Goal: Information Seeking & Learning: Learn about a topic

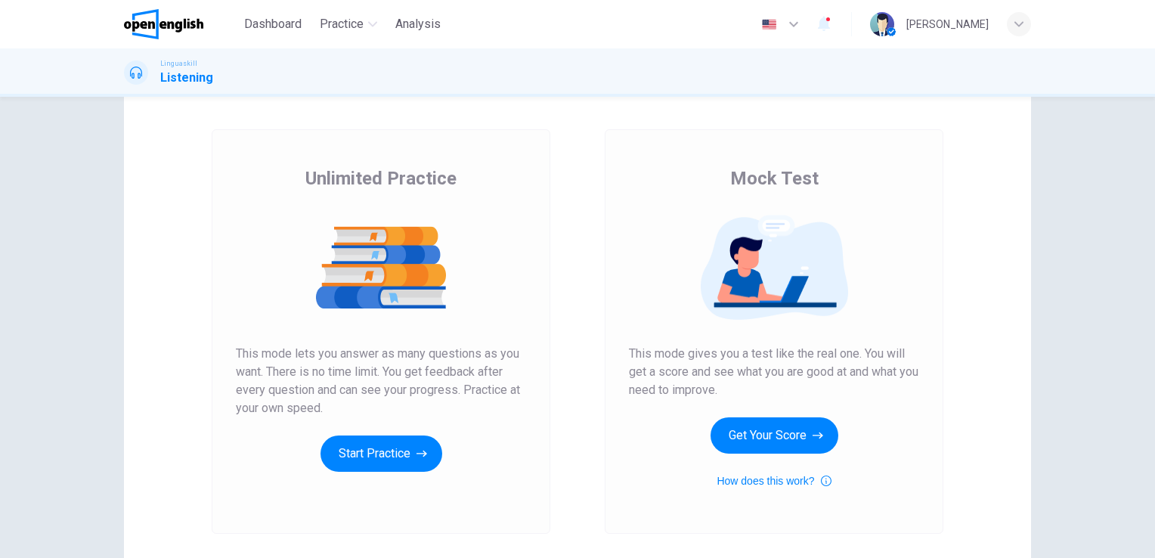
scroll to position [21, 0]
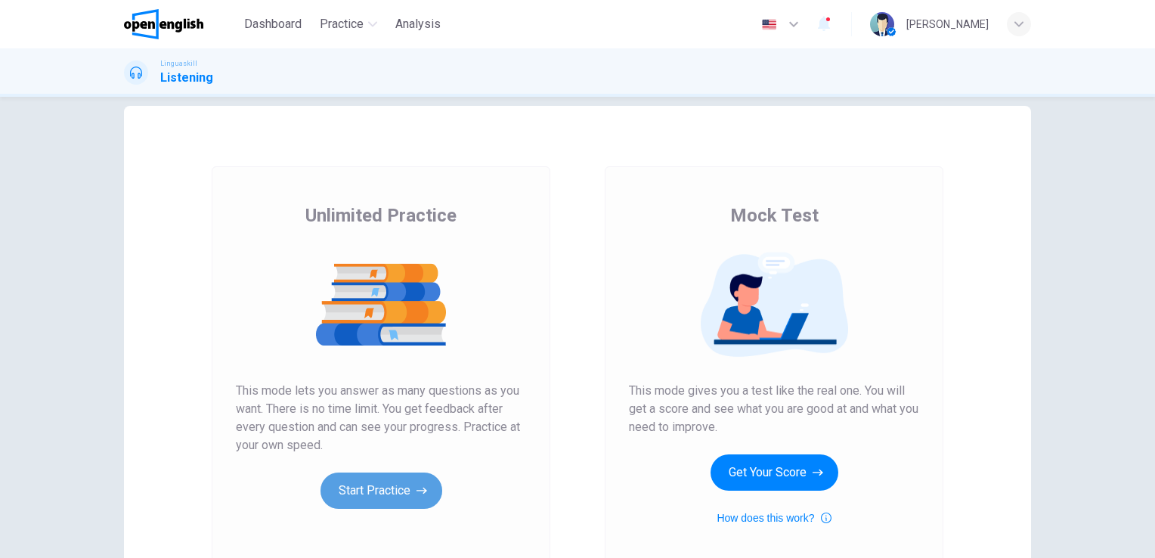
click at [356, 492] on button "Start Practice" at bounding box center [382, 491] width 122 height 36
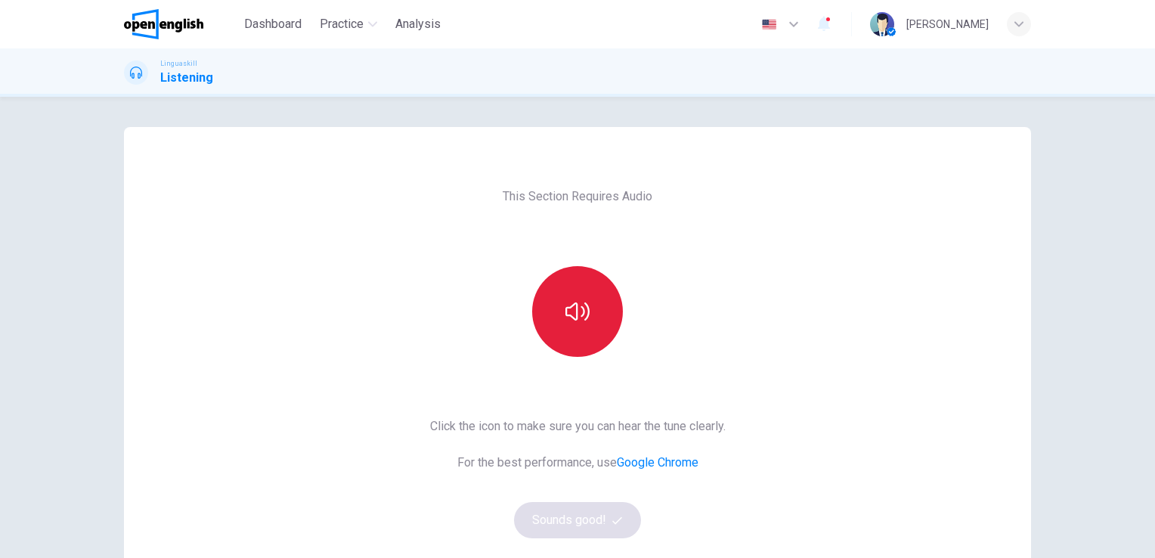
click at [590, 323] on button "button" at bounding box center [577, 311] width 91 height 91
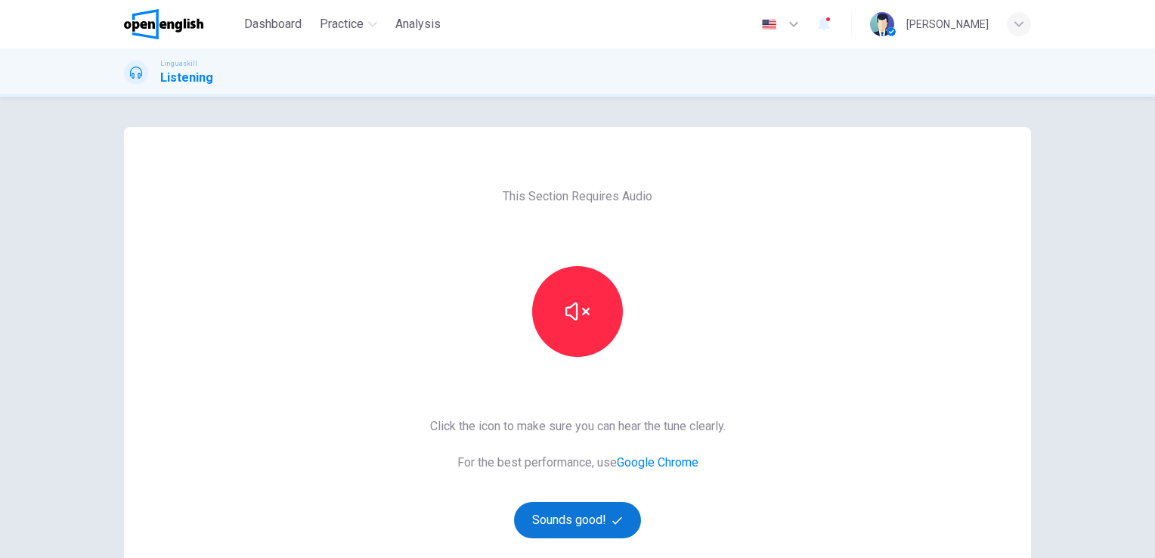
click at [562, 526] on button "Sounds good!" at bounding box center [577, 520] width 127 height 36
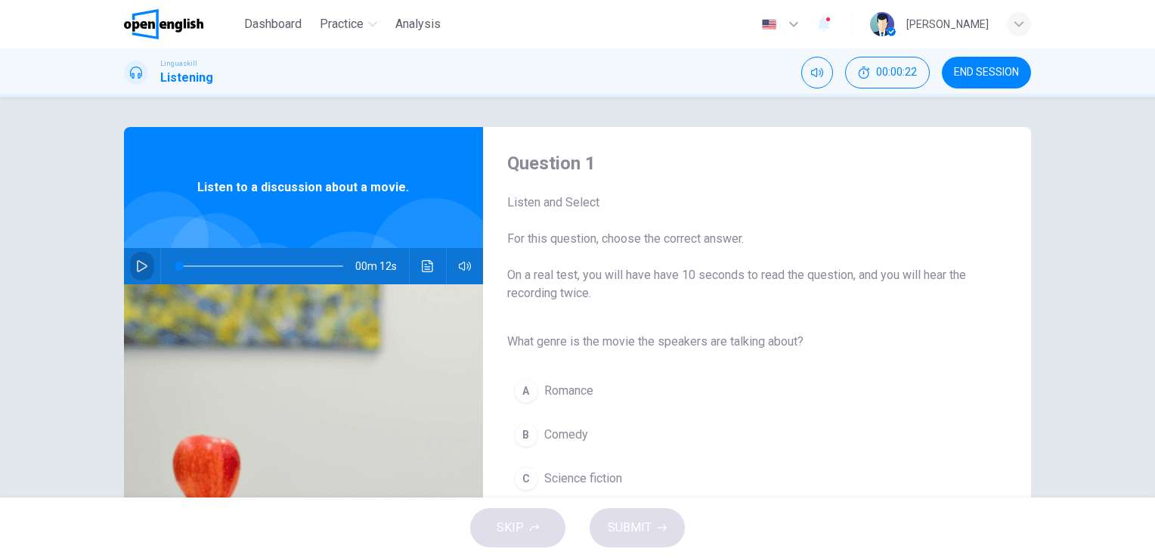
click at [136, 262] on icon "button" at bounding box center [142, 266] width 12 height 12
click at [1089, 66] on div "Linguaskill Listening 00:00:29 END SESSION" at bounding box center [577, 72] width 1155 height 48
click at [137, 269] on icon "button" at bounding box center [142, 266] width 11 height 12
type input "*"
click at [138, 268] on icon "button" at bounding box center [142, 266] width 12 height 12
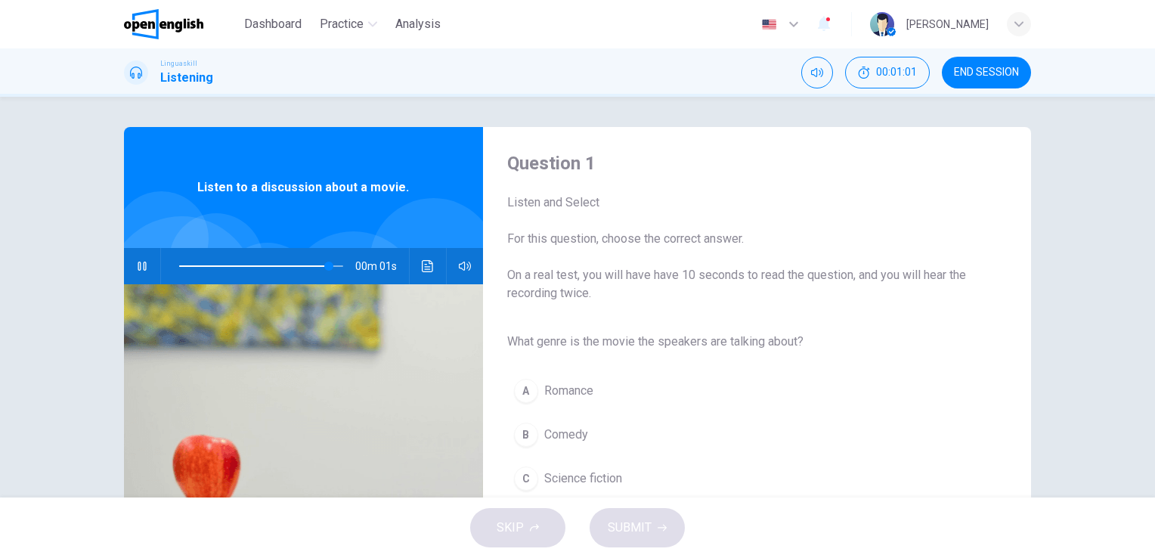
type input "*"
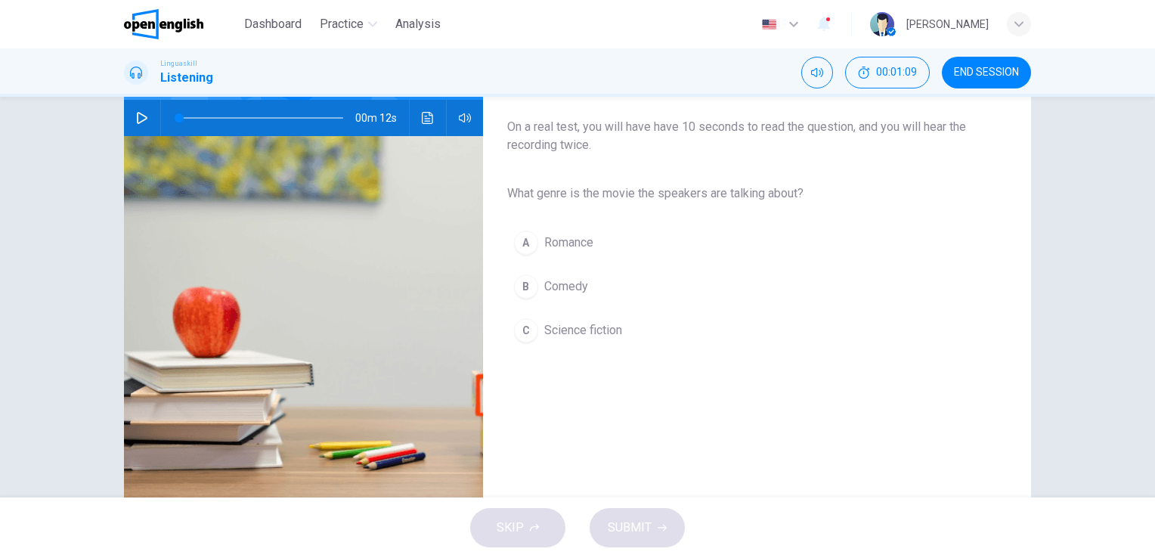
scroll to position [151, 0]
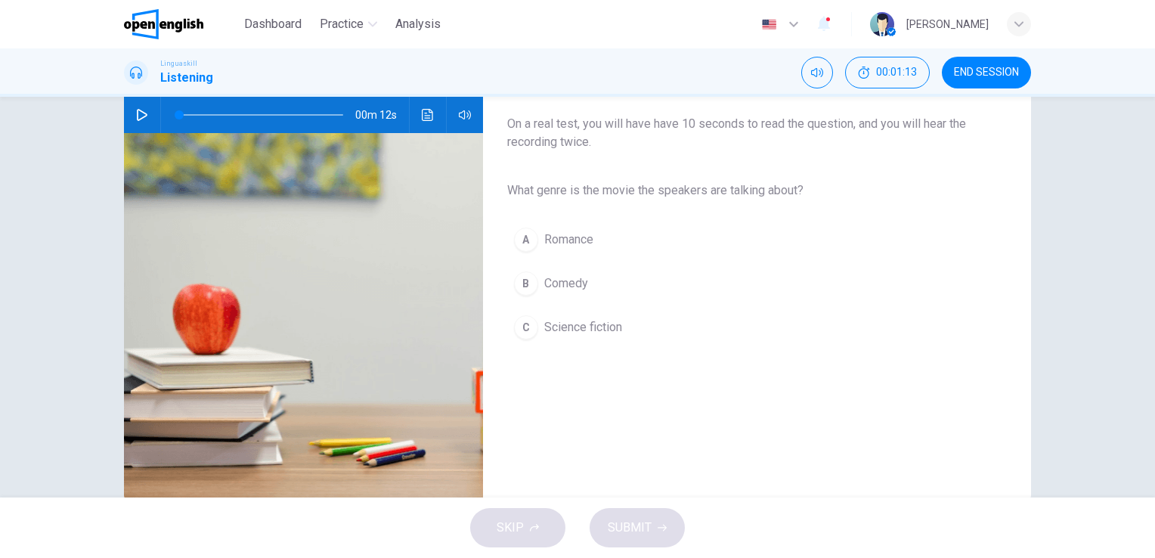
click at [522, 325] on div "C" at bounding box center [526, 327] width 24 height 24
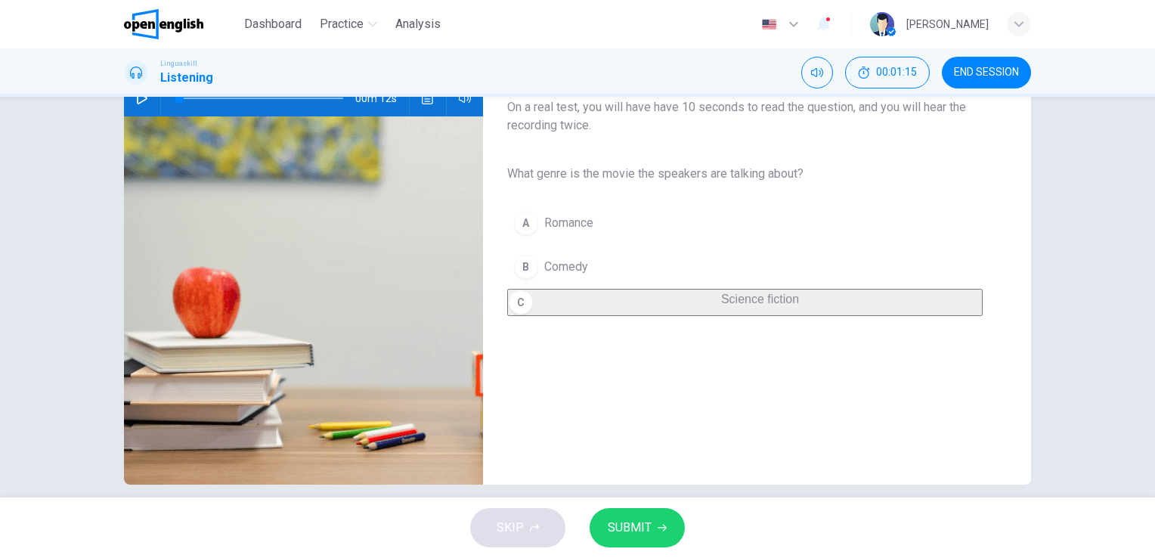
scroll to position [184, 0]
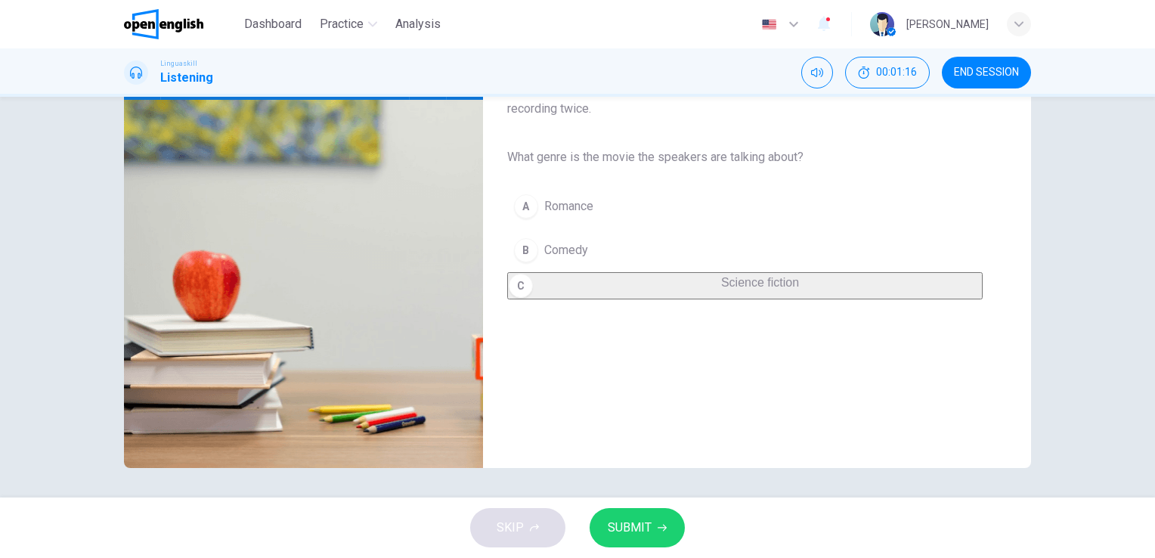
click at [616, 534] on span "SUBMIT" at bounding box center [630, 527] width 44 height 21
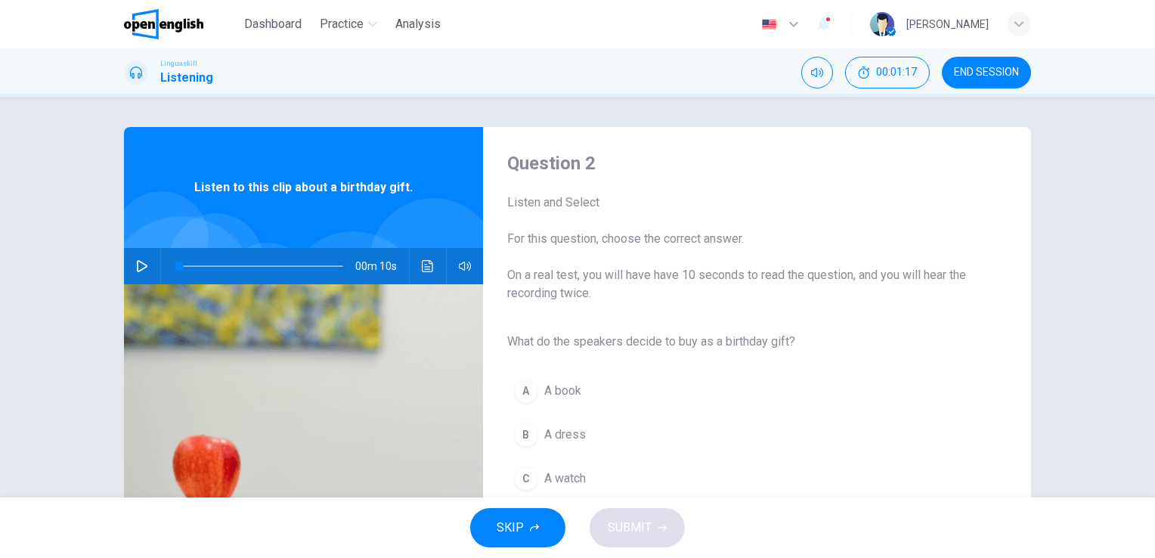
click at [141, 262] on button "button" at bounding box center [142, 266] width 24 height 36
click at [137, 265] on icon "button" at bounding box center [142, 266] width 11 height 12
type input "*"
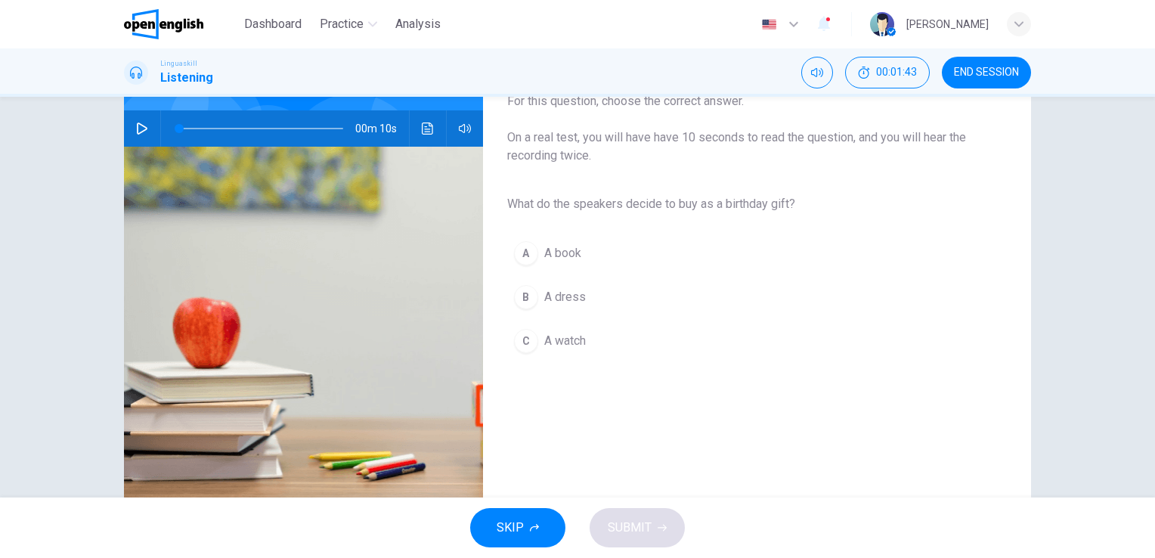
scroll to position [151, 0]
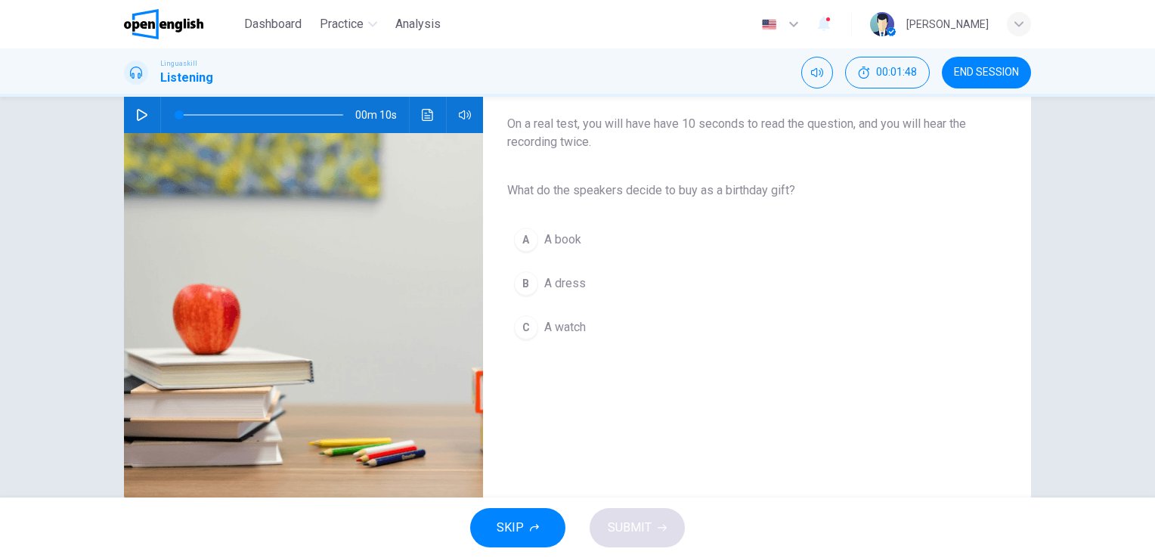
click at [518, 240] on div "A" at bounding box center [526, 240] width 24 height 24
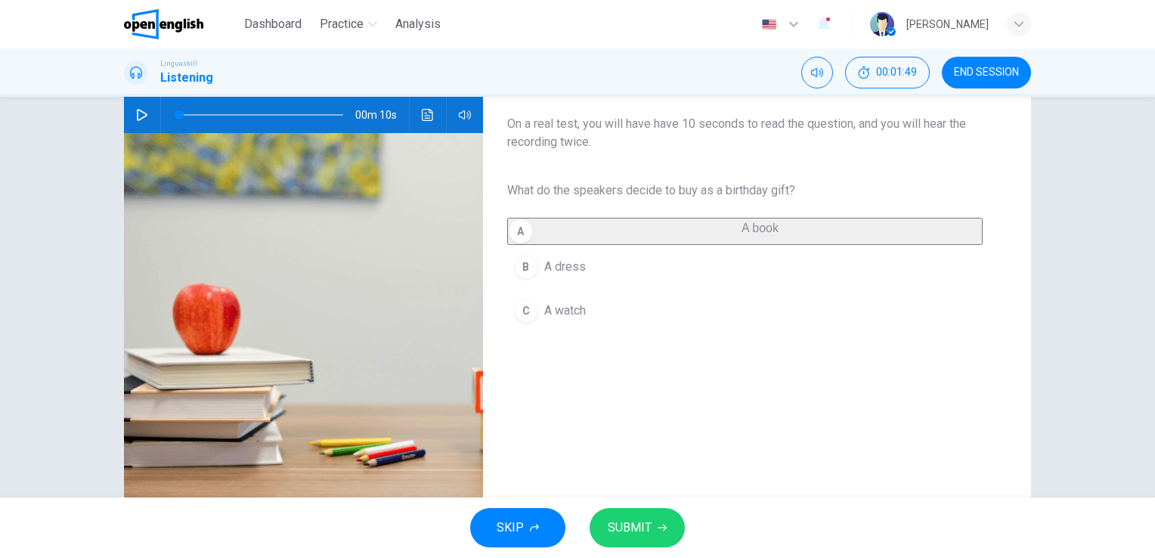
click at [622, 522] on span "SUBMIT" at bounding box center [630, 527] width 44 height 21
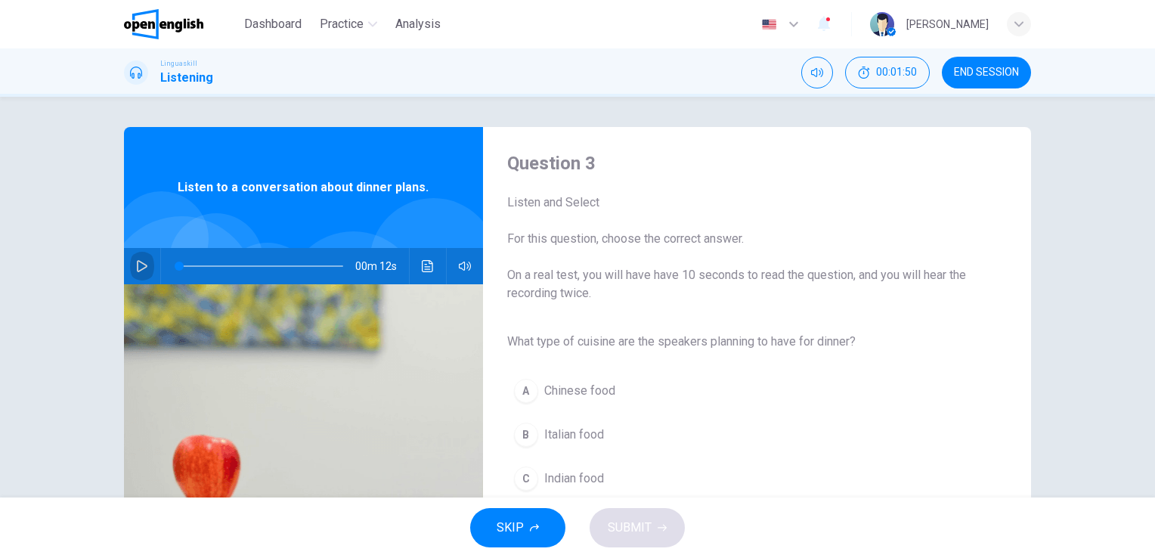
click at [140, 264] on icon "button" at bounding box center [142, 266] width 12 height 12
type input "*"
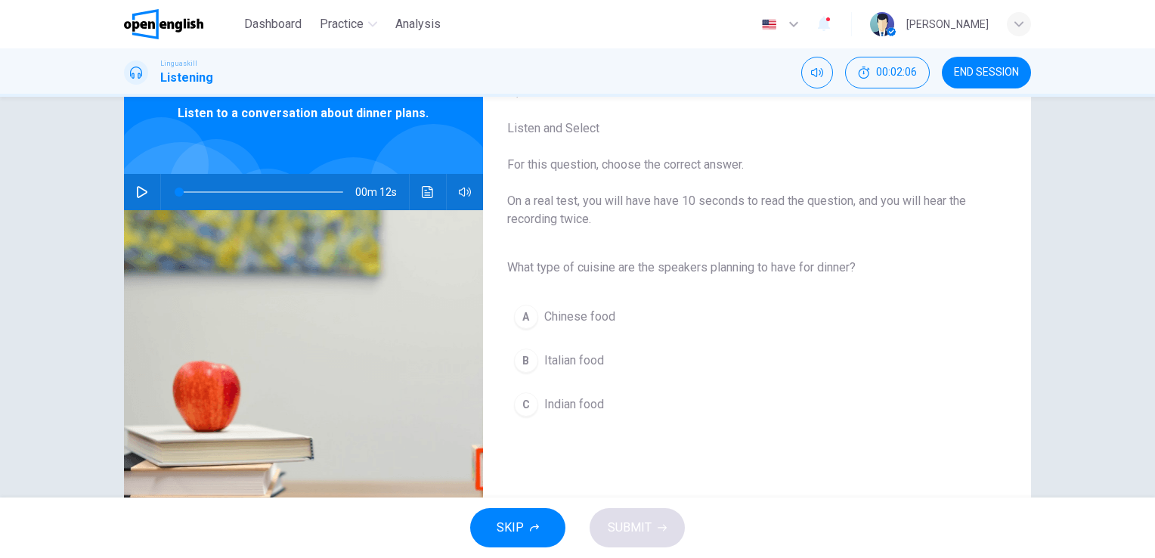
scroll to position [76, 0]
click at [522, 364] on div "B" at bounding box center [526, 359] width 24 height 24
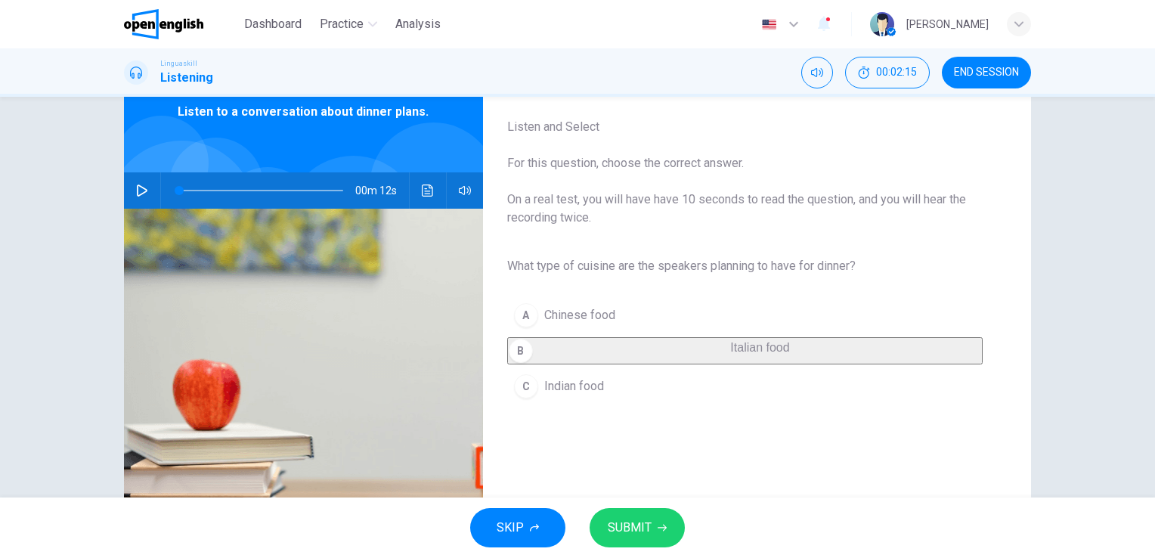
click at [644, 525] on span "SUBMIT" at bounding box center [630, 527] width 44 height 21
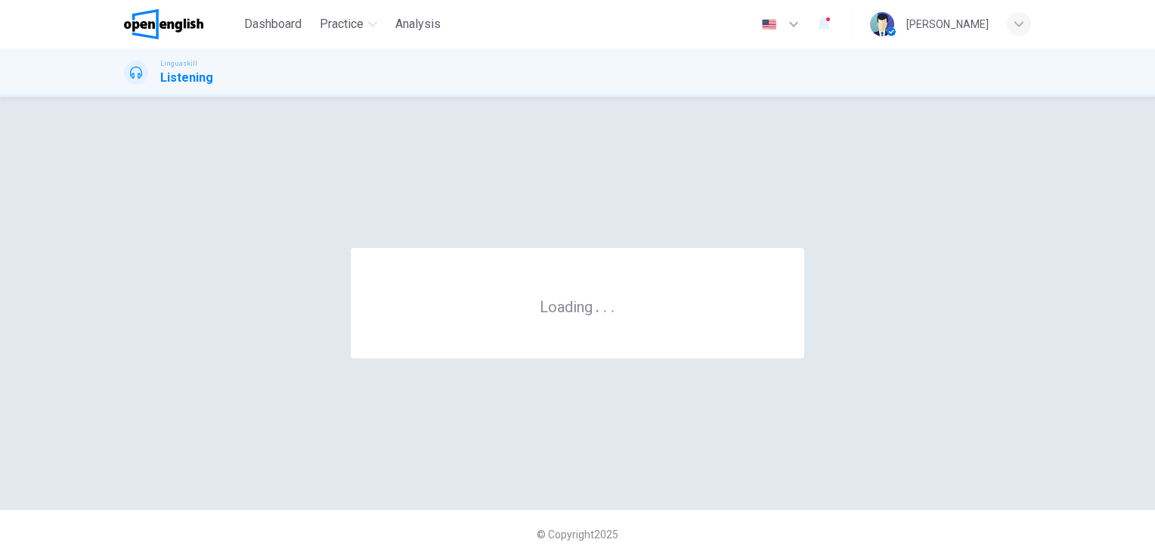
scroll to position [0, 0]
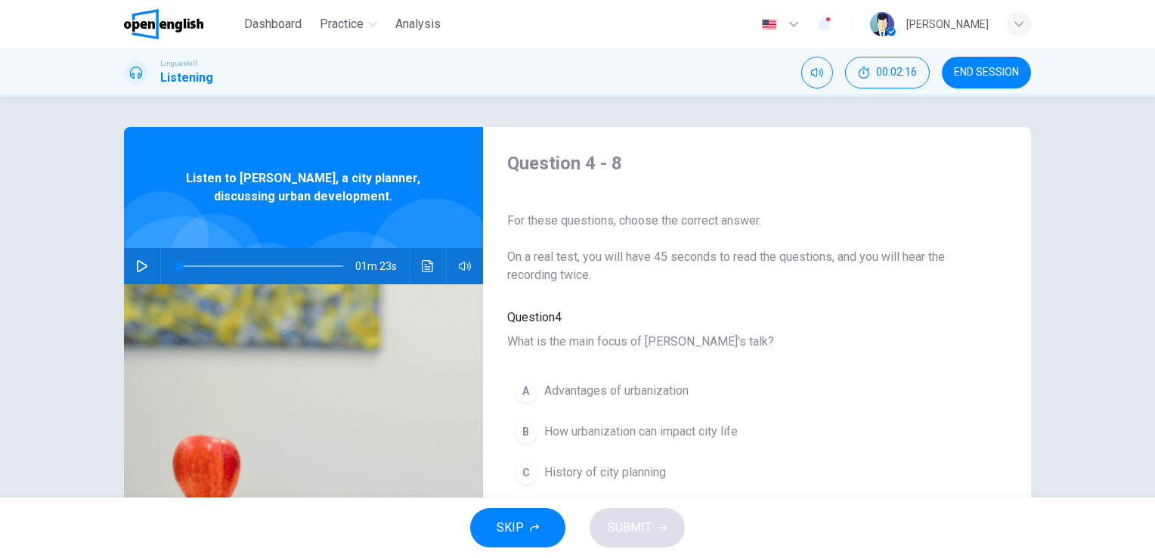
click at [137, 261] on icon "button" at bounding box center [142, 266] width 11 height 12
type input "**"
click at [130, 260] on button "button" at bounding box center [142, 266] width 24 height 36
click at [346, 340] on img at bounding box center [303, 468] width 359 height 368
click at [136, 262] on icon "button" at bounding box center [142, 266] width 12 height 12
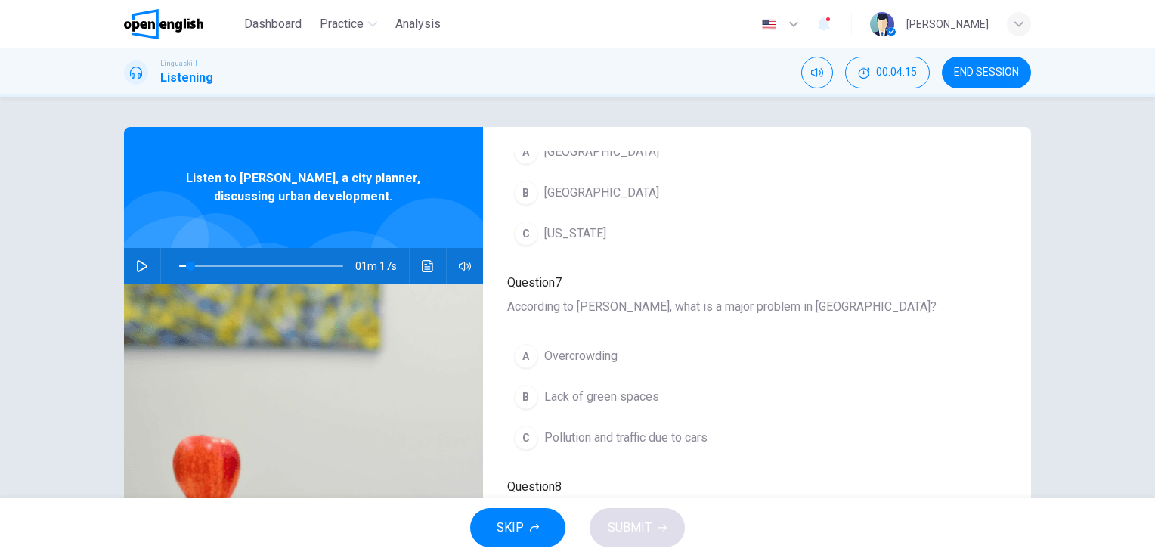
click at [137, 264] on icon "button" at bounding box center [142, 266] width 12 height 12
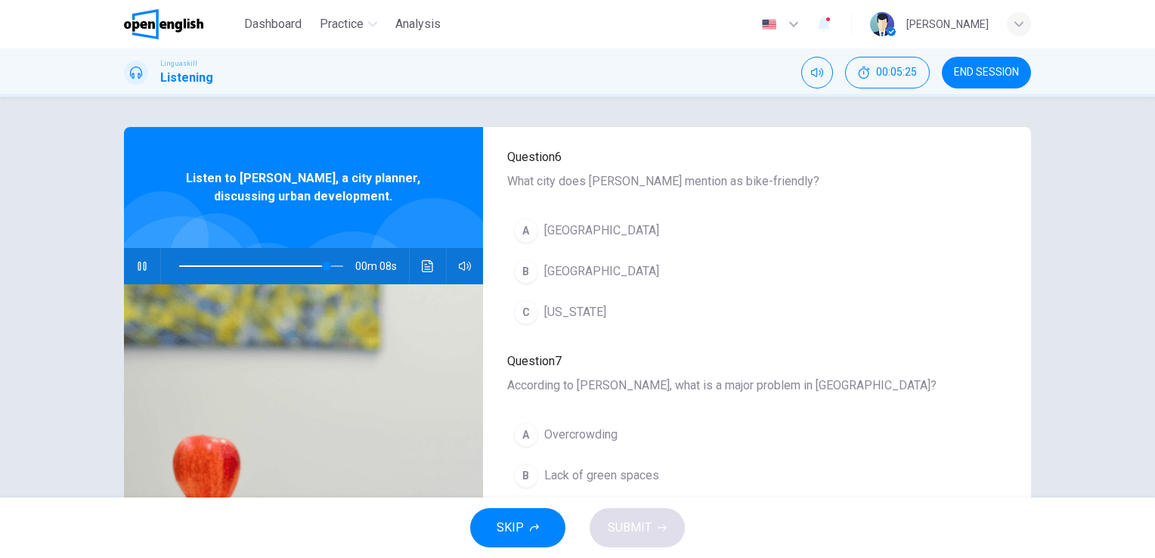
scroll to position [572, 0]
click at [138, 265] on icon "button" at bounding box center [142, 266] width 12 height 12
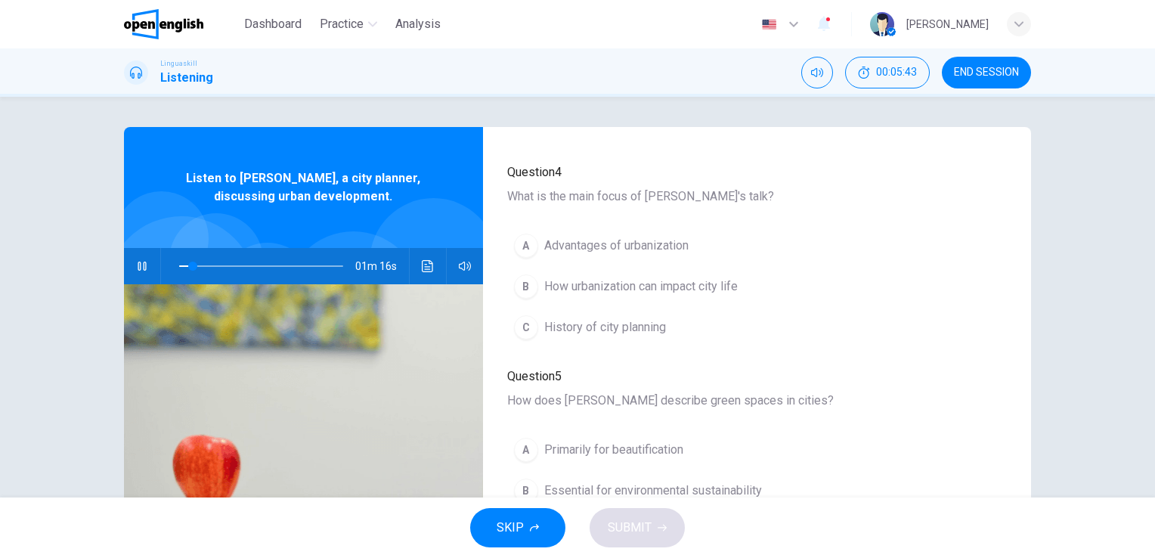
scroll to position [151, 0]
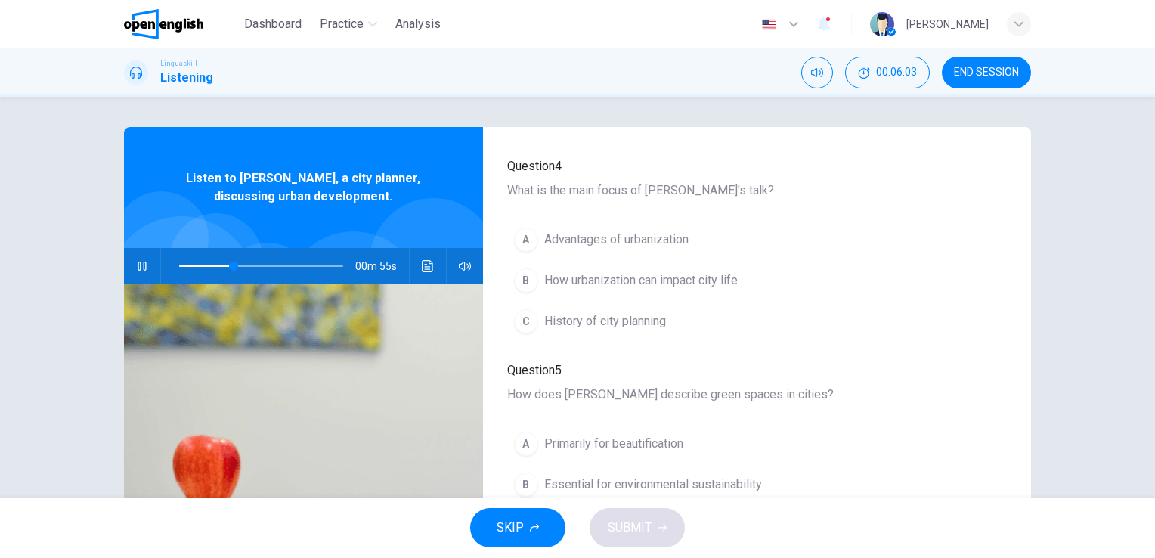
click at [519, 270] on div "B" at bounding box center [526, 280] width 24 height 24
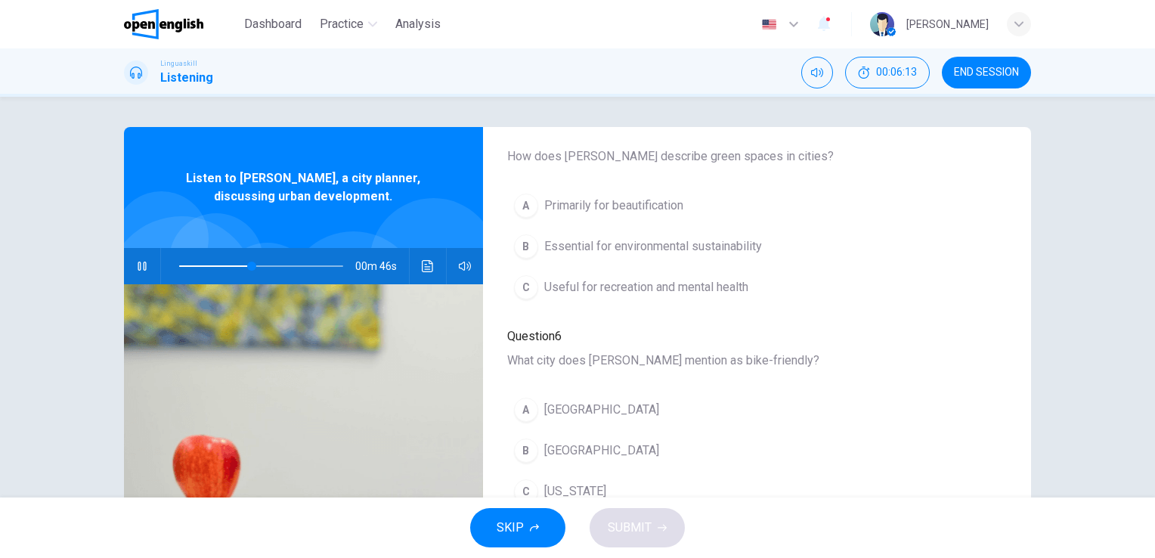
scroll to position [378, 0]
click at [520, 243] on div "B" at bounding box center [526, 247] width 24 height 24
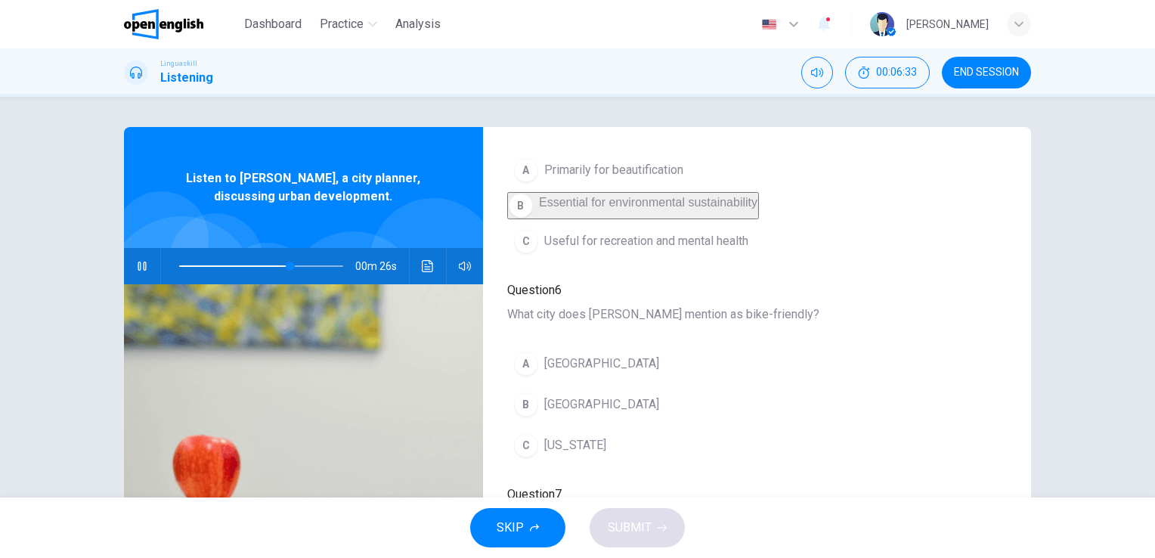
scroll to position [529, 0]
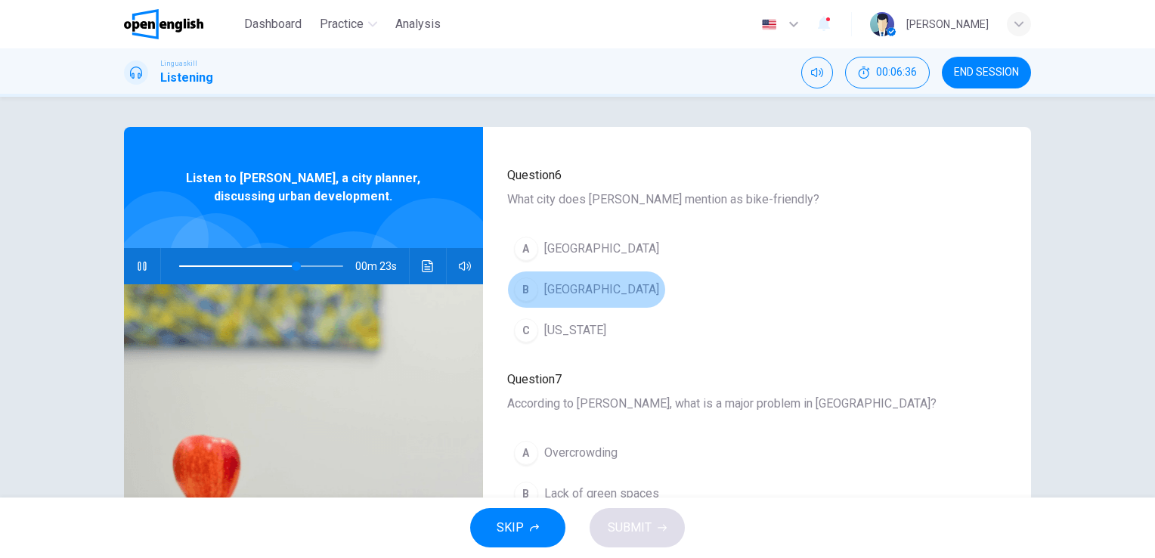
click at [520, 286] on div "B" at bounding box center [526, 289] width 24 height 24
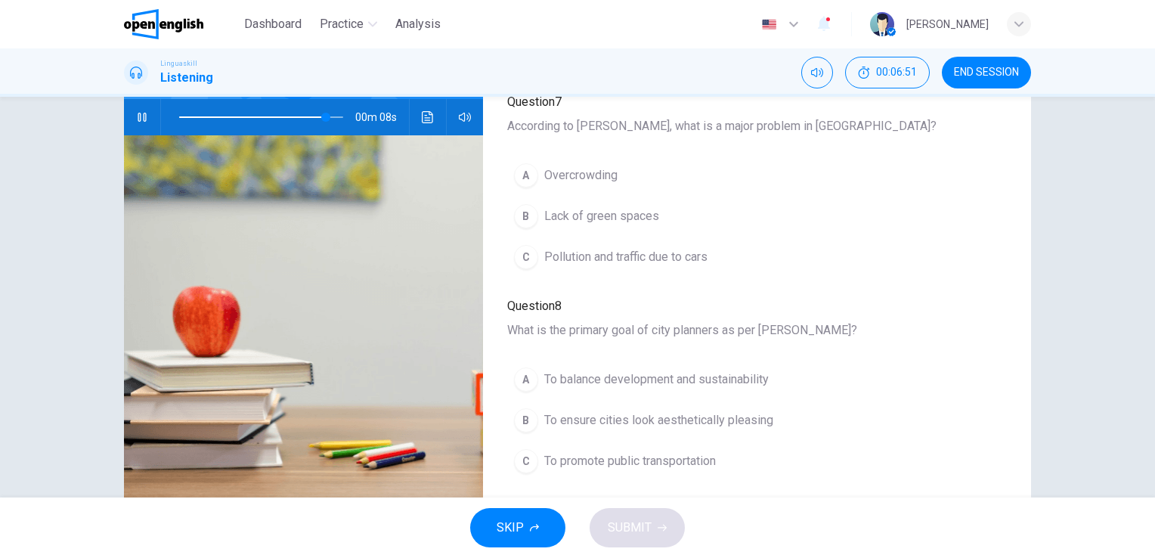
scroll to position [151, 0]
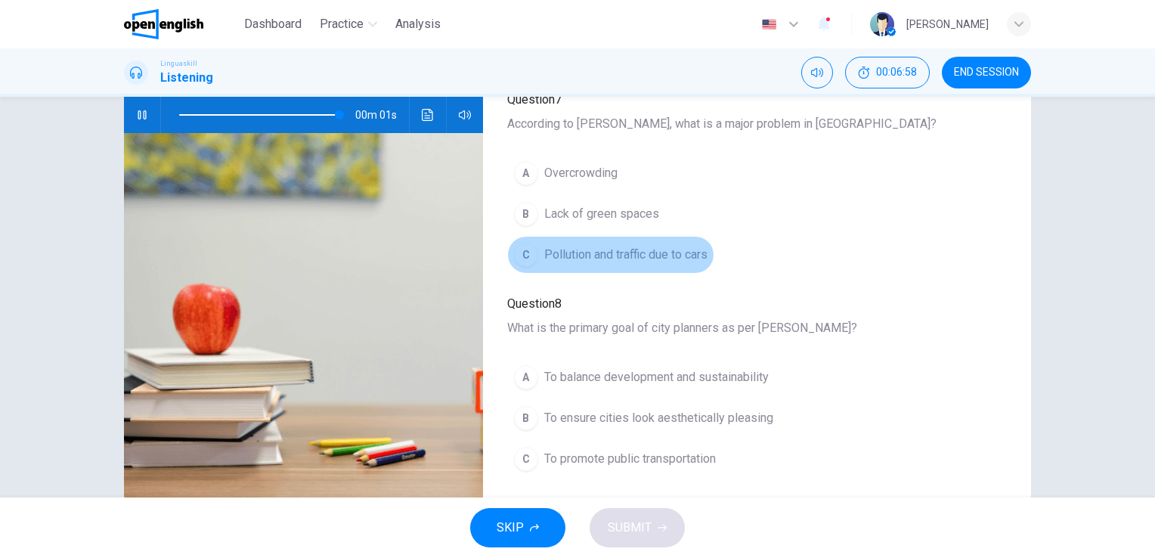
click at [522, 263] on div "C" at bounding box center [526, 255] width 24 height 24
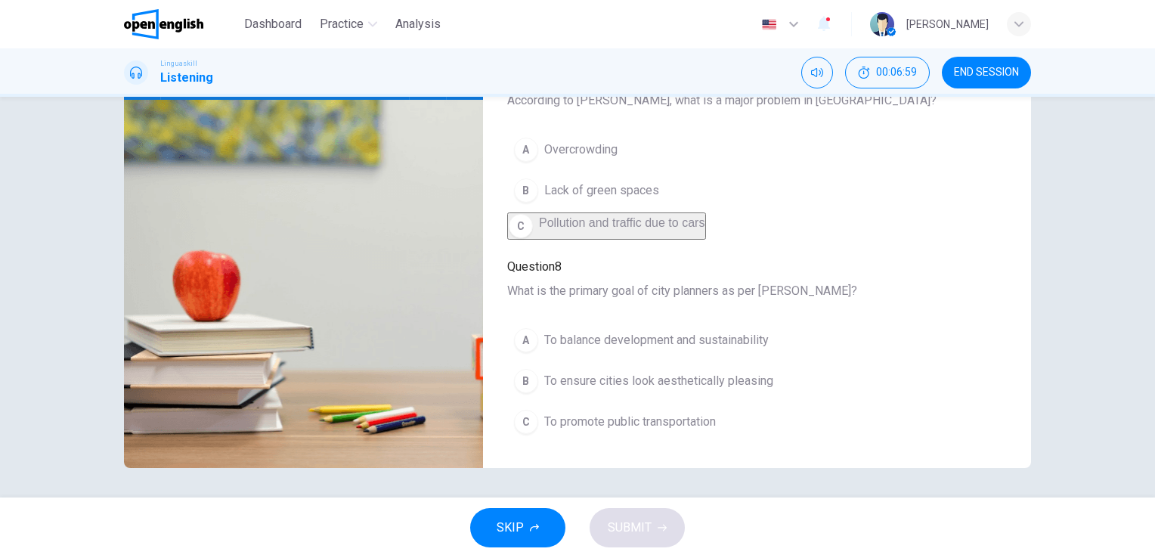
type input "*"
click at [523, 328] on div "A" at bounding box center [526, 340] width 24 height 24
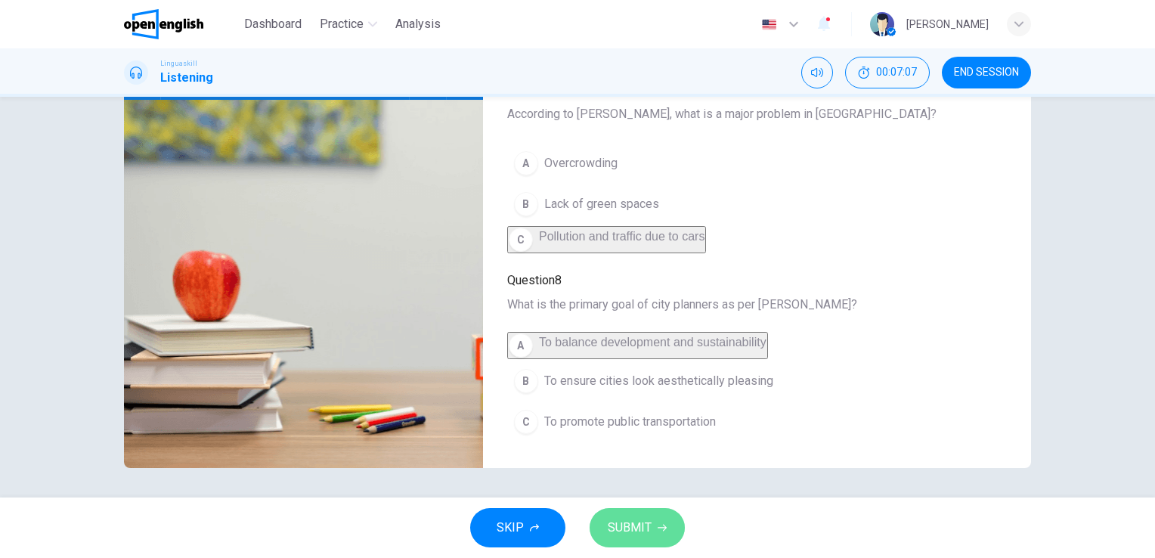
click at [650, 522] on span "SUBMIT" at bounding box center [630, 527] width 44 height 21
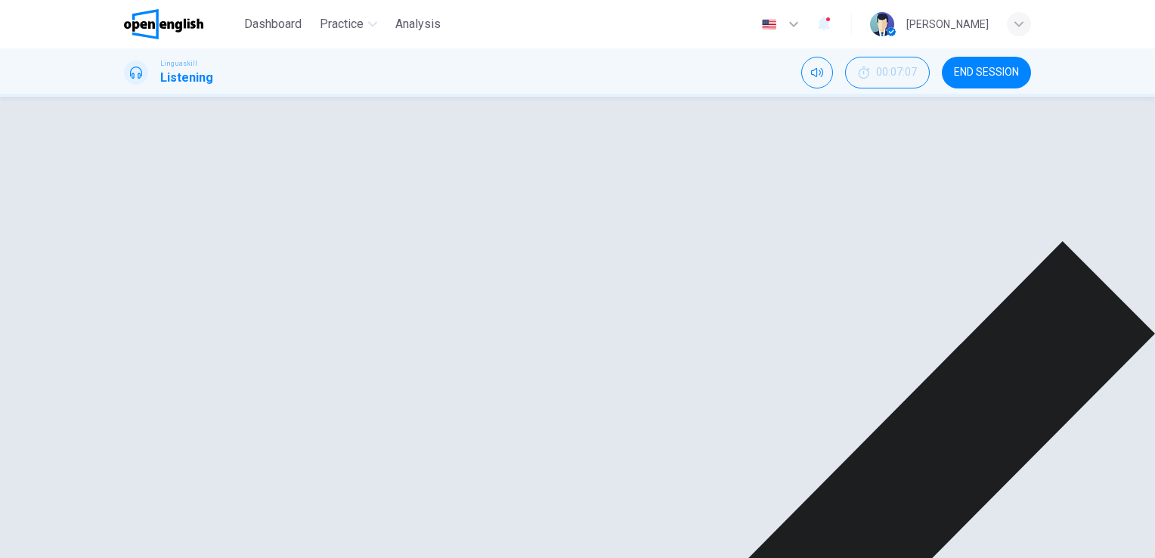
scroll to position [0, 0]
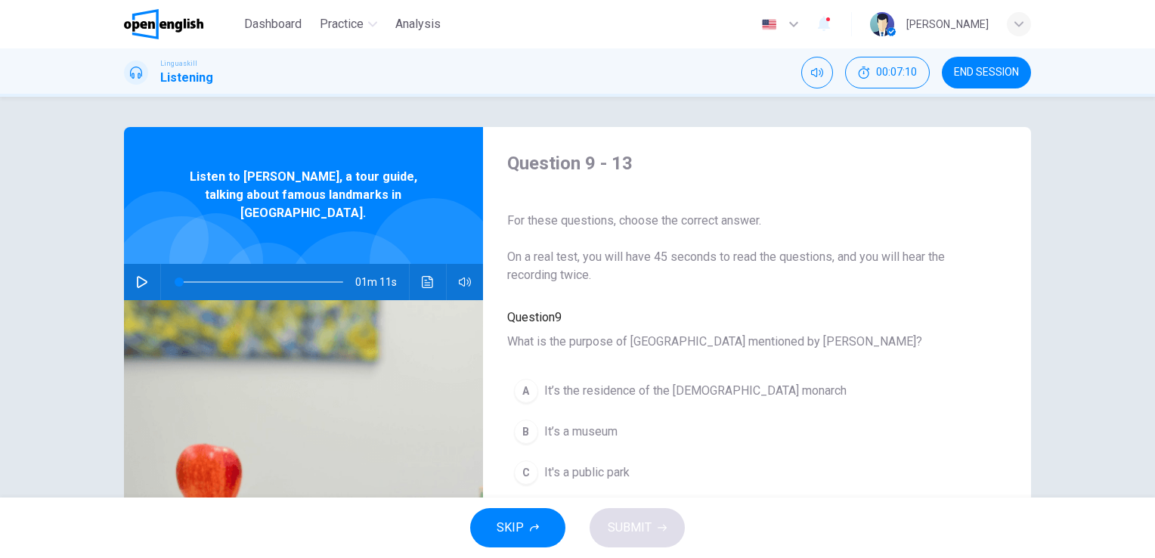
click at [136, 276] on icon "button" at bounding box center [142, 282] width 12 height 12
click at [806, 157] on h4 "Question 9 - 13" at bounding box center [745, 163] width 476 height 24
click at [145, 264] on button "button" at bounding box center [142, 282] width 24 height 36
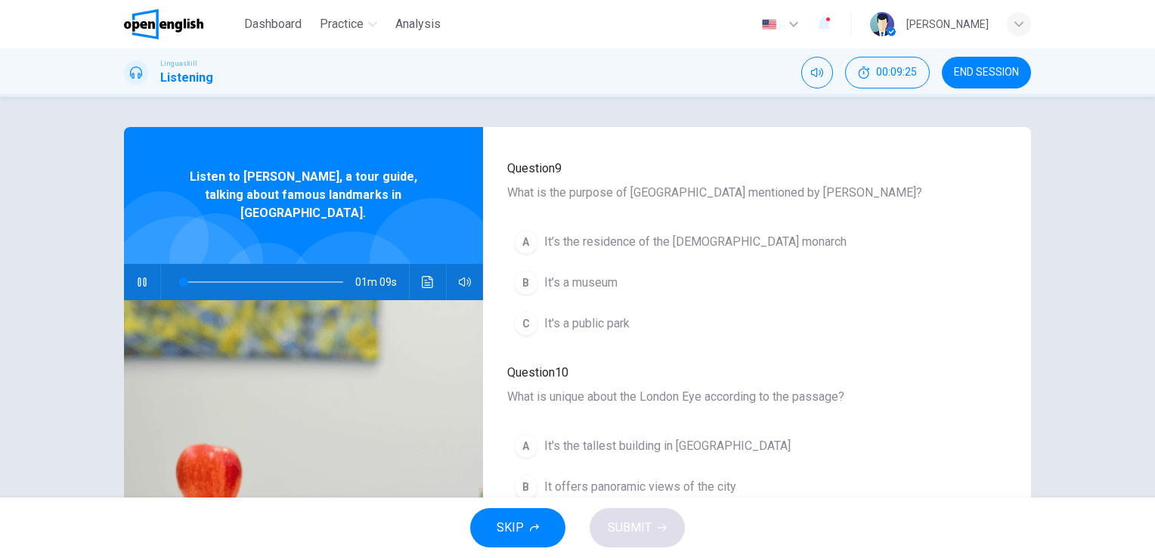
scroll to position [151, 0]
click at [523, 228] on div "A" at bounding box center [526, 240] width 24 height 24
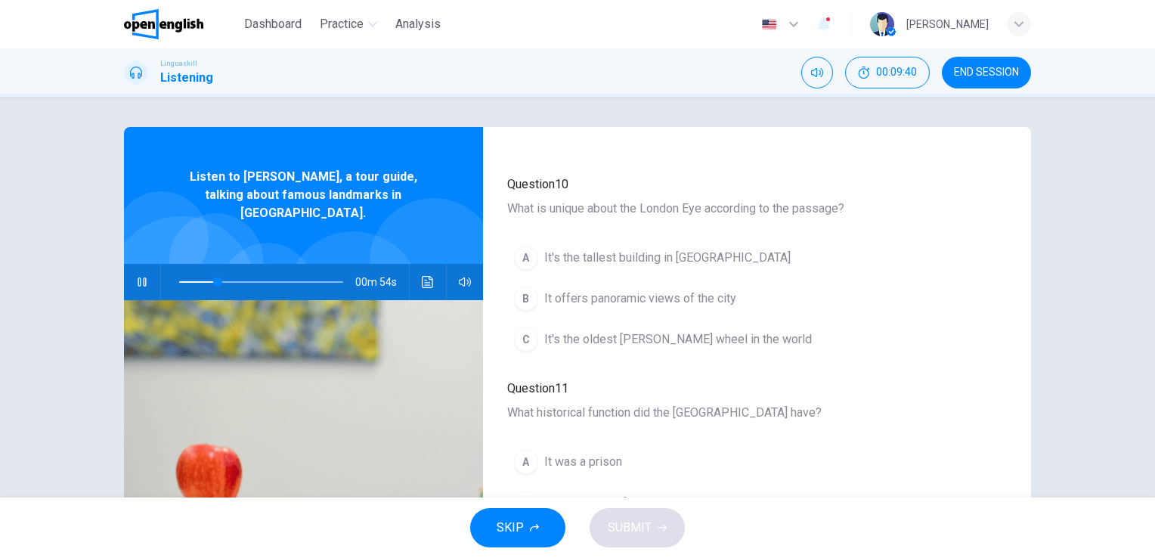
scroll to position [378, 0]
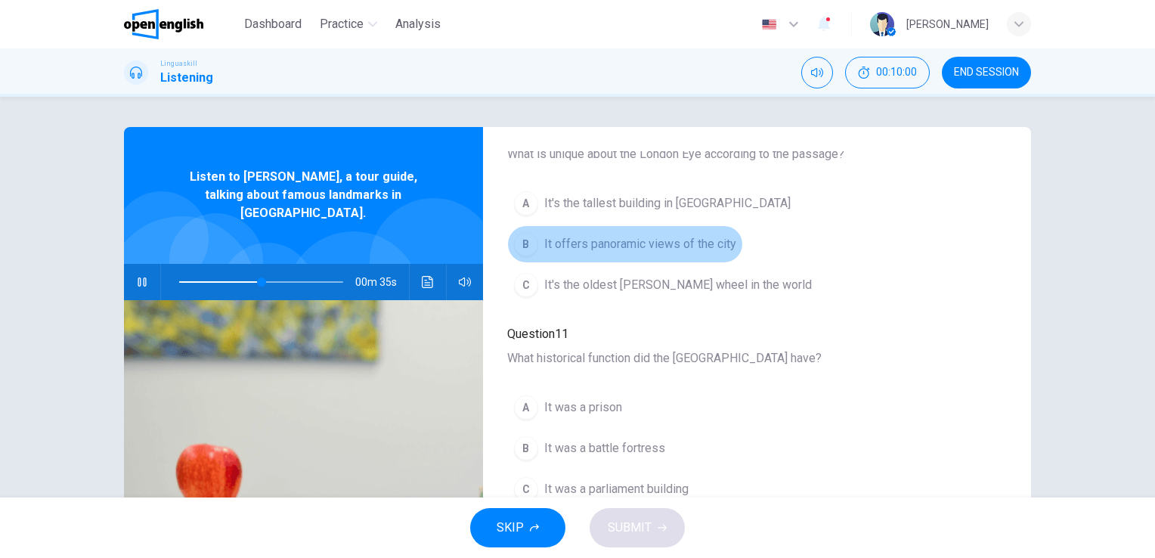
click at [522, 243] on div "B" at bounding box center [526, 244] width 24 height 24
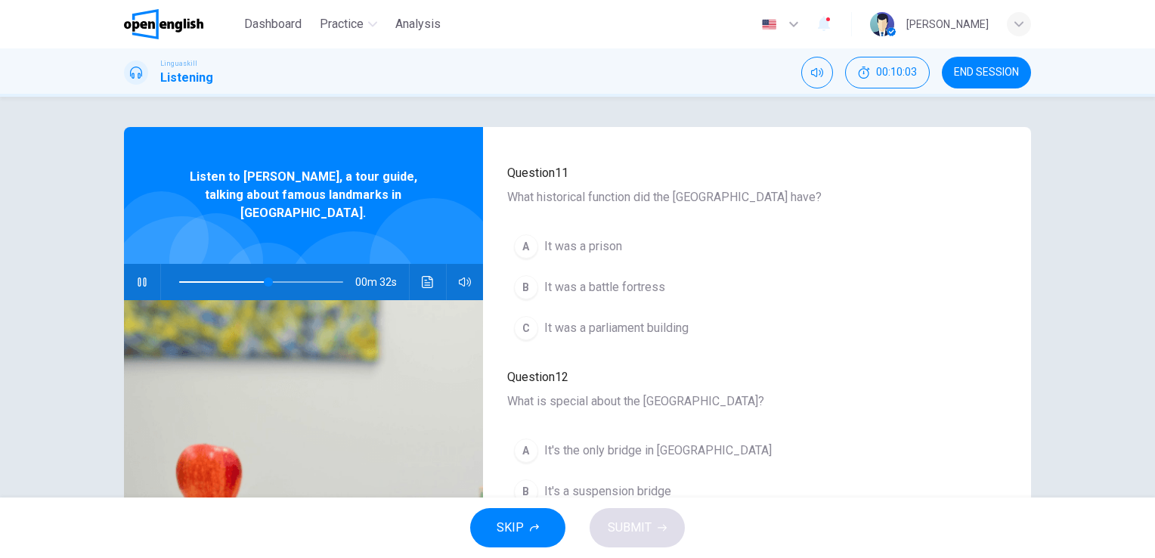
scroll to position [529, 0]
click at [520, 243] on div "A" at bounding box center [526, 246] width 24 height 24
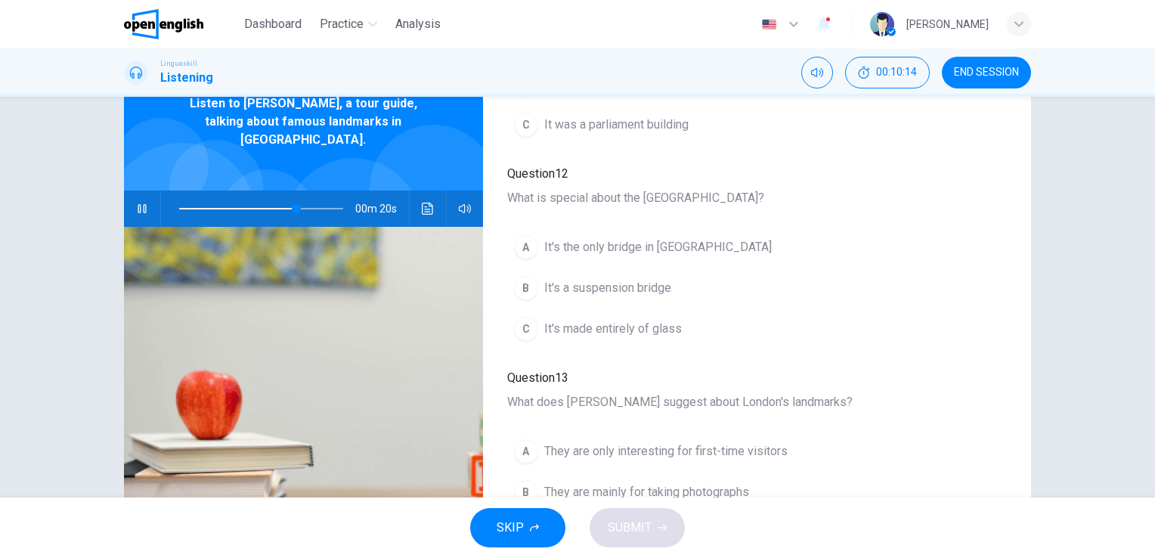
scroll to position [76, 0]
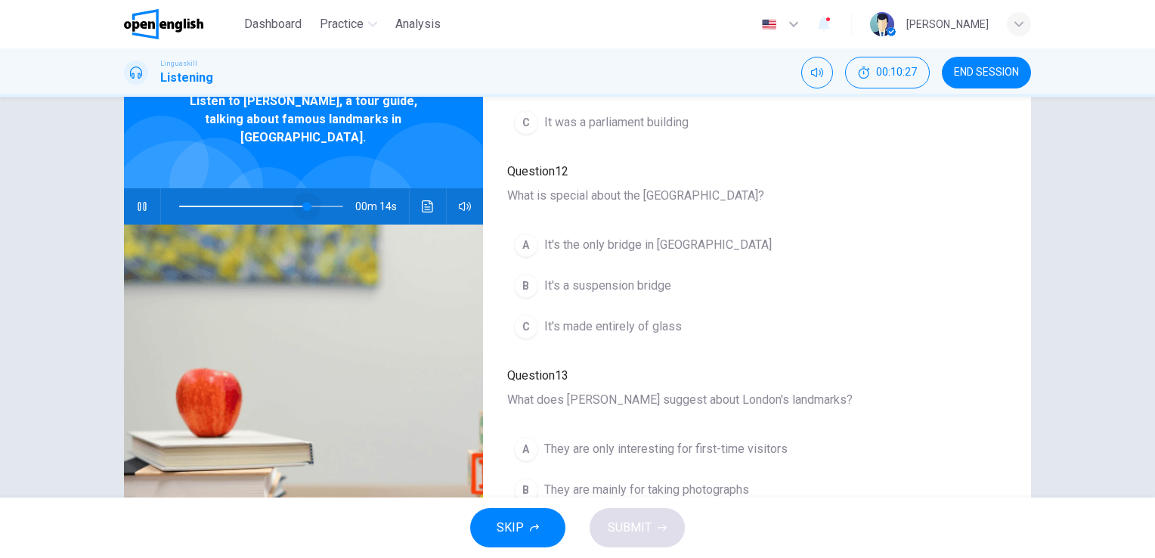
drag, startPoint x: 318, startPoint y: 191, endPoint x: 296, endPoint y: 194, distance: 22.3
click at [302, 202] on span at bounding box center [306, 206] width 9 height 9
click at [277, 196] on span at bounding box center [261, 206] width 164 height 21
click at [257, 257] on img at bounding box center [303, 401] width 359 height 352
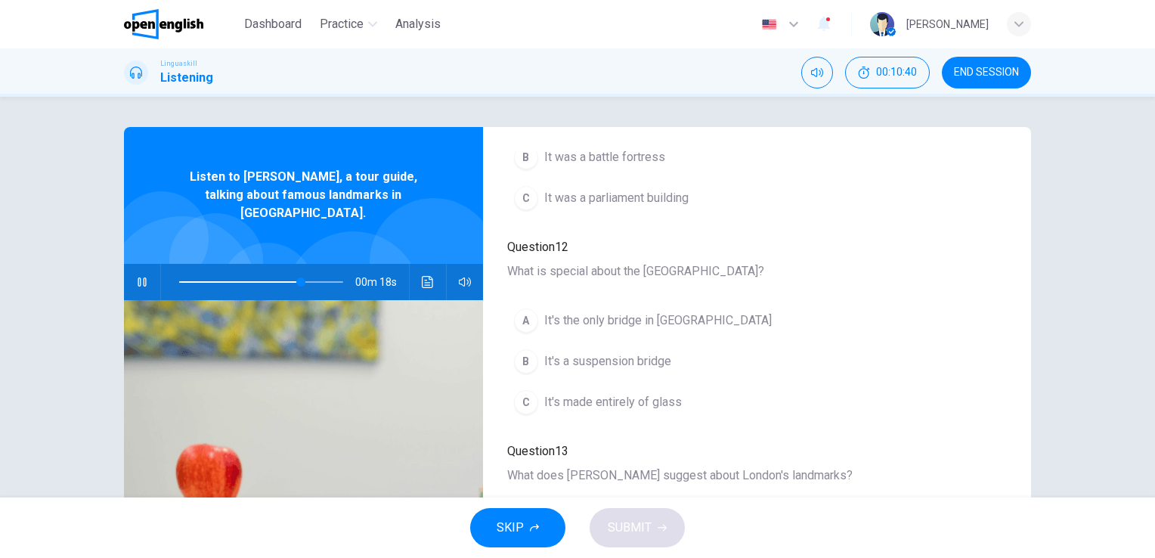
scroll to position [0, 0]
click at [139, 276] on icon "button" at bounding box center [142, 282] width 12 height 12
click at [137, 276] on icon "button" at bounding box center [142, 282] width 12 height 12
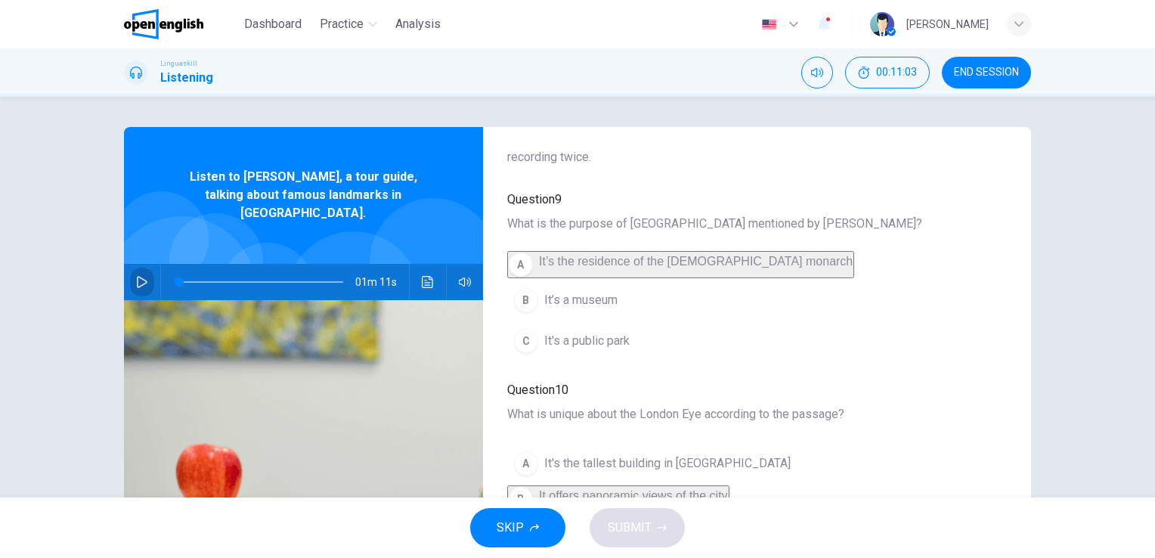
click at [140, 276] on icon "button" at bounding box center [142, 282] width 11 height 12
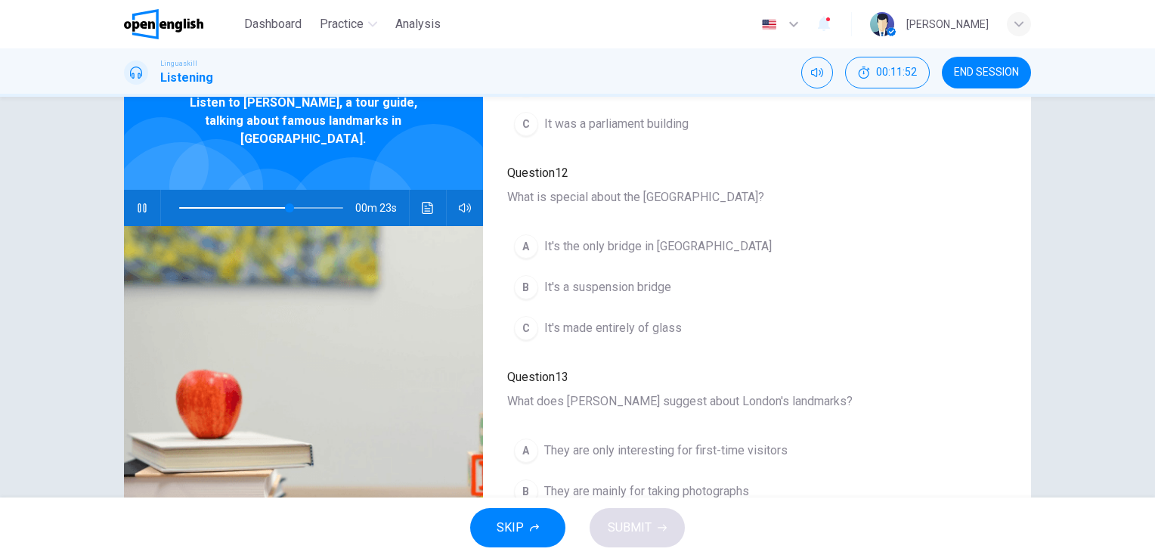
scroll to position [76, 0]
click at [520, 291] on div "B" at bounding box center [526, 286] width 24 height 24
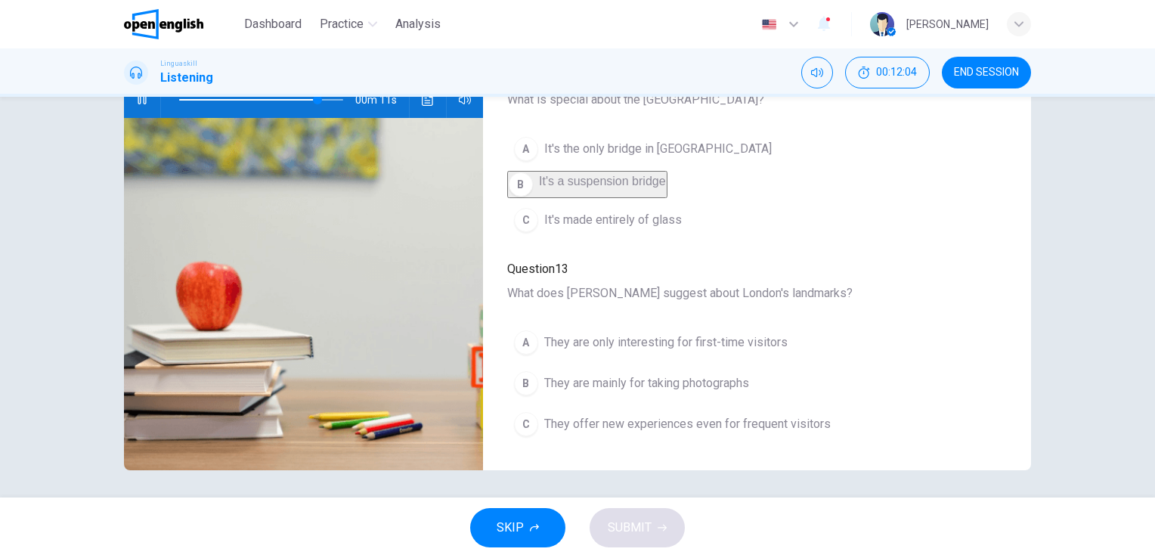
scroll to position [184, 0]
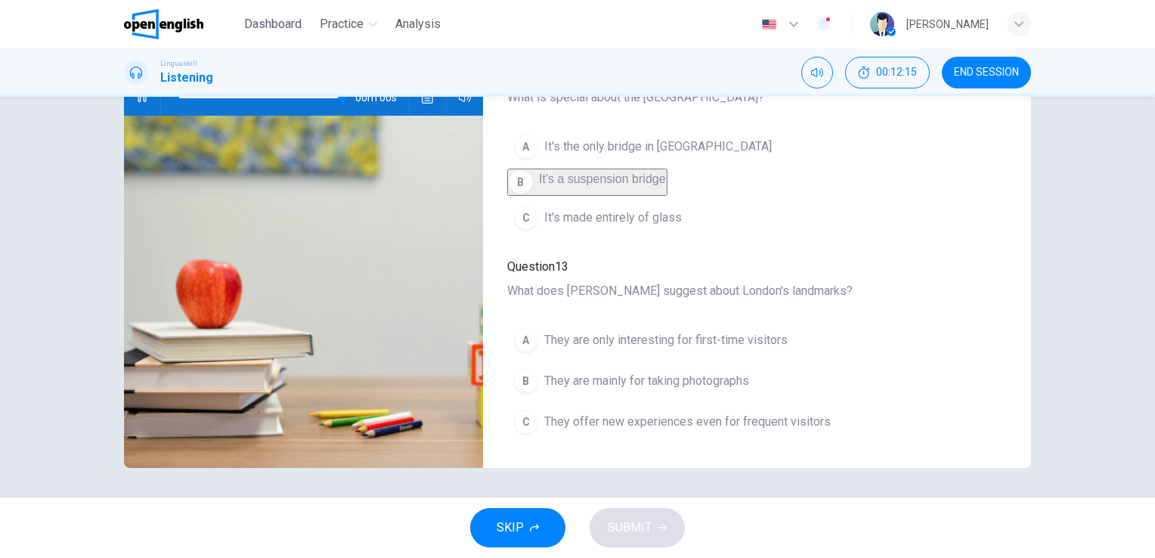
type input "*"
click at [519, 428] on div "C" at bounding box center [526, 422] width 24 height 24
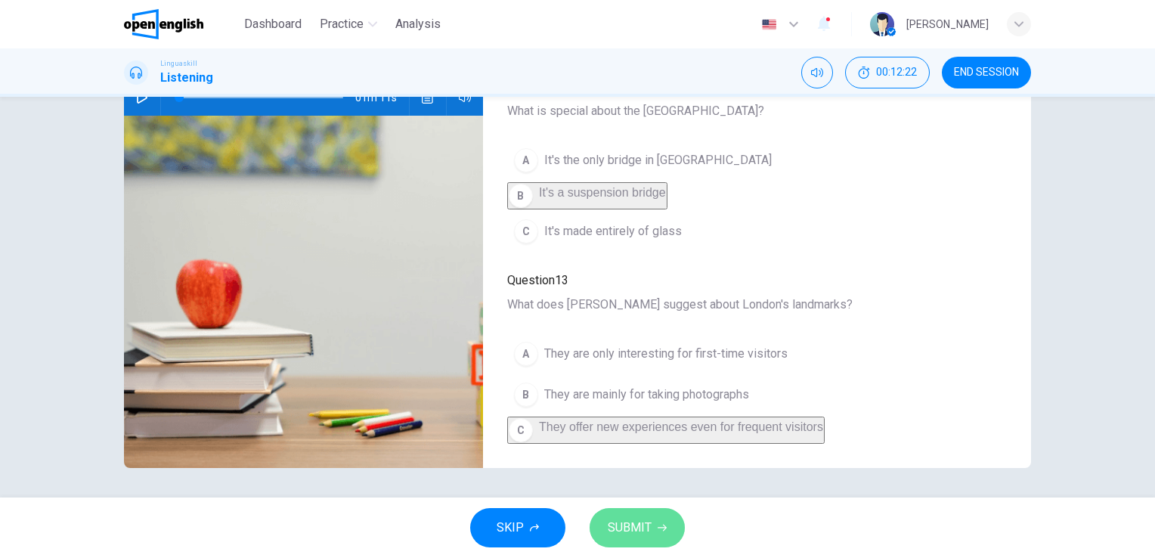
click at [640, 535] on span "SUBMIT" at bounding box center [630, 527] width 44 height 21
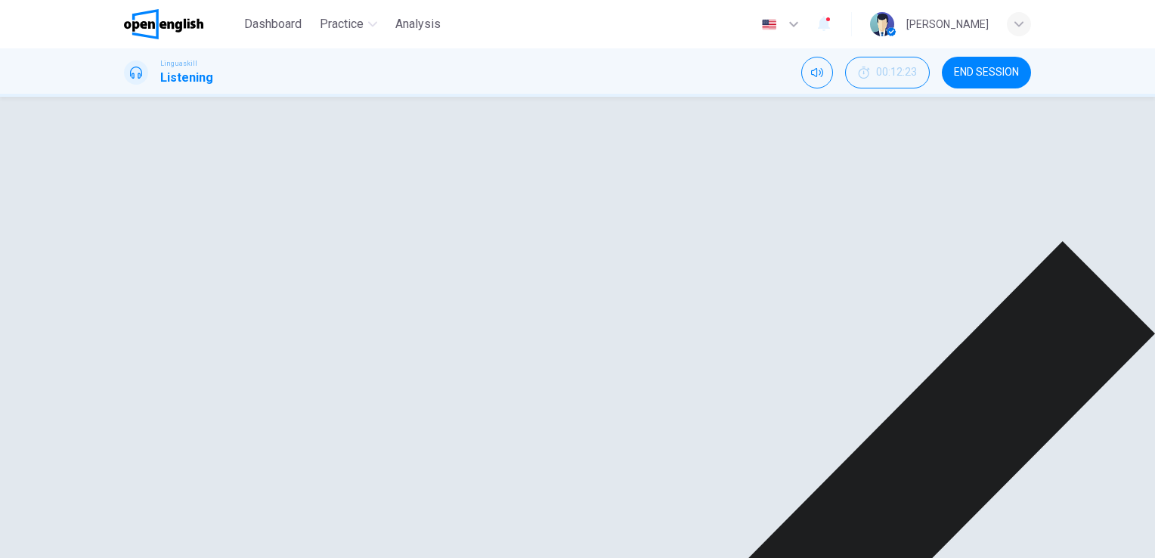
scroll to position [647, 0]
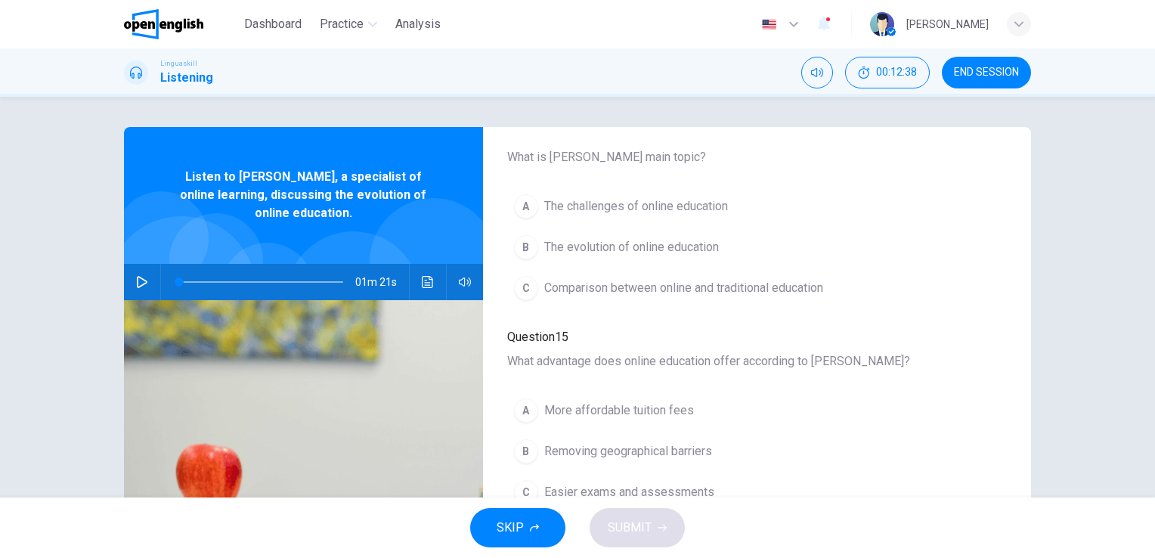
scroll to position [302, 0]
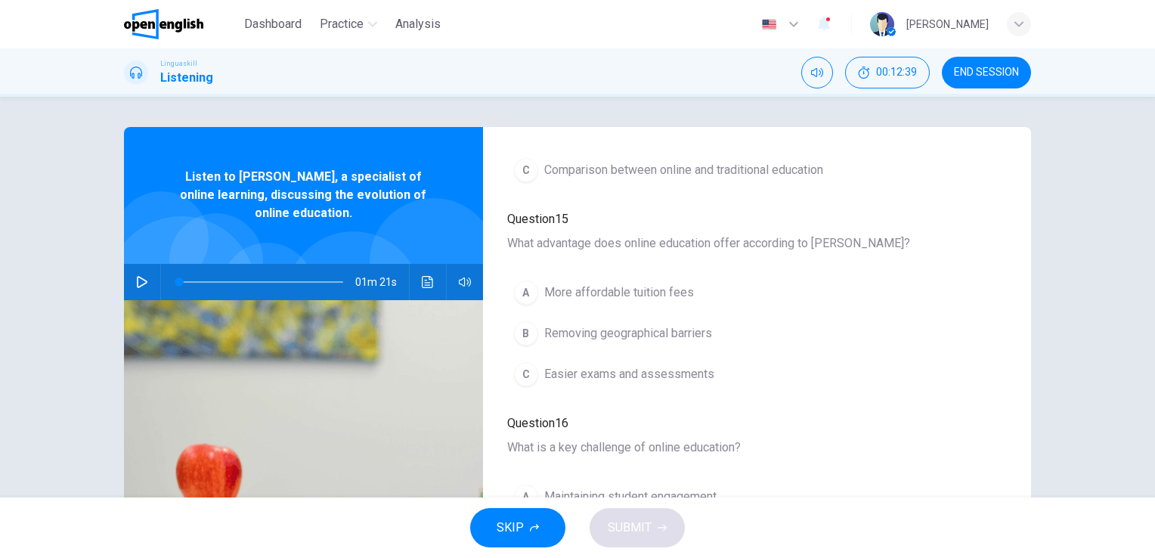
click at [138, 276] on icon "button" at bounding box center [142, 282] width 12 height 12
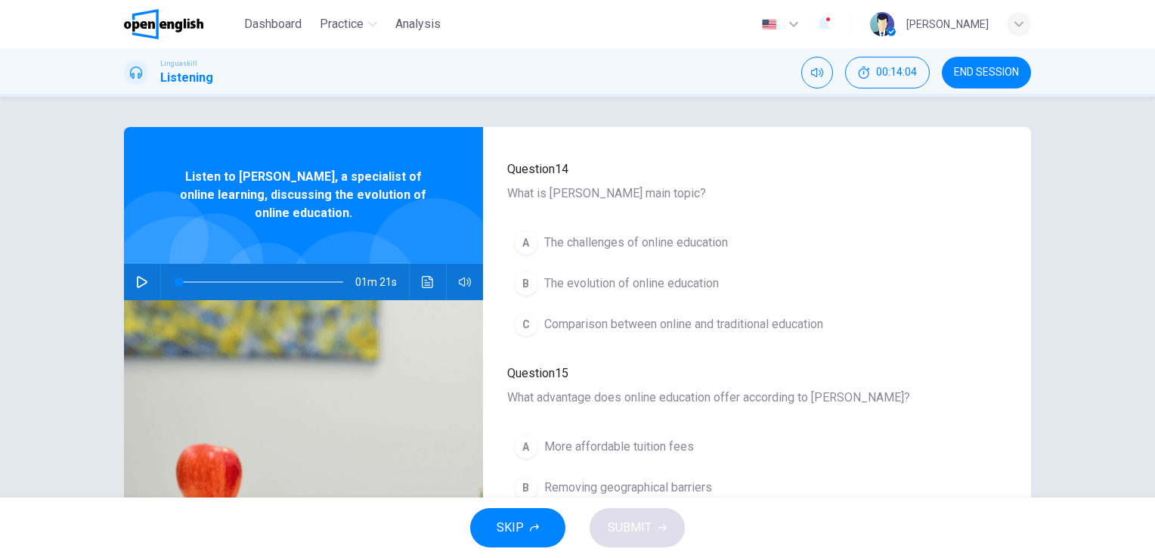
scroll to position [151, 0]
click at [145, 281] on button "button" at bounding box center [142, 282] width 24 height 36
click at [520, 268] on div "B" at bounding box center [526, 280] width 24 height 24
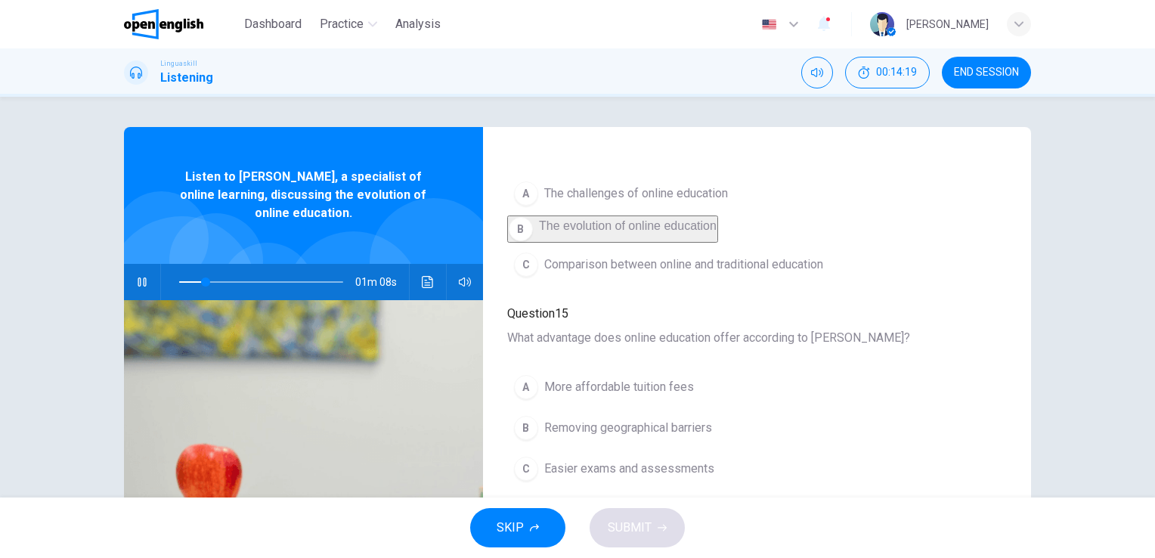
scroll to position [302, 0]
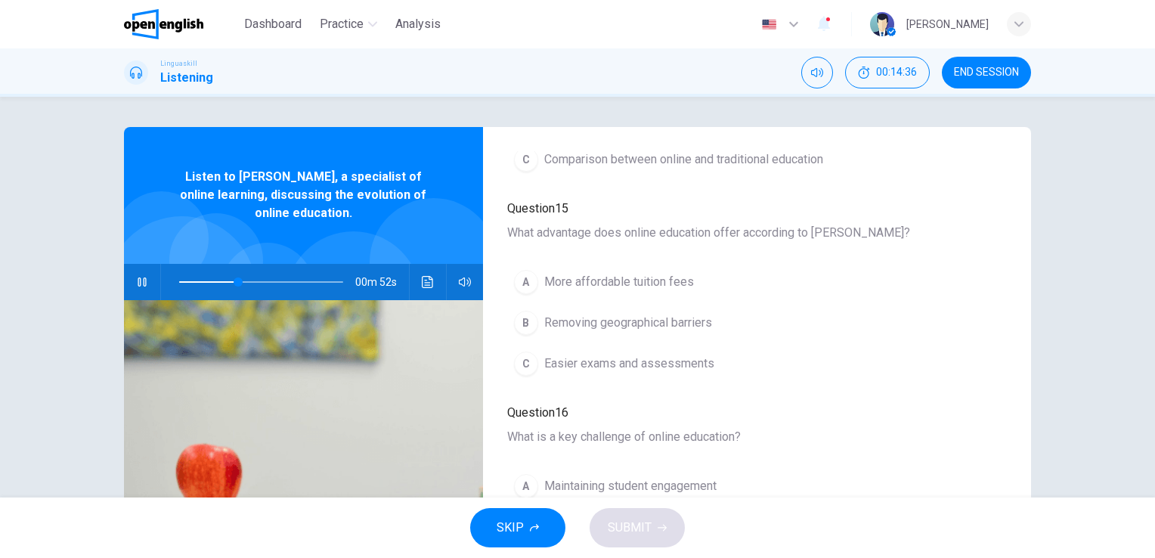
click at [518, 319] on div "B" at bounding box center [526, 323] width 24 height 24
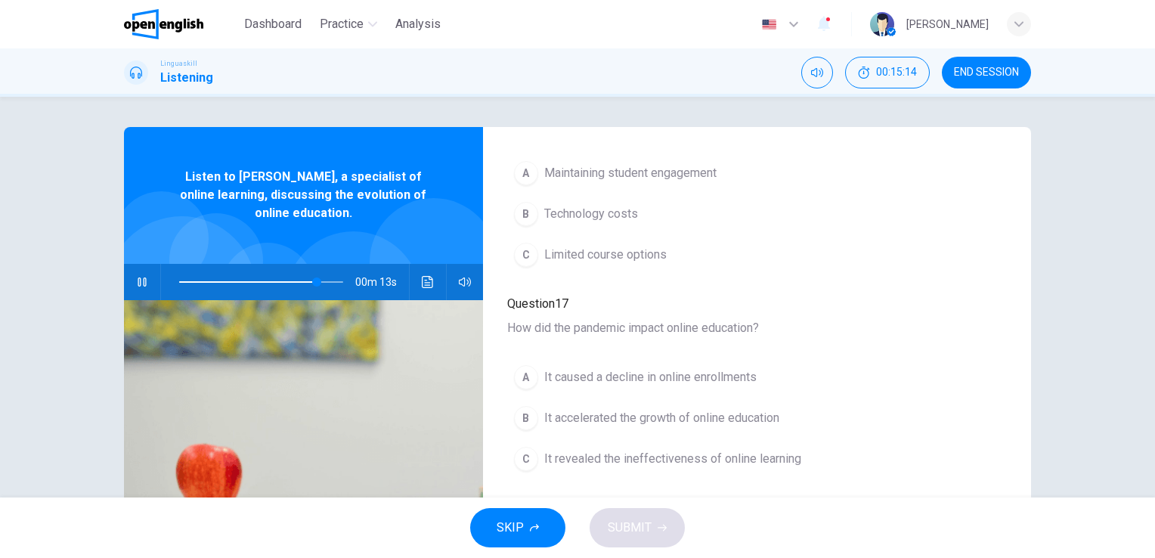
scroll to position [647, 0]
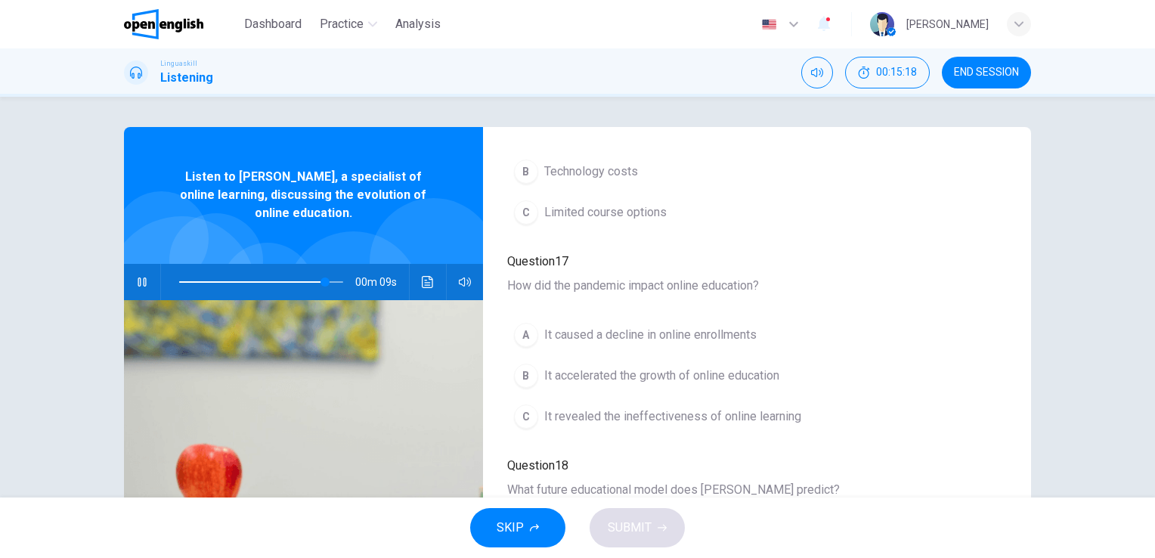
click at [522, 368] on div "B" at bounding box center [526, 376] width 24 height 24
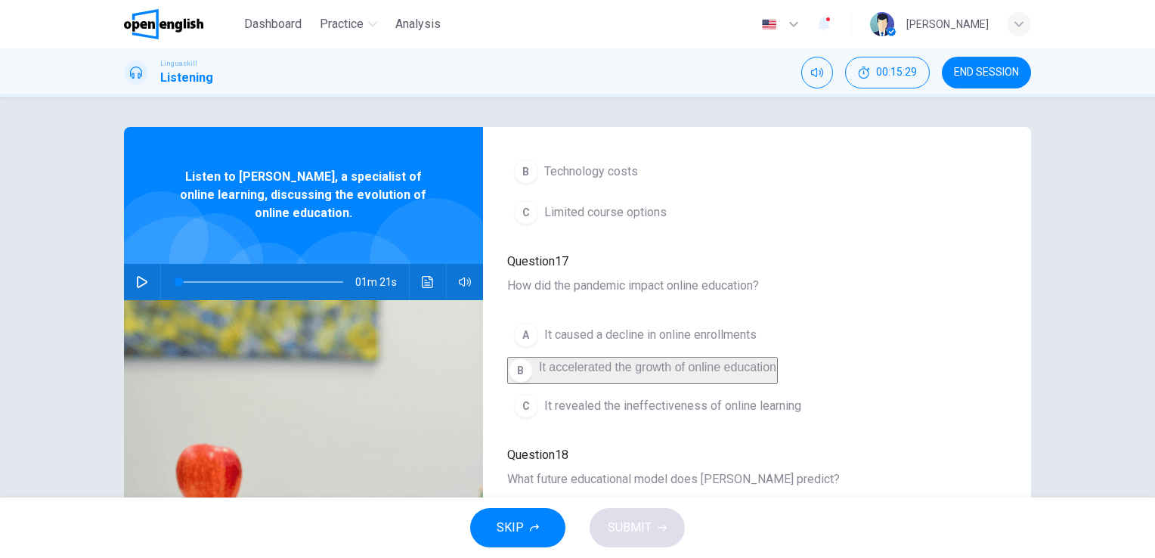
scroll to position [0, 0]
click at [137, 277] on icon "button" at bounding box center [142, 282] width 11 height 12
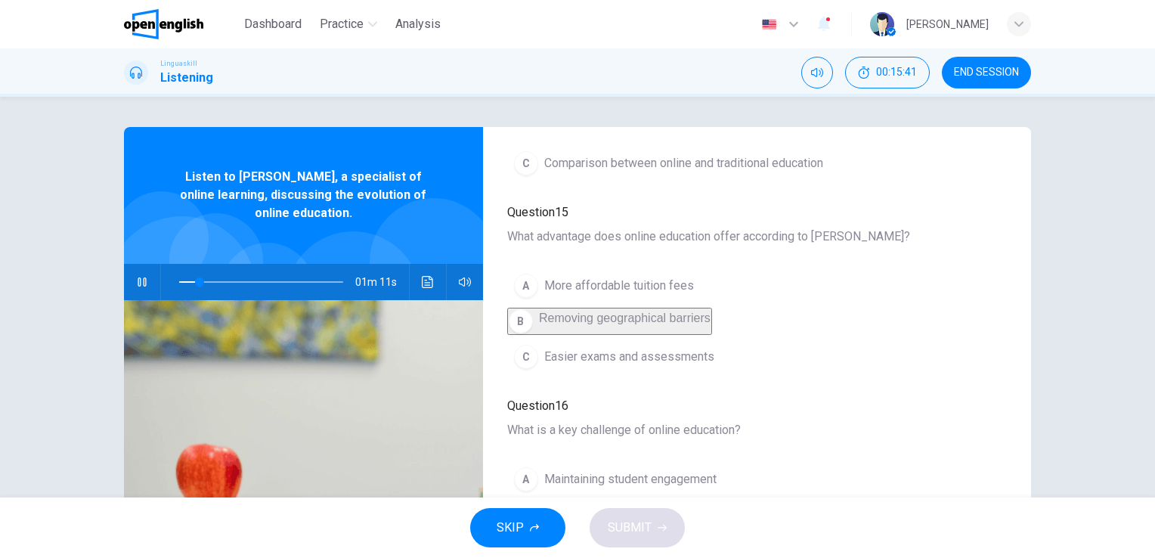
scroll to position [302, 0]
type input "**"
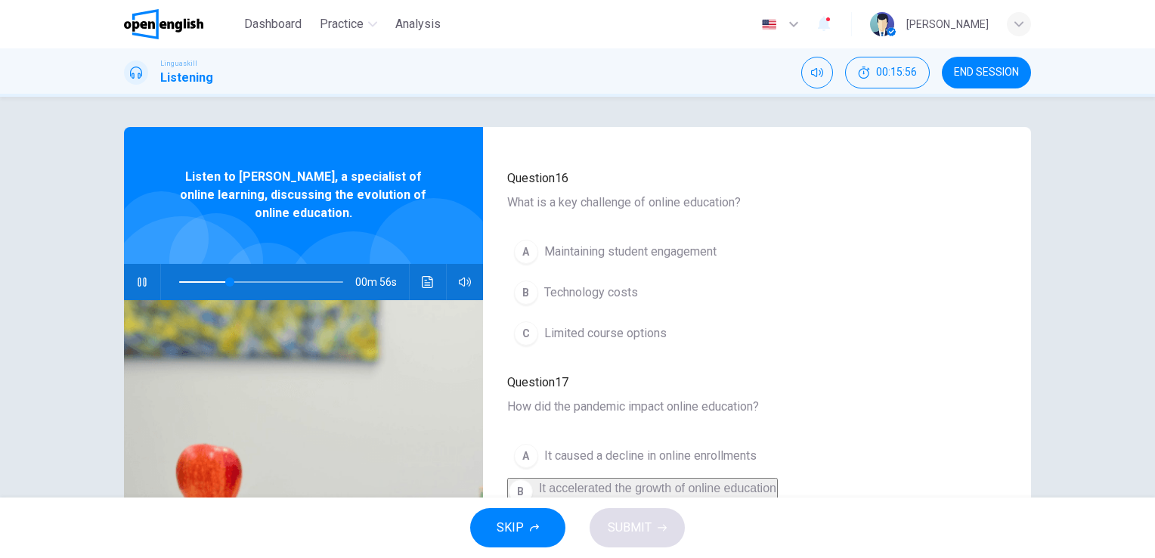
scroll to position [529, 0]
click at [522, 245] on div "A" at bounding box center [526, 249] width 24 height 24
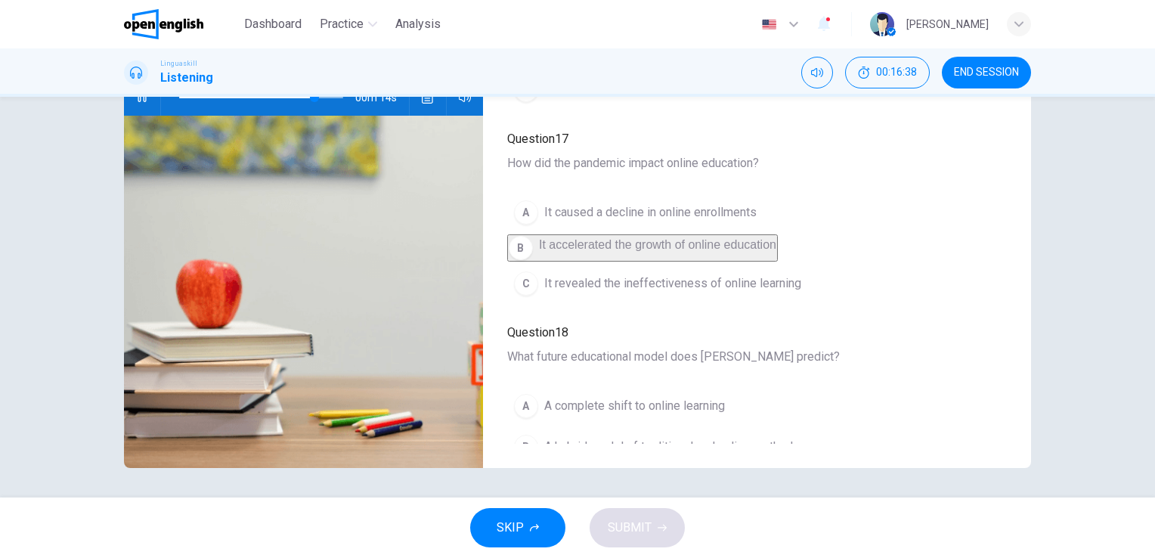
scroll to position [647, 0]
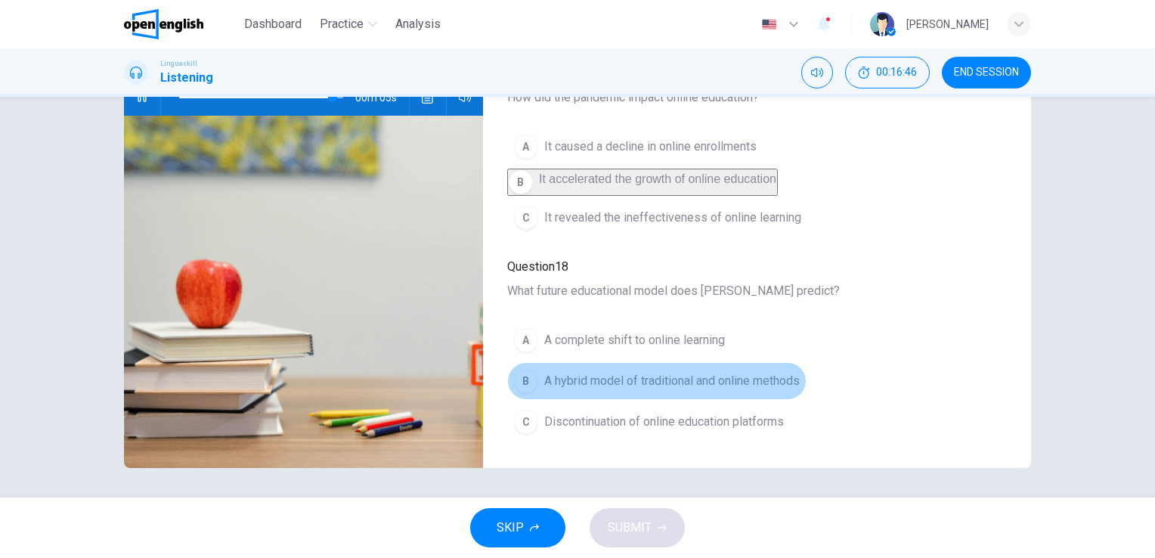
click at [520, 376] on div "B" at bounding box center [526, 381] width 24 height 24
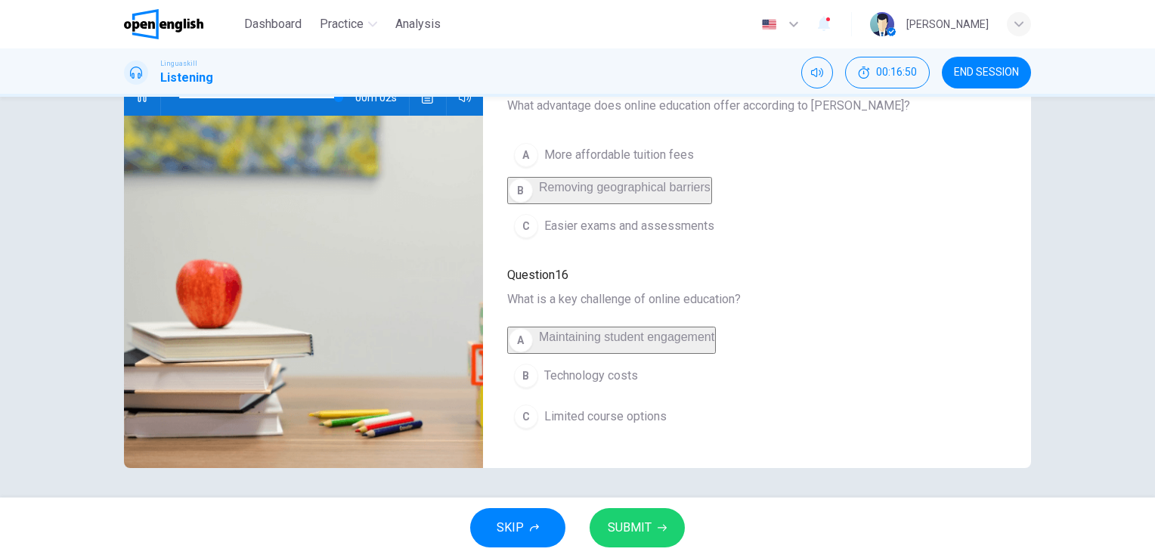
scroll to position [194, 0]
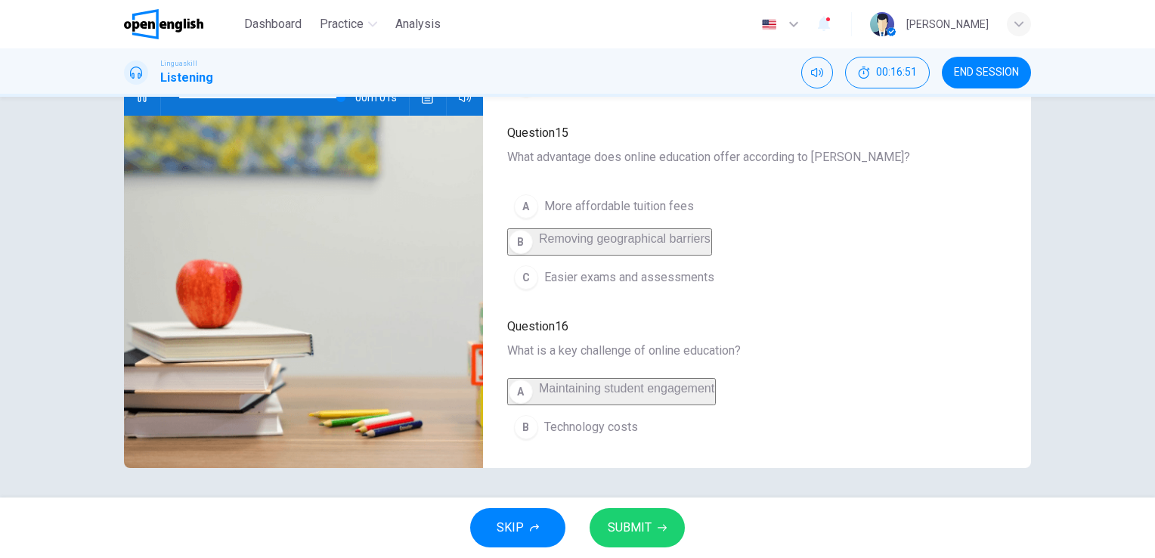
type input "*"
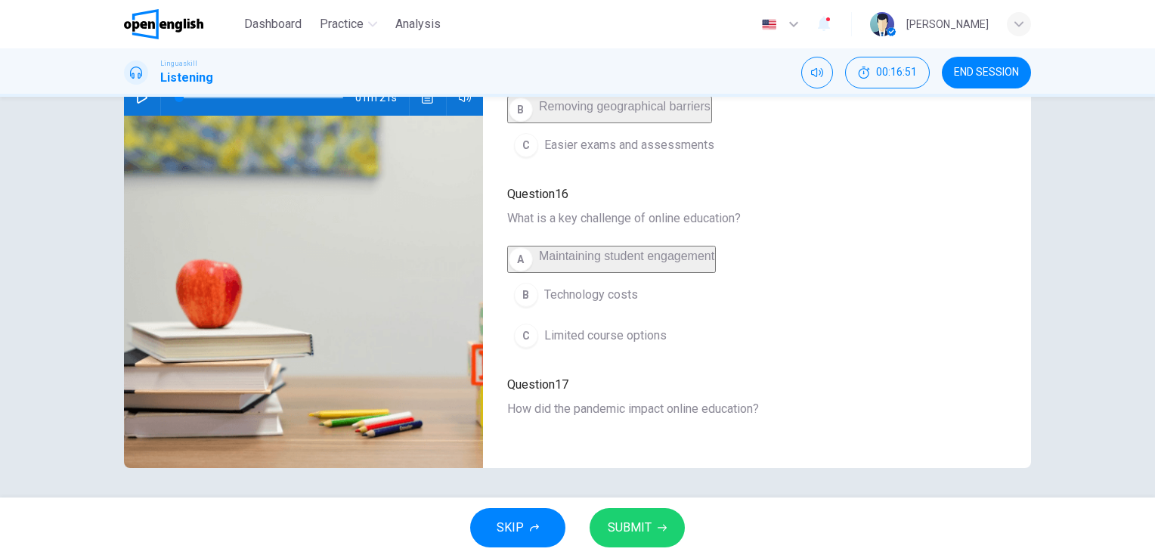
scroll to position [647, 0]
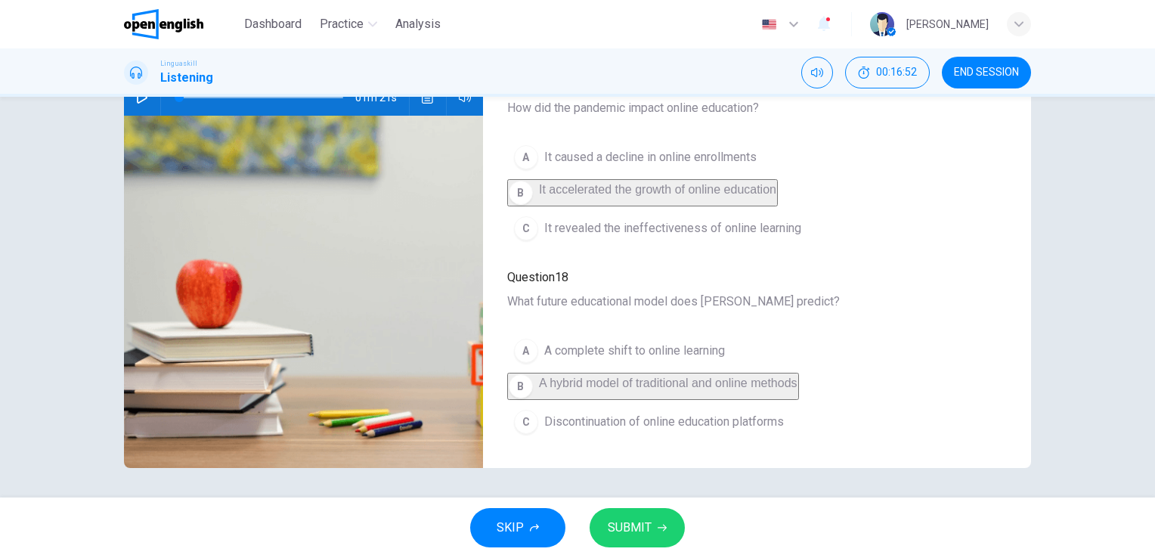
click at [638, 522] on span "SUBMIT" at bounding box center [630, 527] width 44 height 21
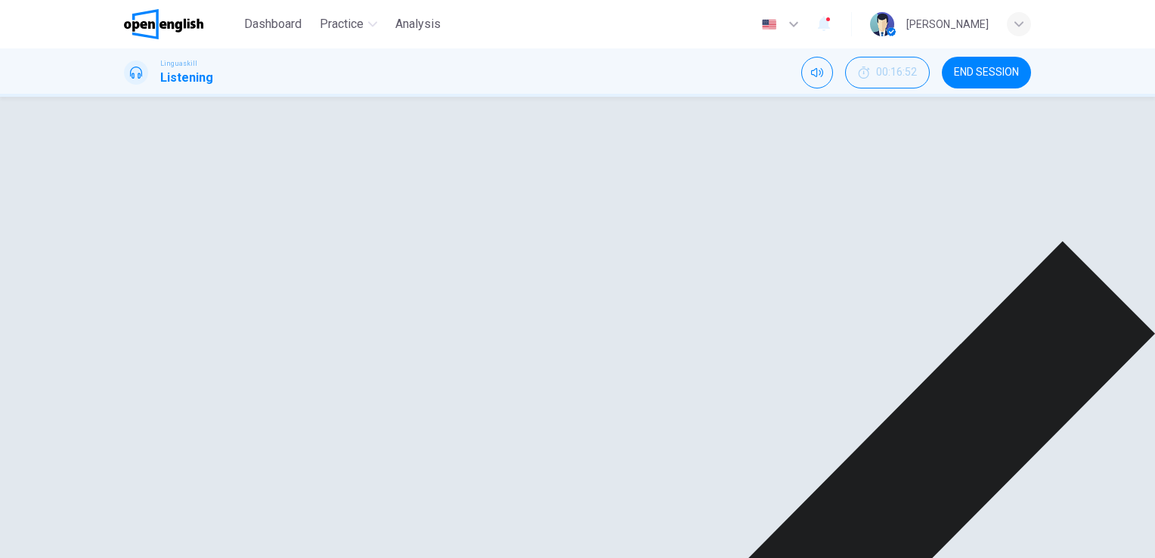
scroll to position [0, 0]
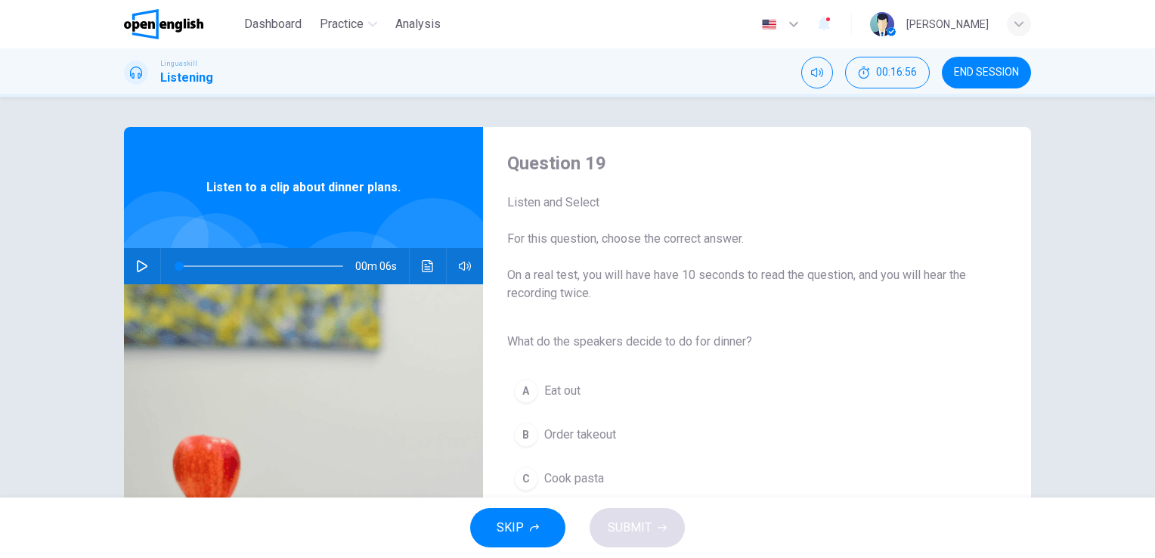
click at [137, 262] on icon "button" at bounding box center [142, 266] width 11 height 12
click at [137, 263] on icon "button" at bounding box center [142, 266] width 12 height 12
type input "*"
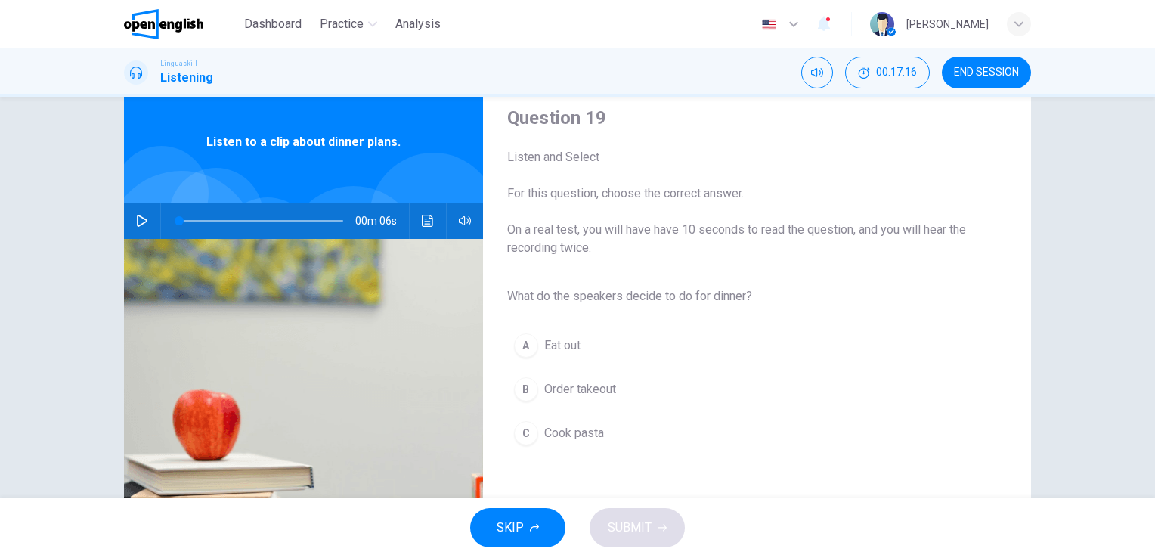
scroll to position [76, 0]
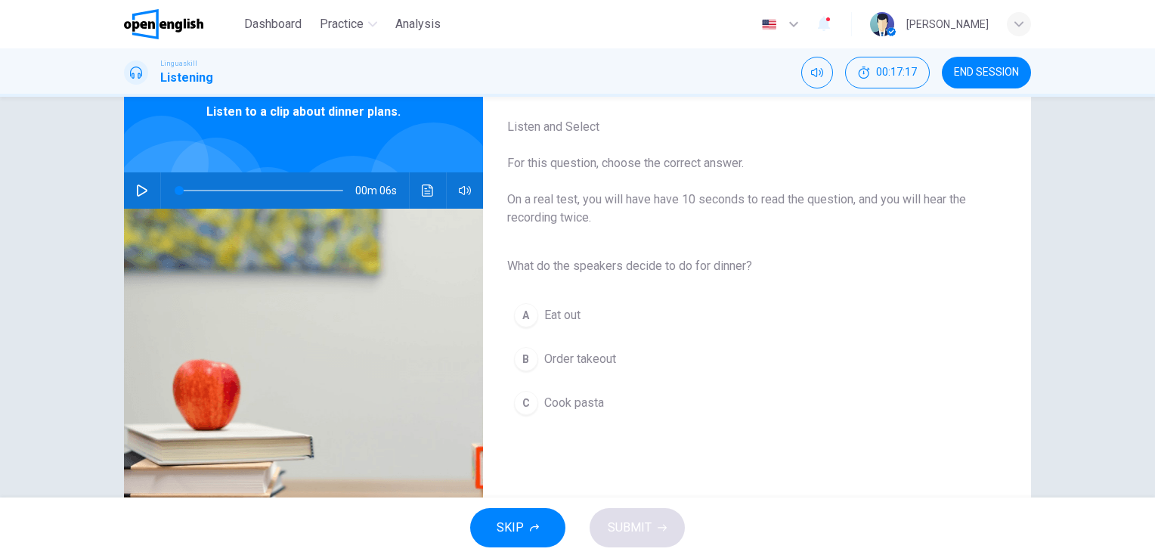
click at [525, 405] on div "C" at bounding box center [526, 403] width 24 height 24
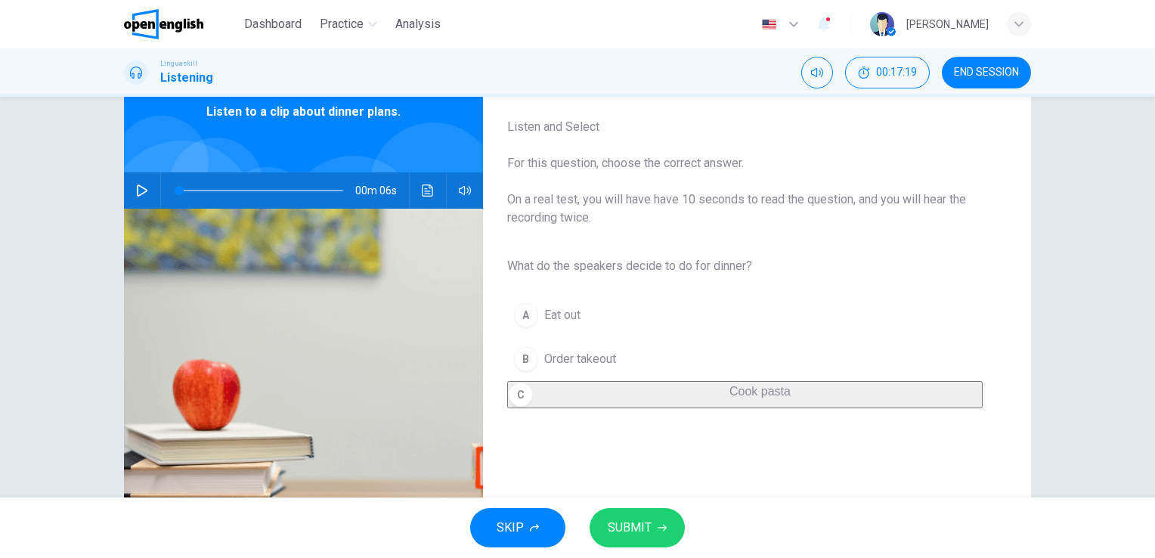
click at [628, 525] on span "SUBMIT" at bounding box center [630, 527] width 44 height 21
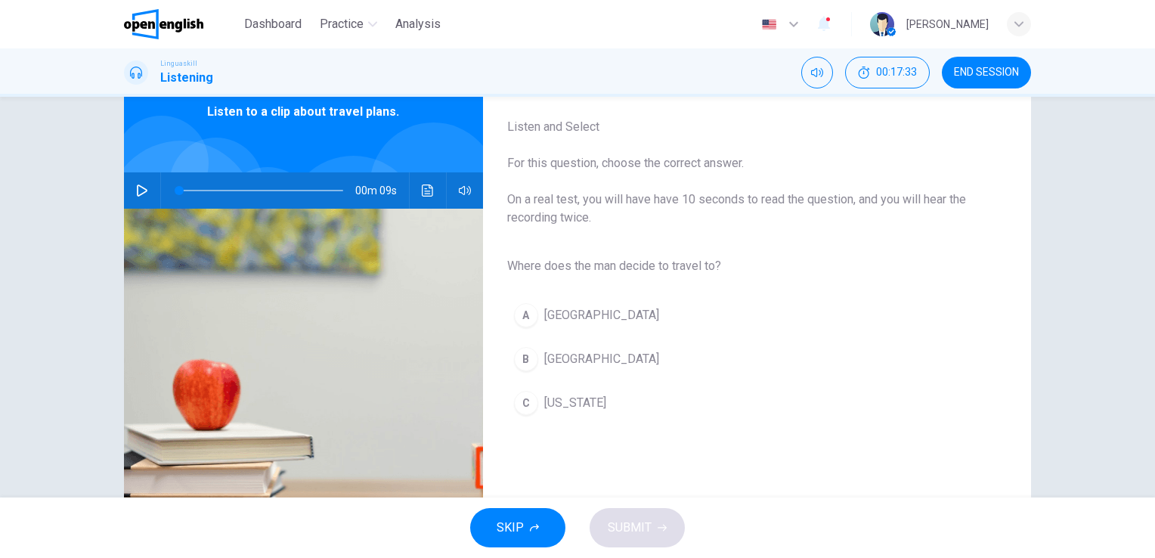
click at [138, 185] on icon "button" at bounding box center [142, 190] width 12 height 12
type input "*"
click at [522, 355] on div "B" at bounding box center [526, 359] width 24 height 24
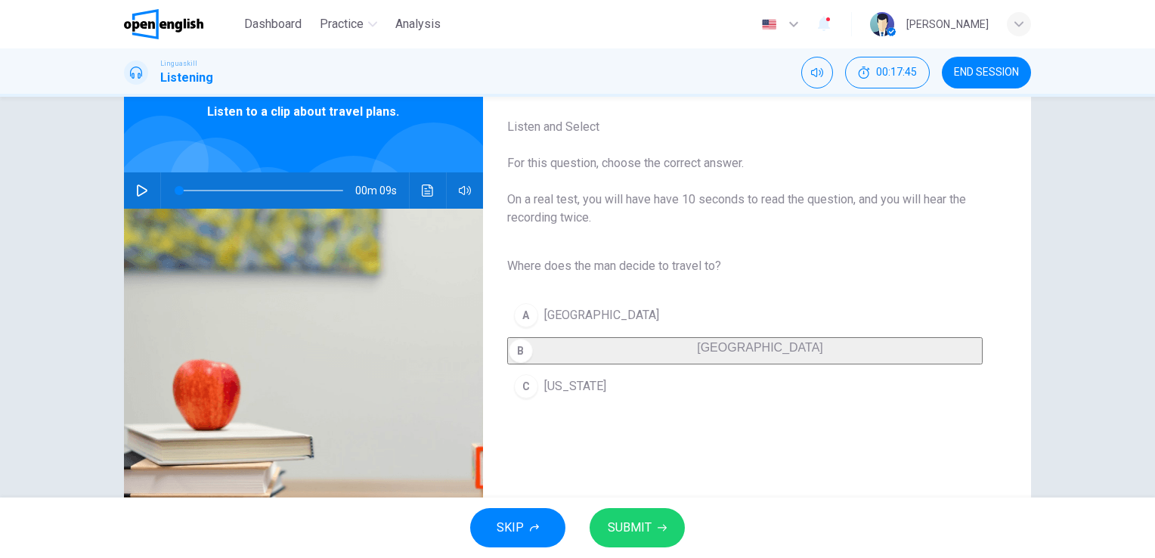
click at [641, 512] on button "SUBMIT" at bounding box center [637, 527] width 95 height 39
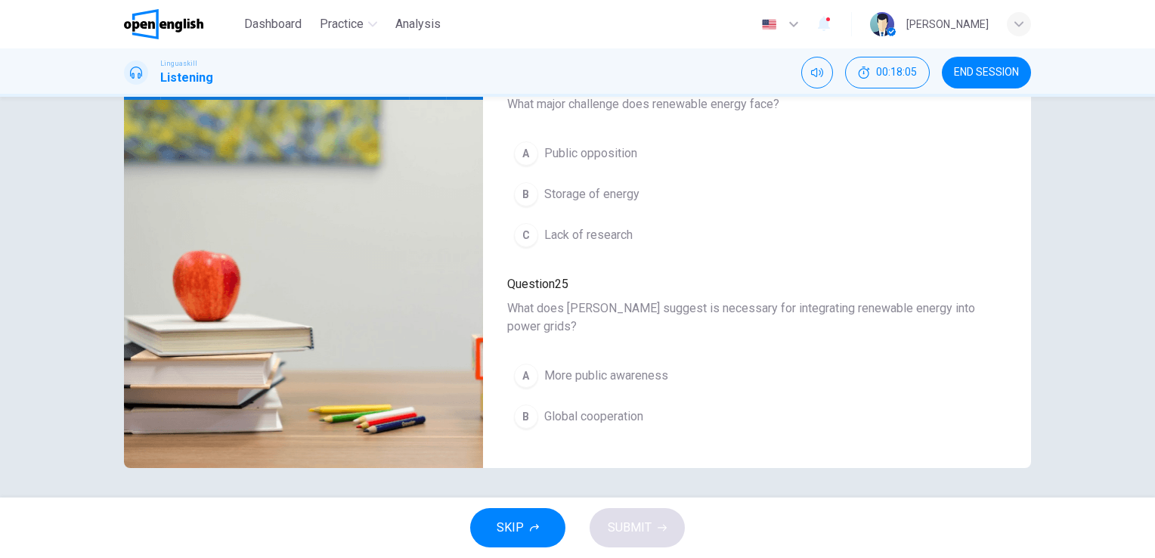
scroll to position [0, 0]
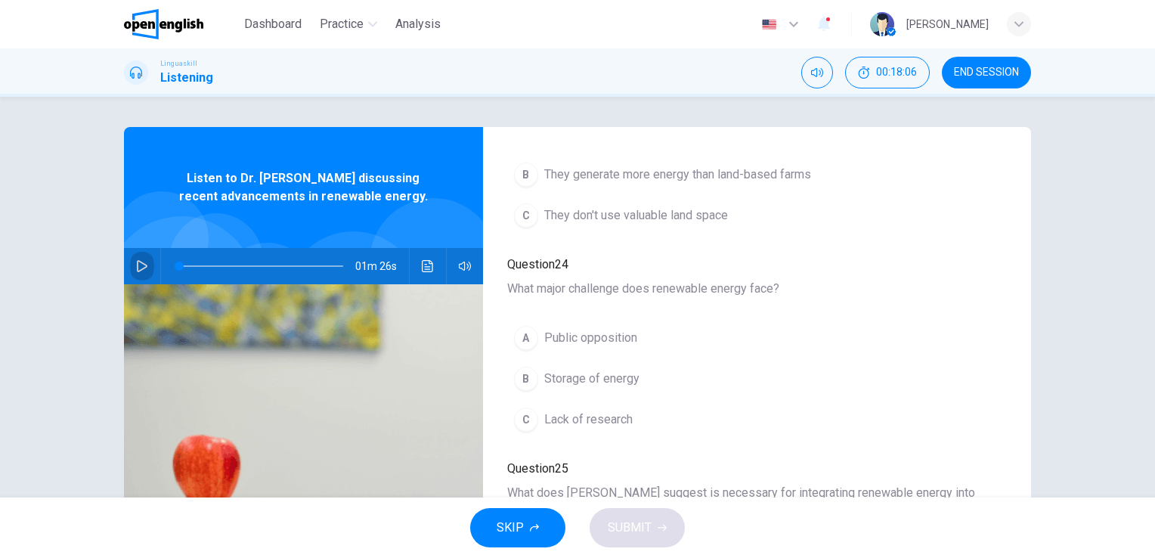
click at [146, 266] on button "button" at bounding box center [142, 266] width 24 height 36
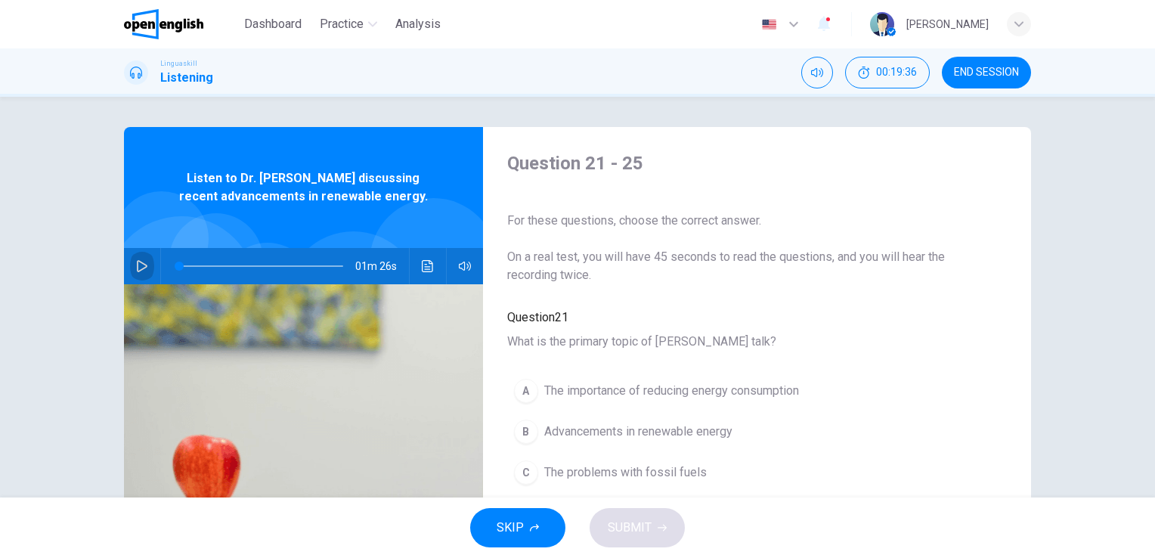
click at [139, 265] on icon "button" at bounding box center [142, 266] width 12 height 12
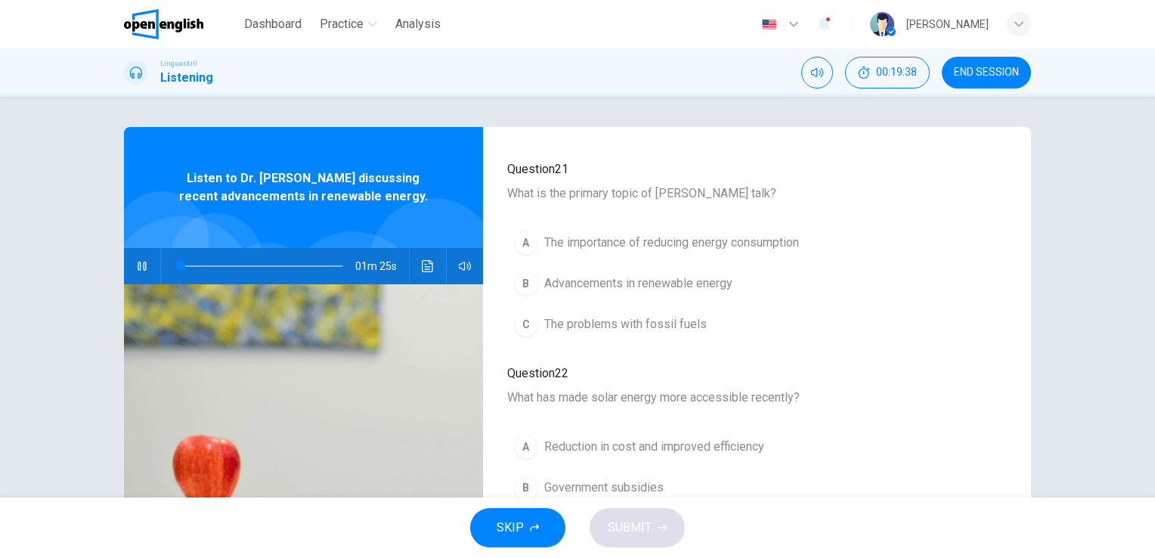
scroll to position [151, 0]
drag, startPoint x: 188, startPoint y: 265, endPoint x: 172, endPoint y: 265, distance: 15.9
click at [176, 265] on span at bounding box center [180, 266] width 9 height 9
click at [523, 271] on div "B" at bounding box center [526, 280] width 24 height 24
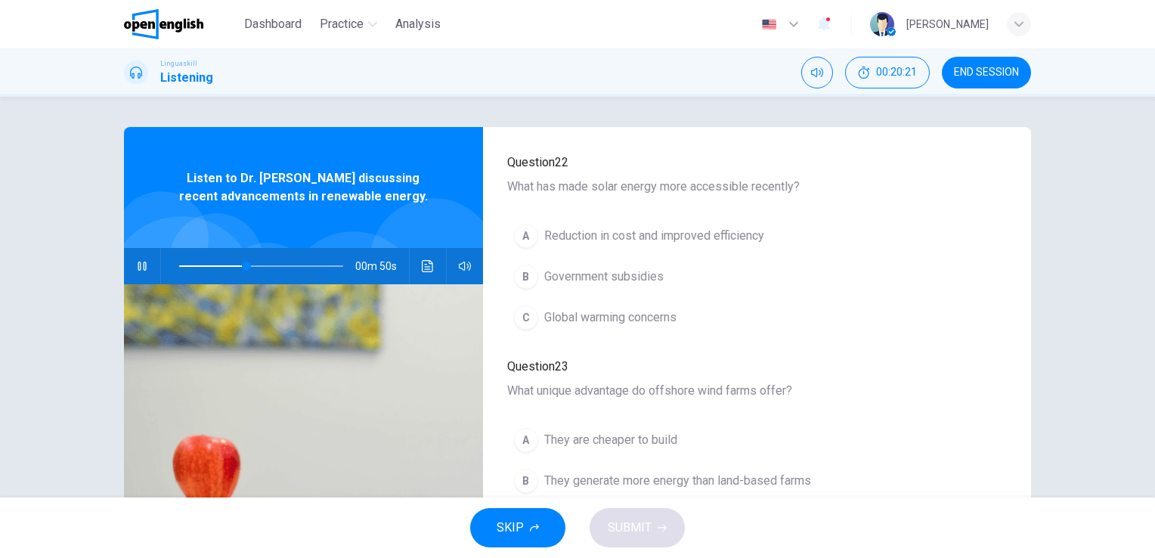
scroll to position [378, 0]
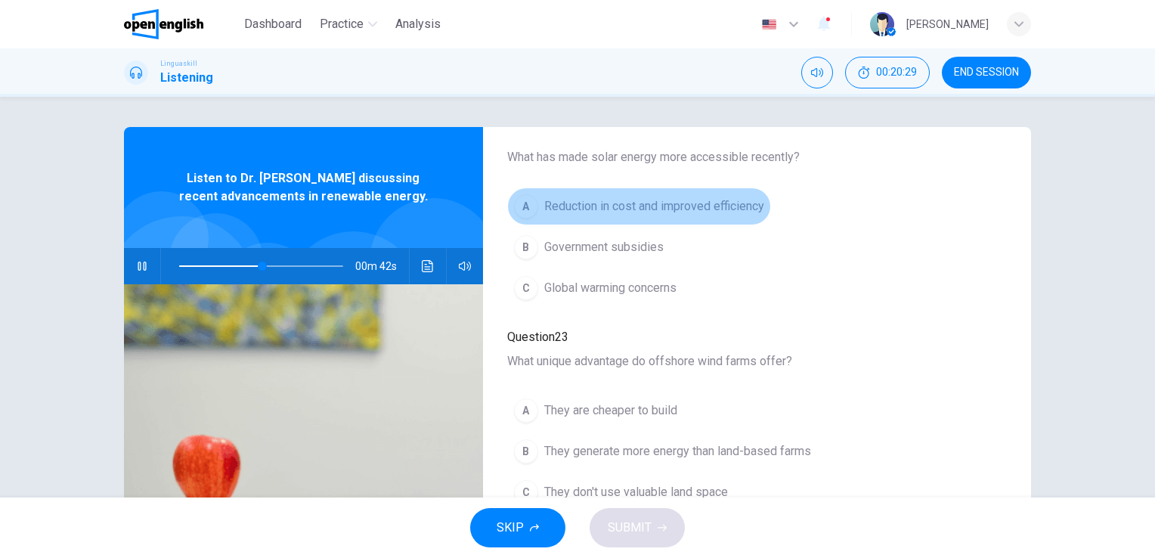
click at [519, 203] on div "A" at bounding box center [526, 206] width 24 height 24
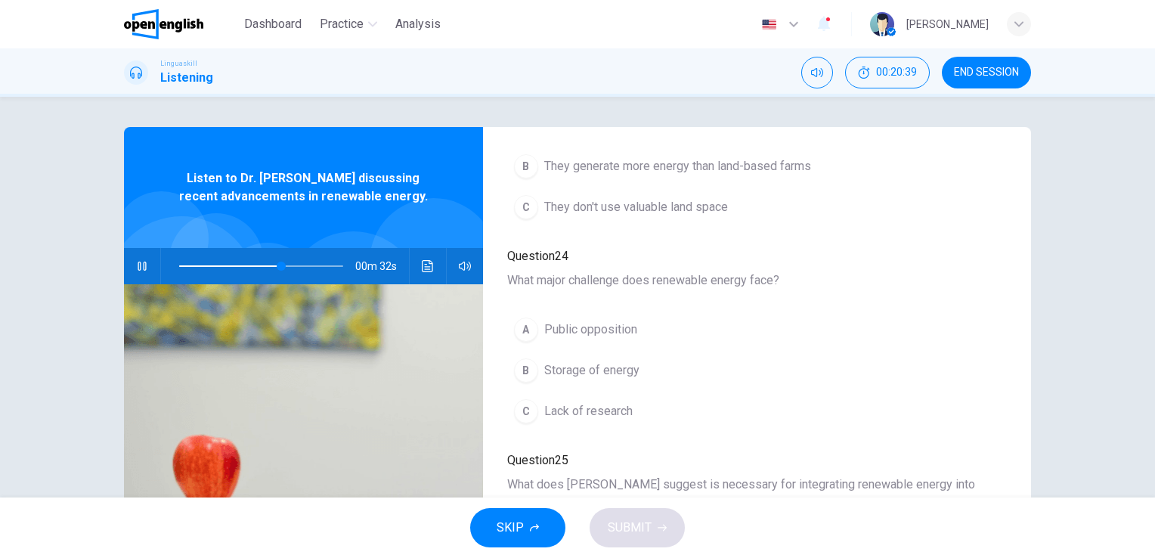
scroll to position [665, 0]
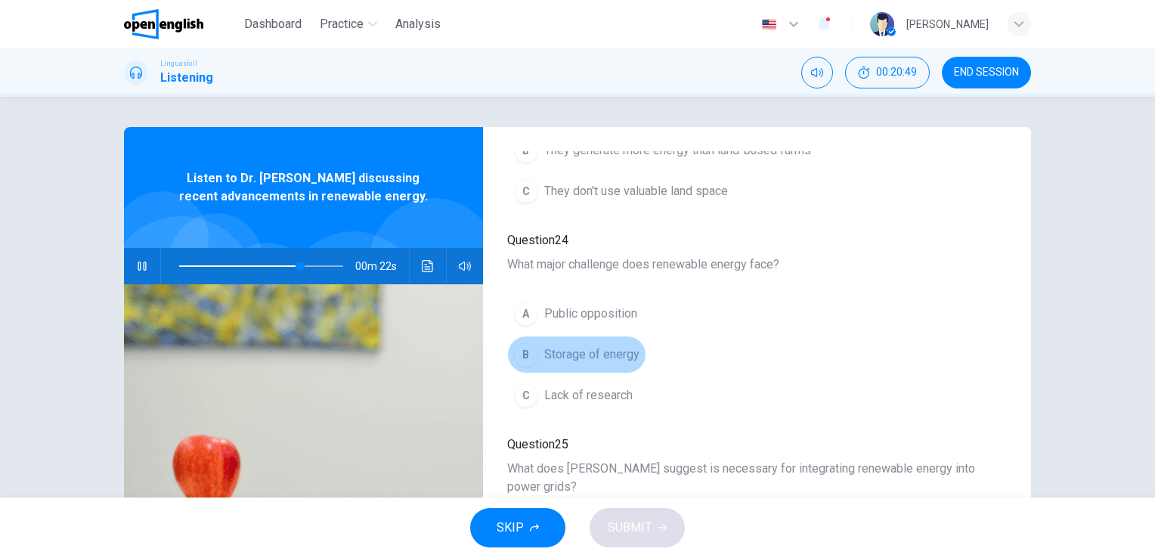
click at [519, 343] on div "B" at bounding box center [526, 355] width 24 height 24
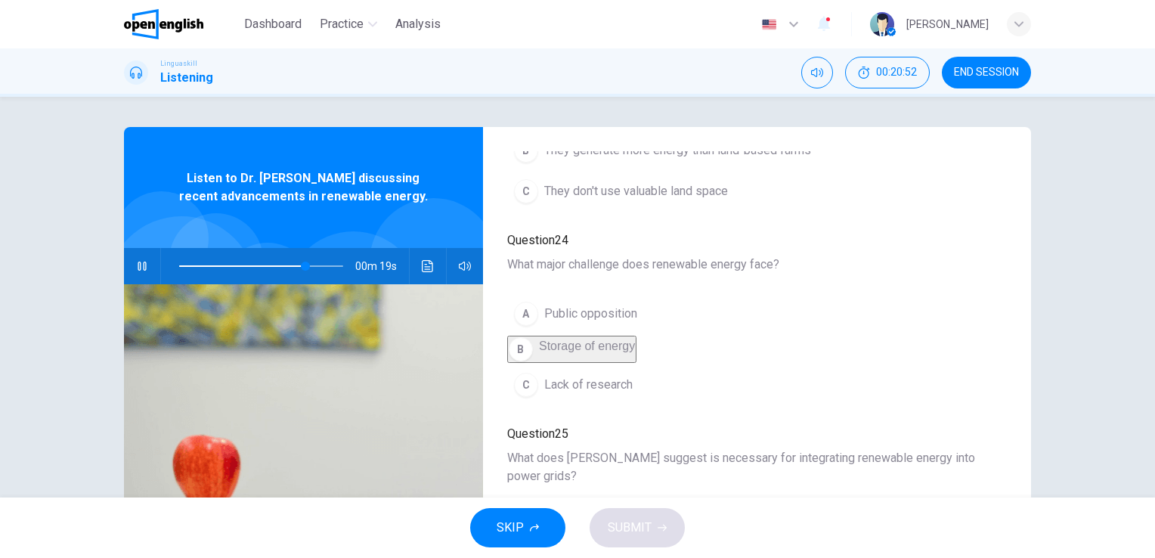
click at [283, 211] on div "Listen to Dr. [PERSON_NAME] discussing recent advancements in renewable energy." at bounding box center [303, 187] width 359 height 121
click at [265, 225] on div "Listen to Dr. [PERSON_NAME] discussing recent advancements in renewable energy." at bounding box center [303, 187] width 359 height 121
click at [136, 265] on icon "button" at bounding box center [142, 266] width 12 height 12
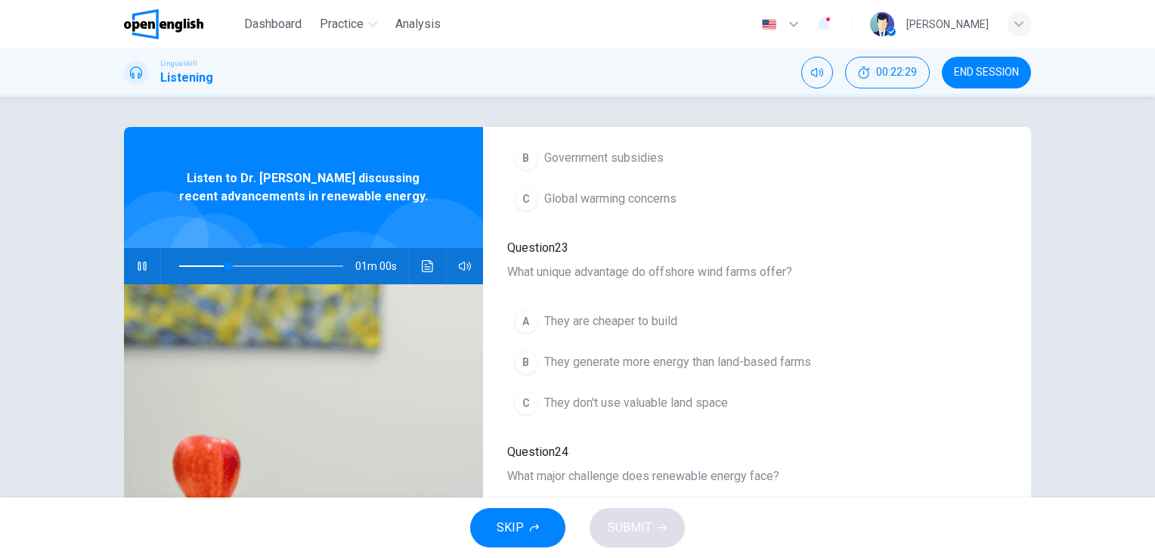
scroll to position [529, 0]
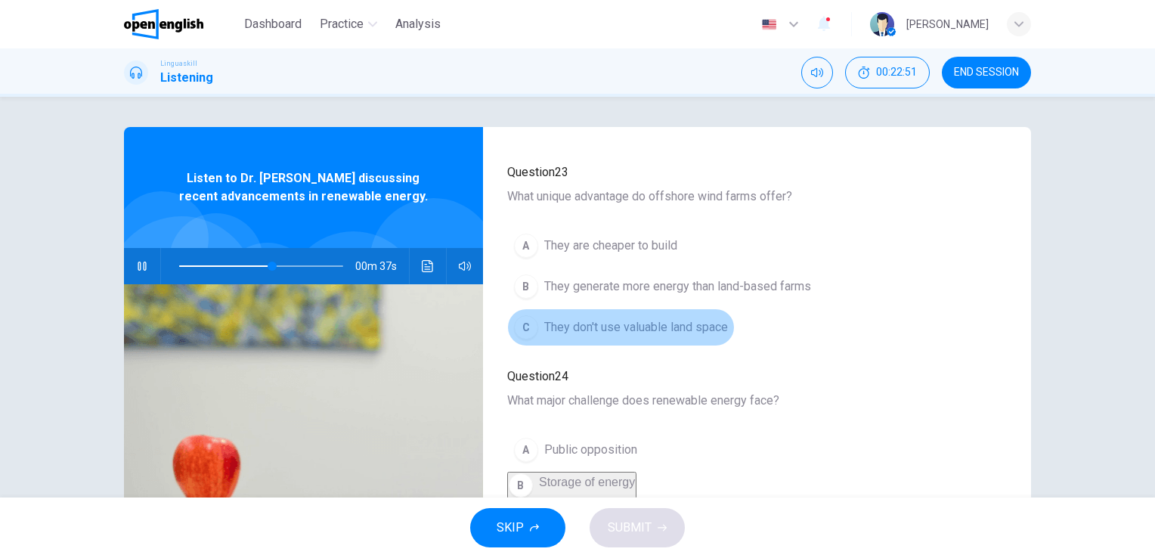
click at [520, 337] on div "C" at bounding box center [526, 327] width 24 height 24
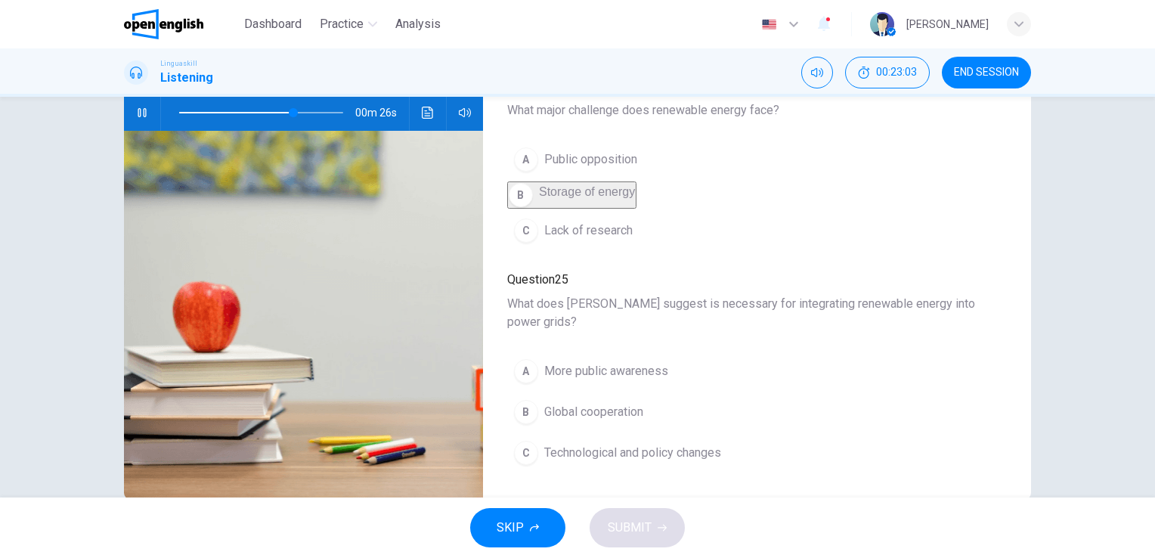
scroll to position [184, 0]
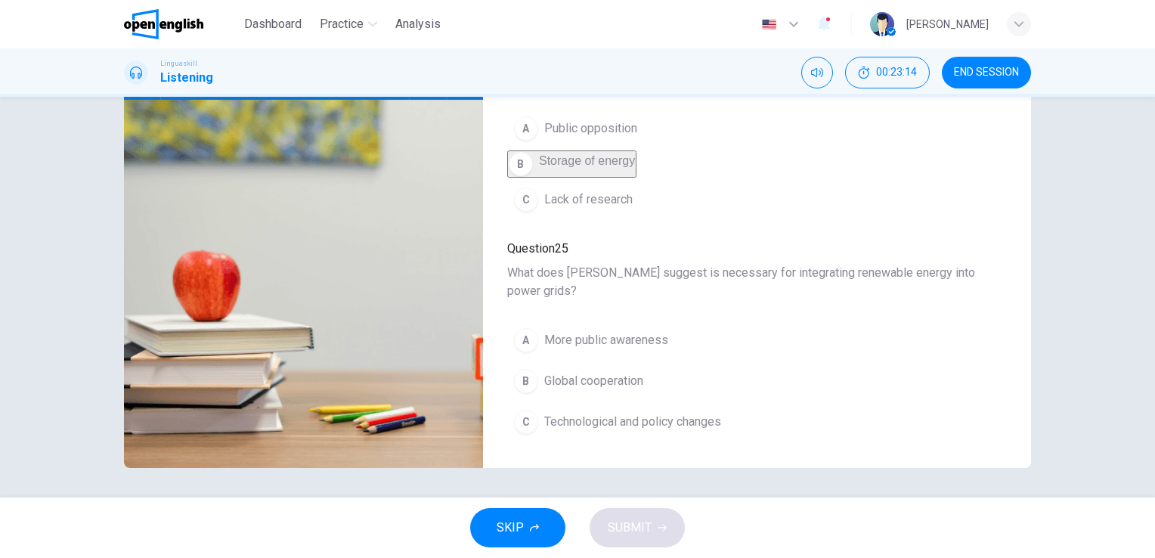
click at [517, 419] on div "C" at bounding box center [526, 422] width 24 height 24
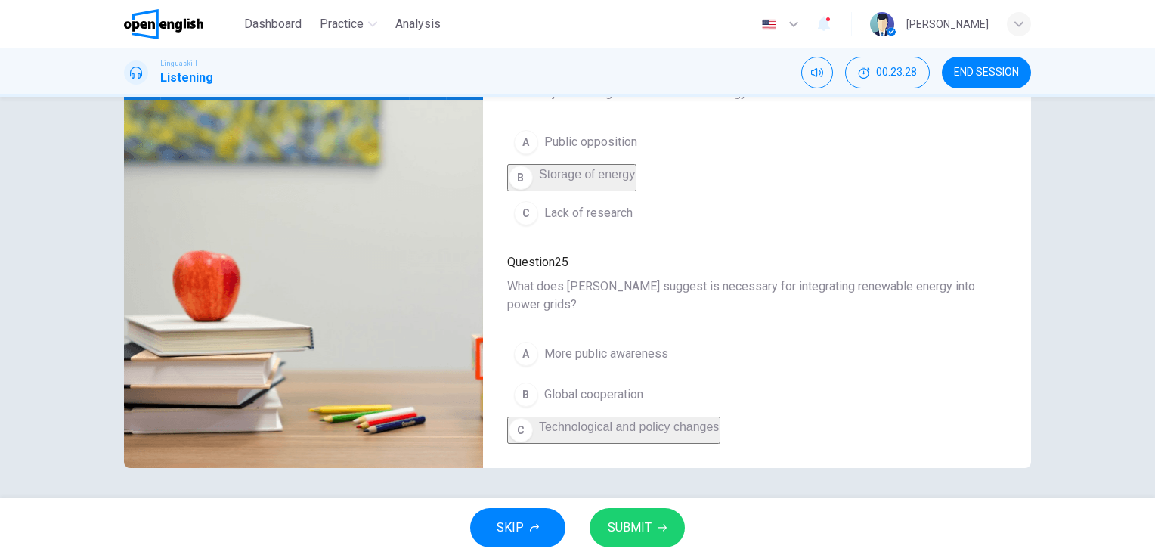
type input "*"
click at [637, 529] on span "SUBMIT" at bounding box center [630, 527] width 44 height 21
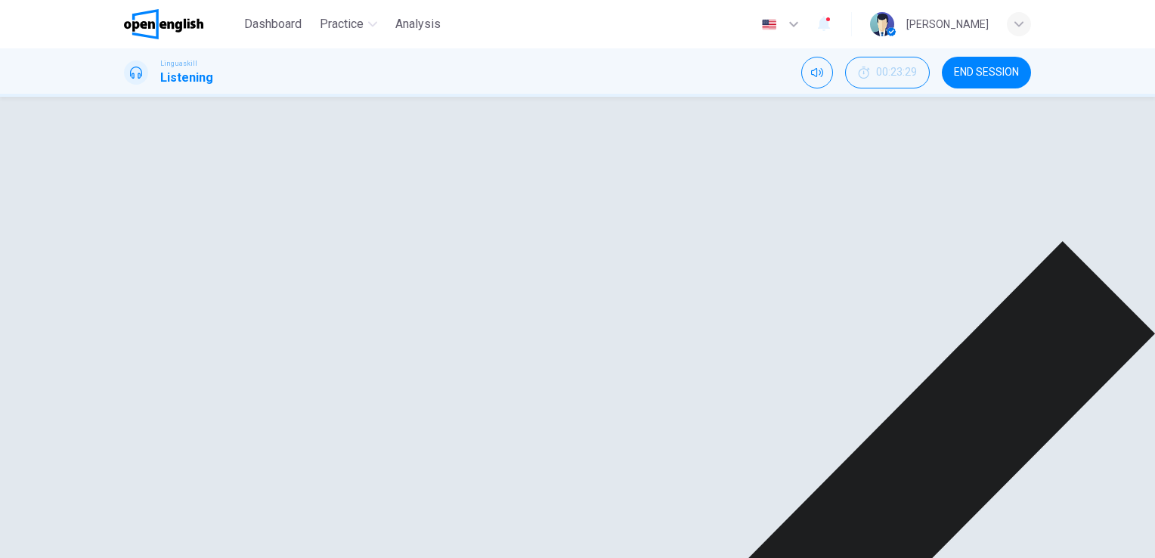
scroll to position [665, 0]
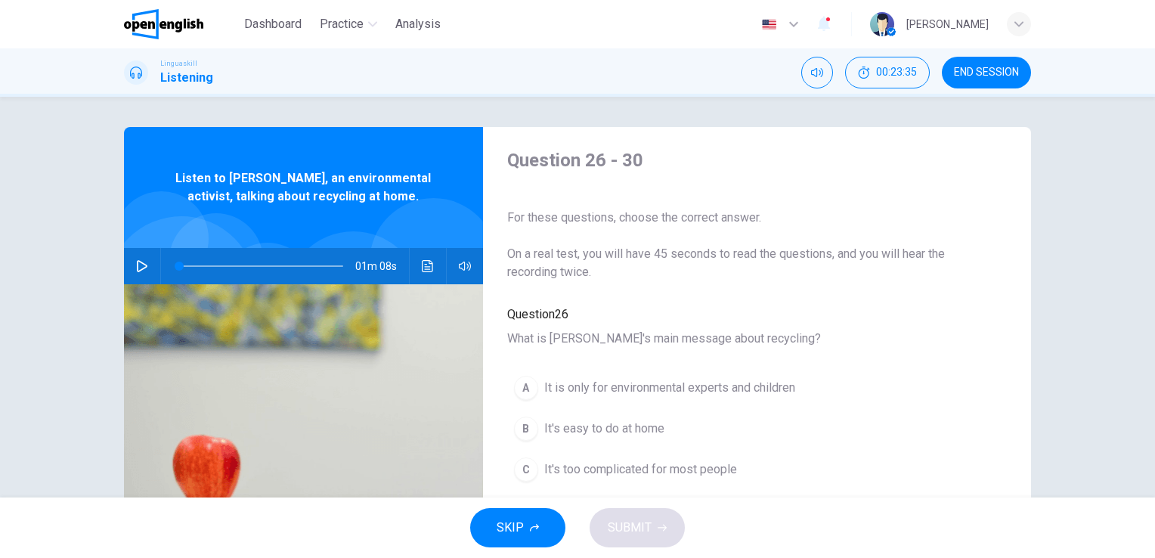
scroll to position [0, 0]
click at [139, 260] on icon "button" at bounding box center [142, 266] width 12 height 12
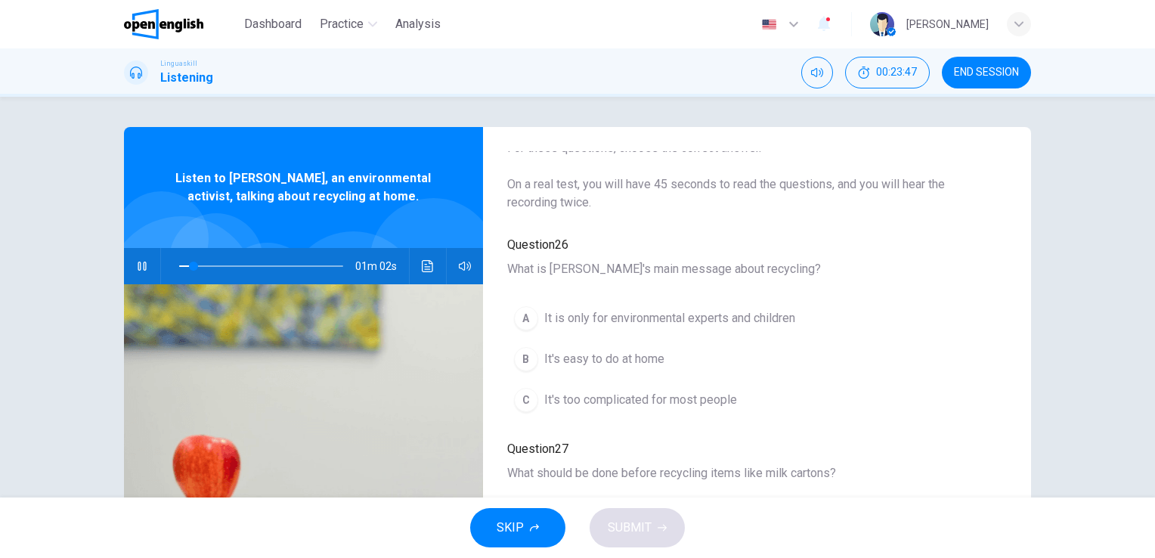
scroll to position [76, 0]
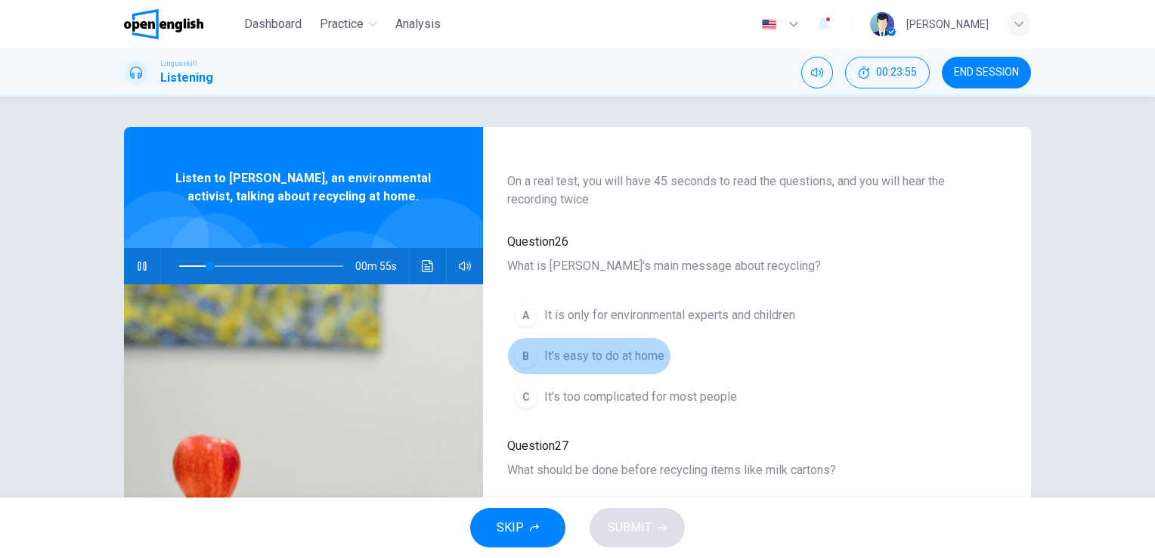
drag, startPoint x: 526, startPoint y: 347, endPoint x: 549, endPoint y: 350, distance: 22.9
click at [526, 347] on div "B" at bounding box center [526, 356] width 24 height 24
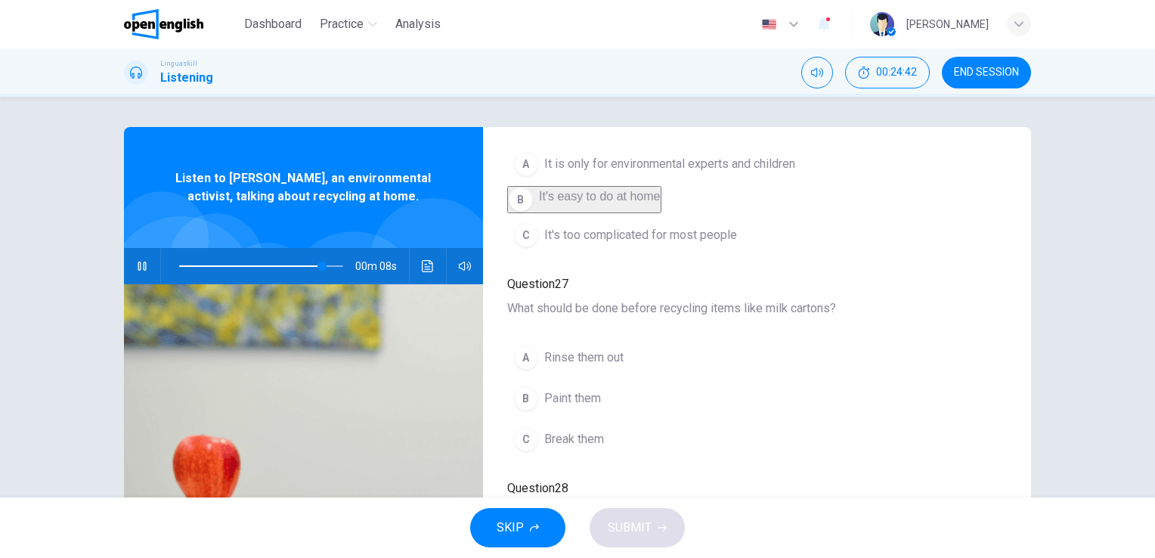
scroll to position [0, 0]
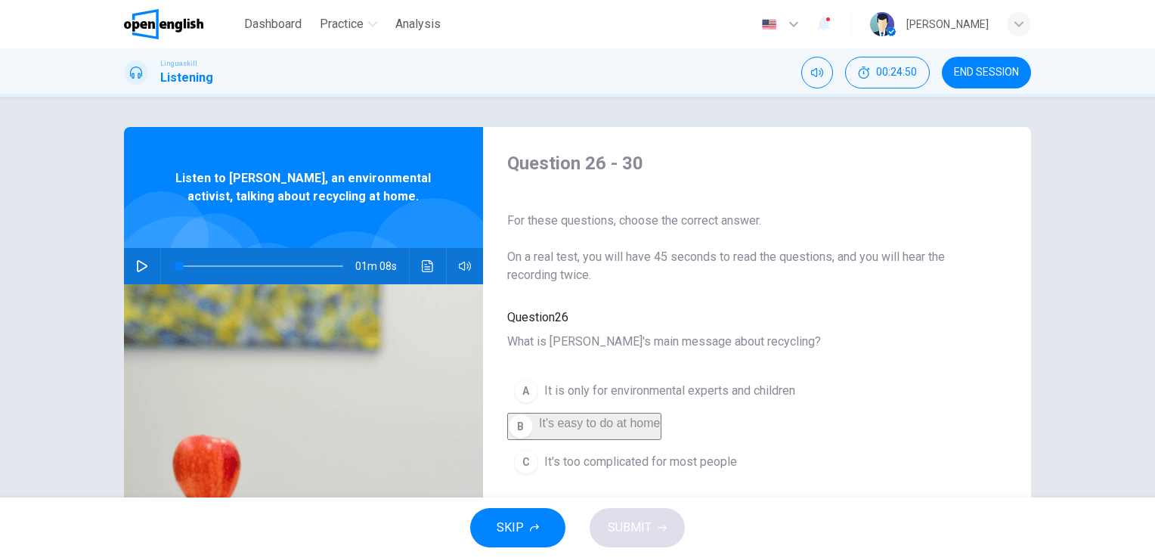
click at [138, 268] on icon "button" at bounding box center [142, 266] width 12 height 12
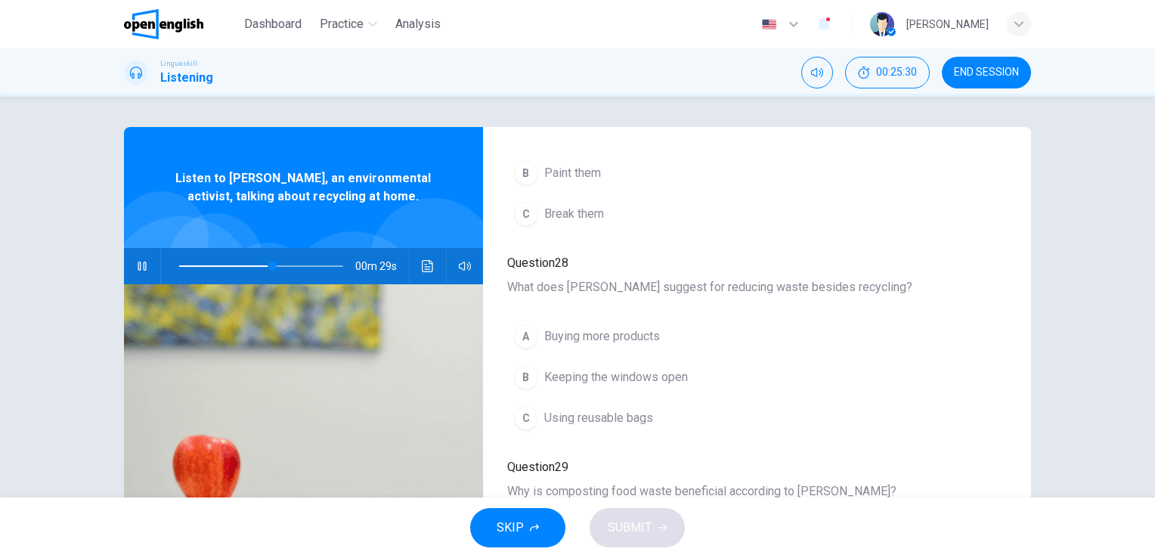
scroll to position [454, 0]
click at [523, 407] on div "C" at bounding box center [526, 417] width 24 height 24
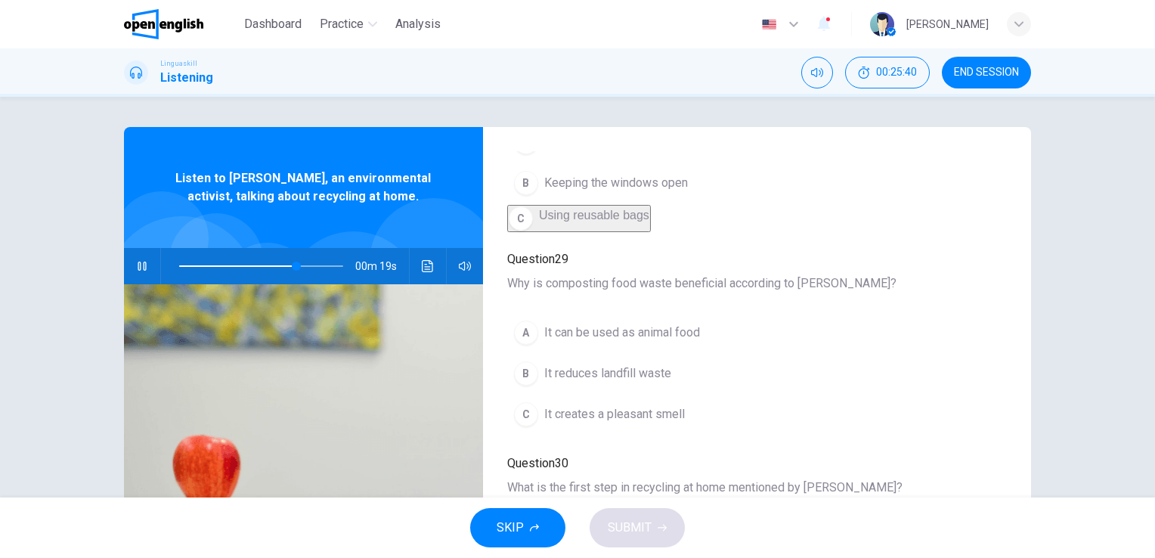
scroll to position [647, 0]
click at [525, 364] on div "B" at bounding box center [526, 373] width 24 height 24
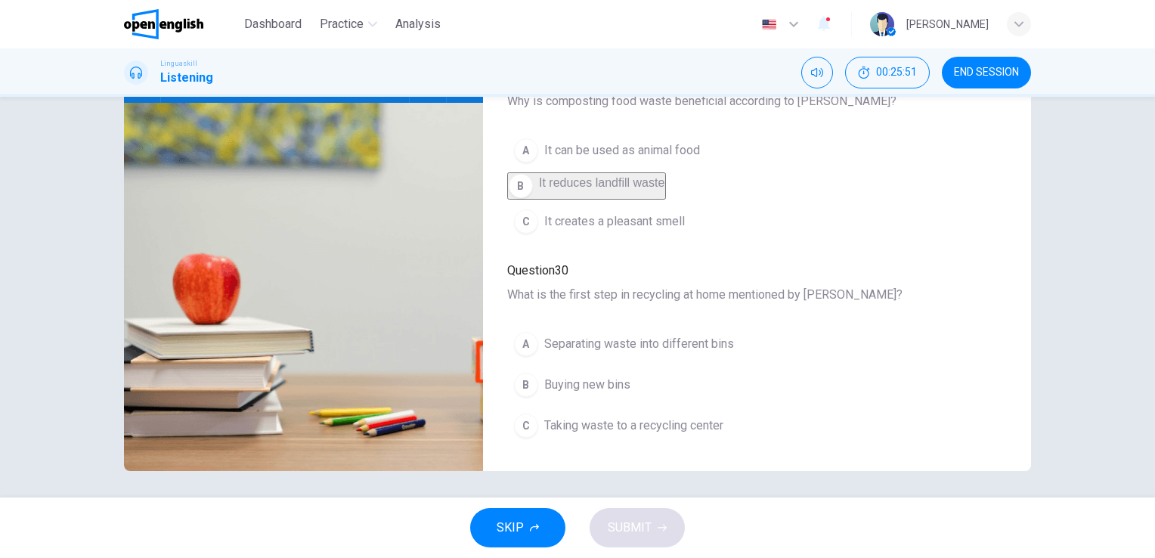
scroll to position [184, 0]
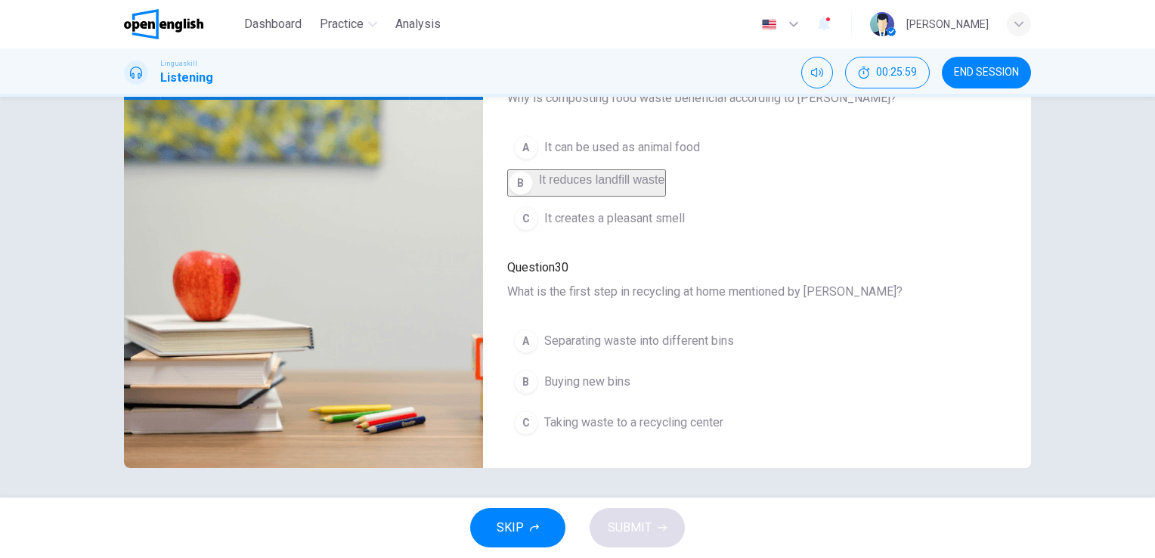
type input "*"
click at [519, 335] on div "A" at bounding box center [526, 341] width 24 height 24
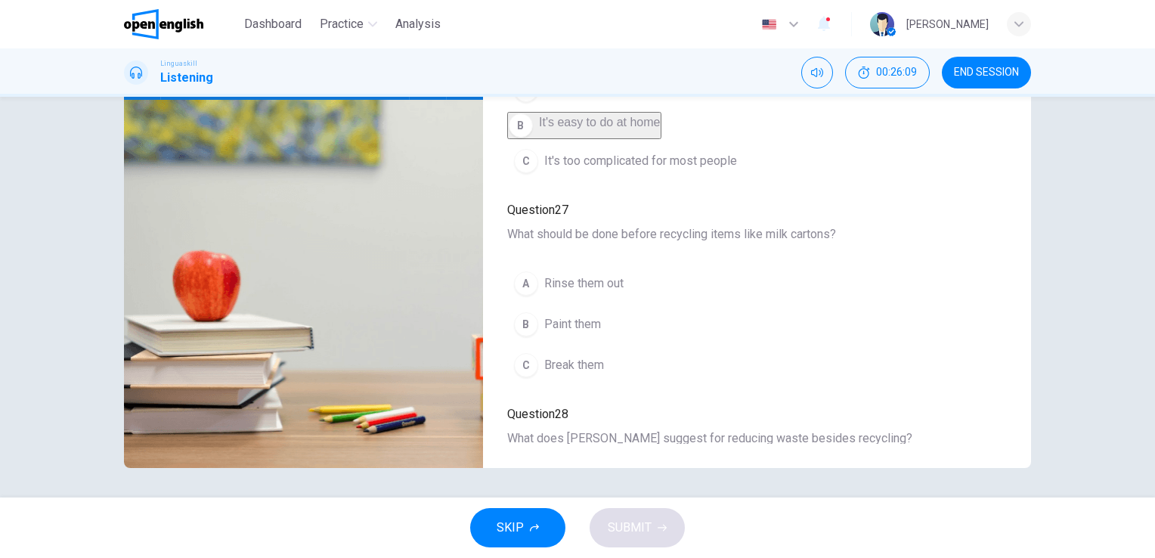
scroll to position [118, 0]
click at [527, 358] on div "C" at bounding box center [526, 364] width 24 height 24
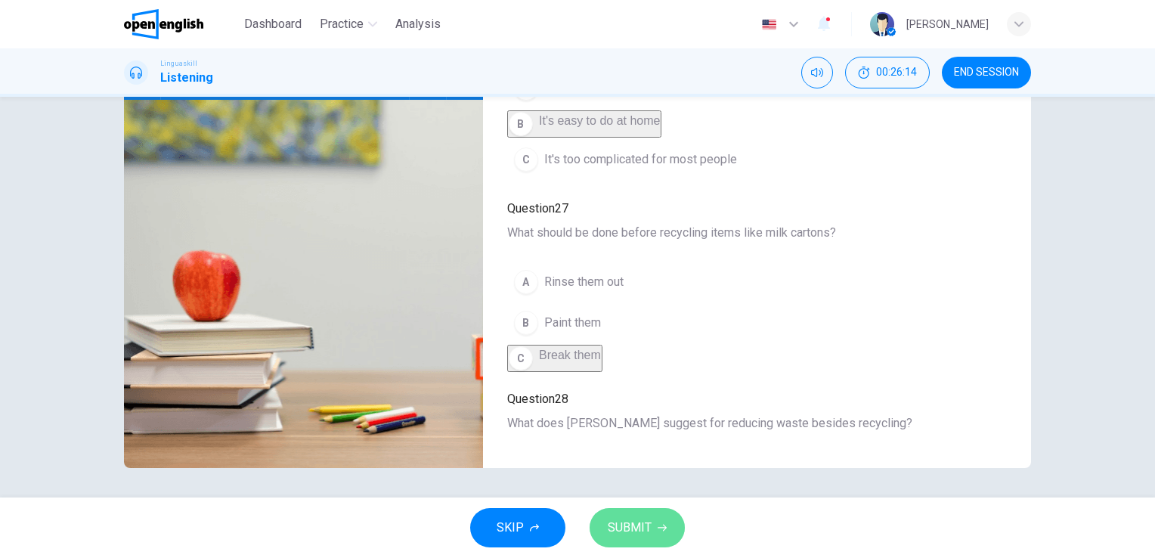
click at [659, 531] on icon "button" at bounding box center [662, 527] width 9 height 9
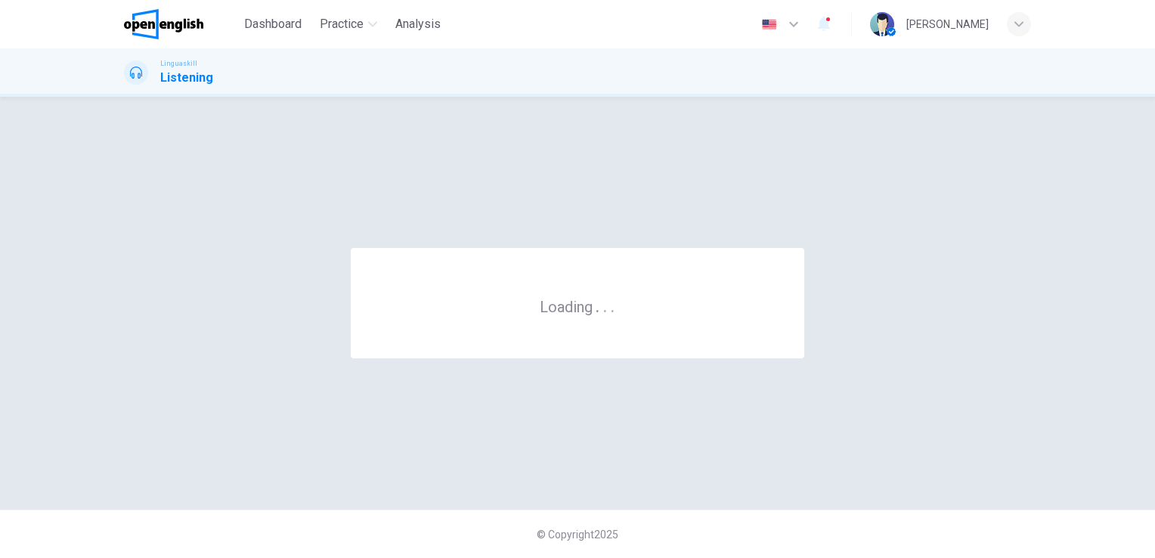
scroll to position [0, 0]
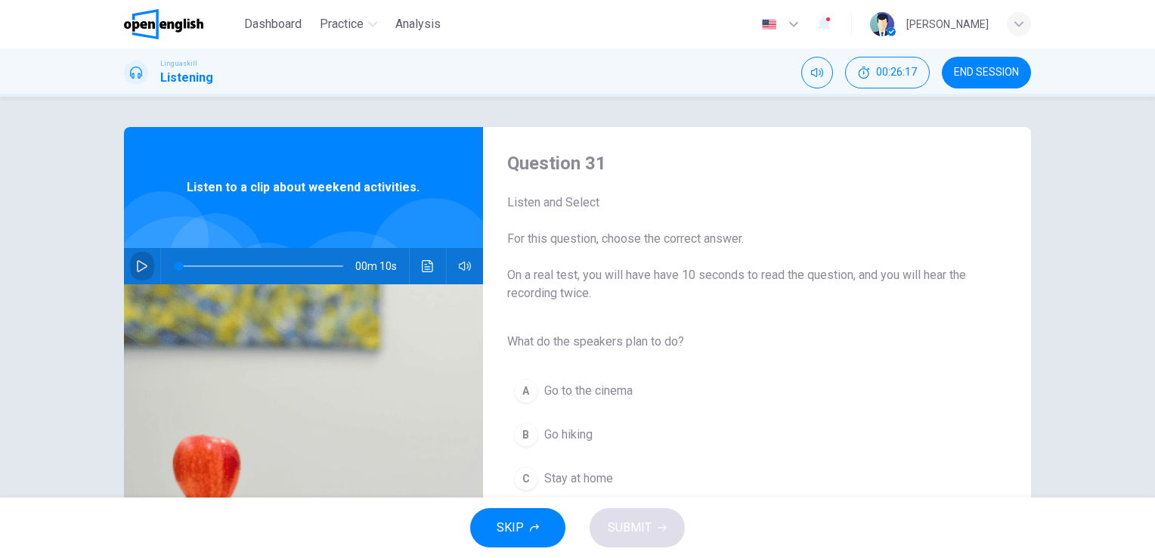
click at [142, 265] on icon "button" at bounding box center [142, 266] width 11 height 12
type input "*"
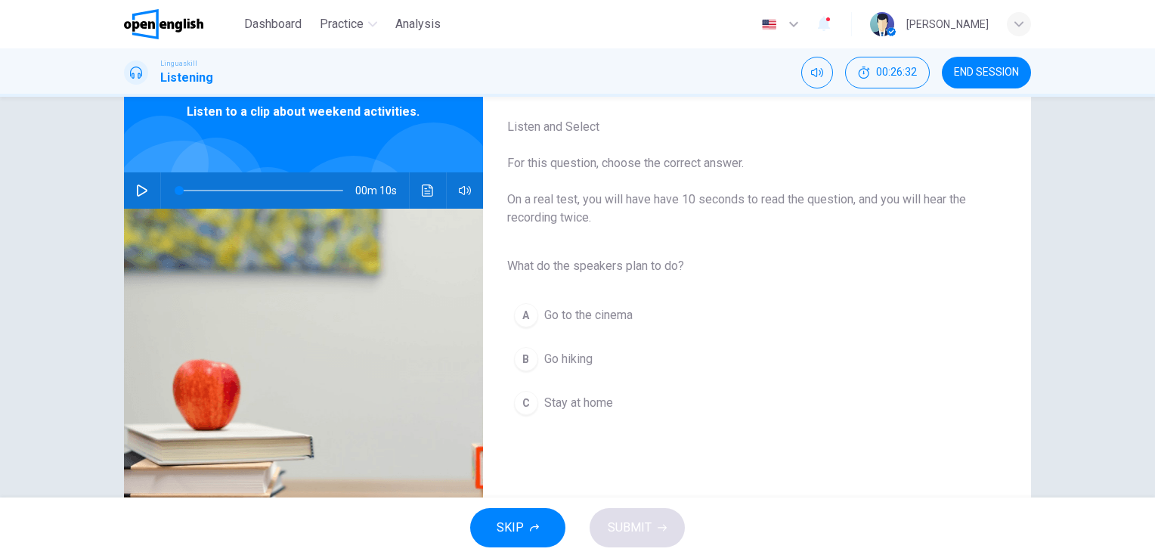
click at [519, 356] on div "B" at bounding box center [526, 359] width 24 height 24
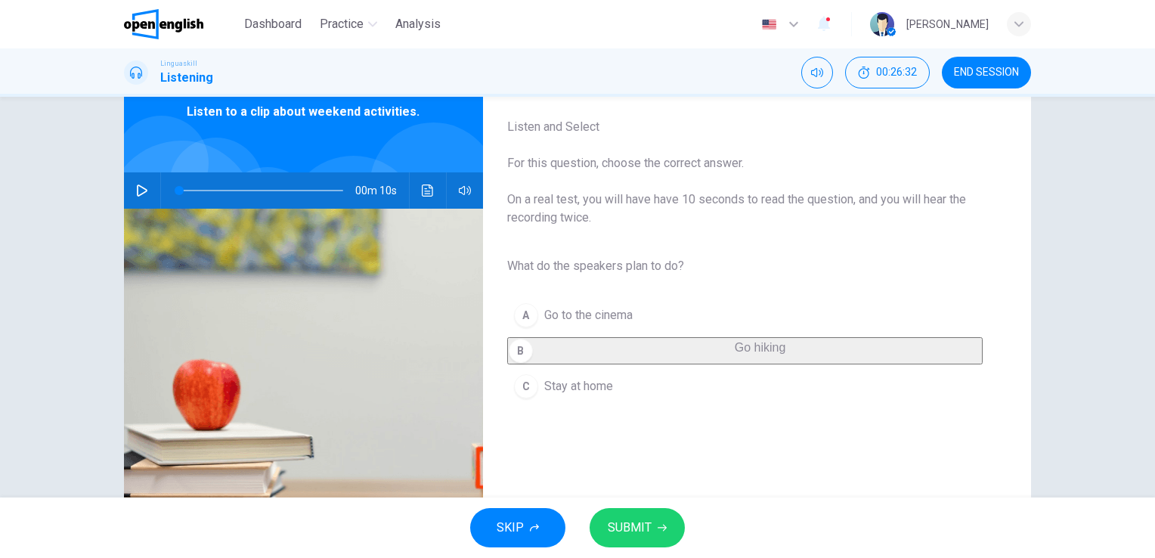
click at [646, 525] on span "SUBMIT" at bounding box center [630, 527] width 44 height 21
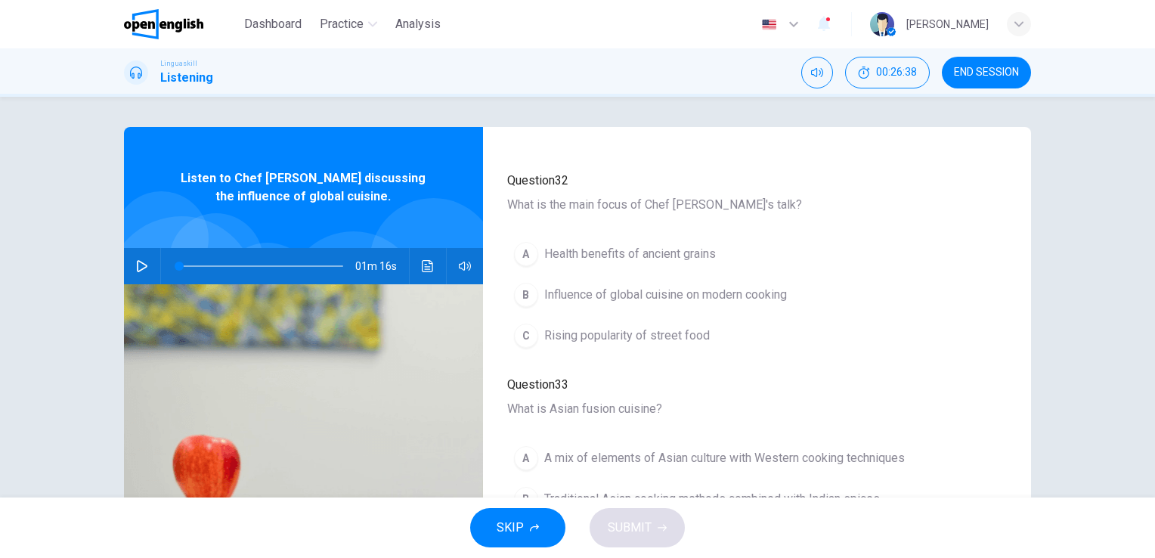
scroll to position [151, 0]
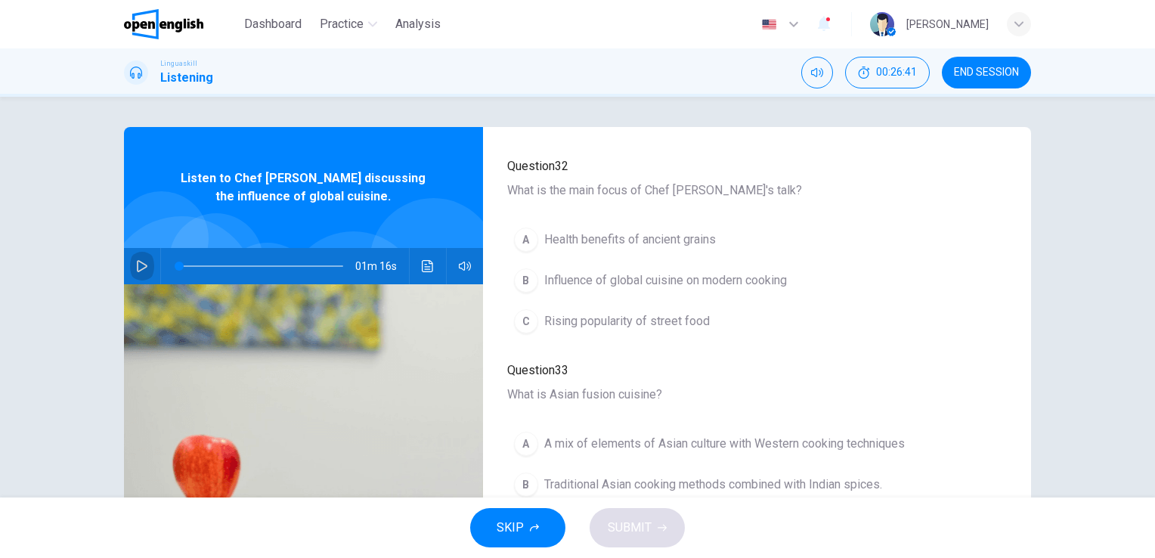
click at [136, 268] on icon "button" at bounding box center [142, 266] width 12 height 12
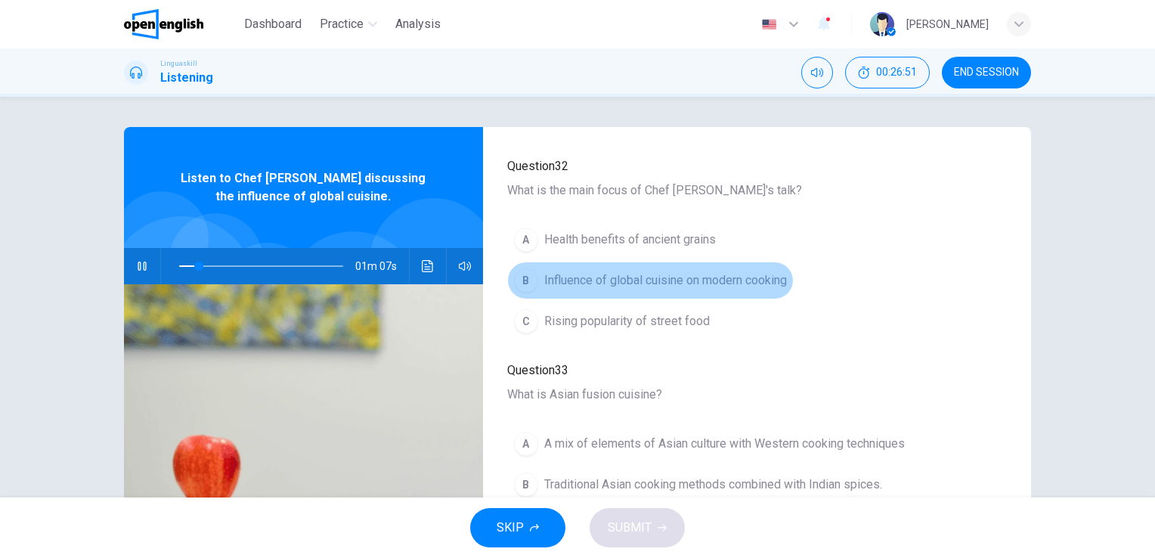
click at [518, 273] on div "B" at bounding box center [526, 280] width 24 height 24
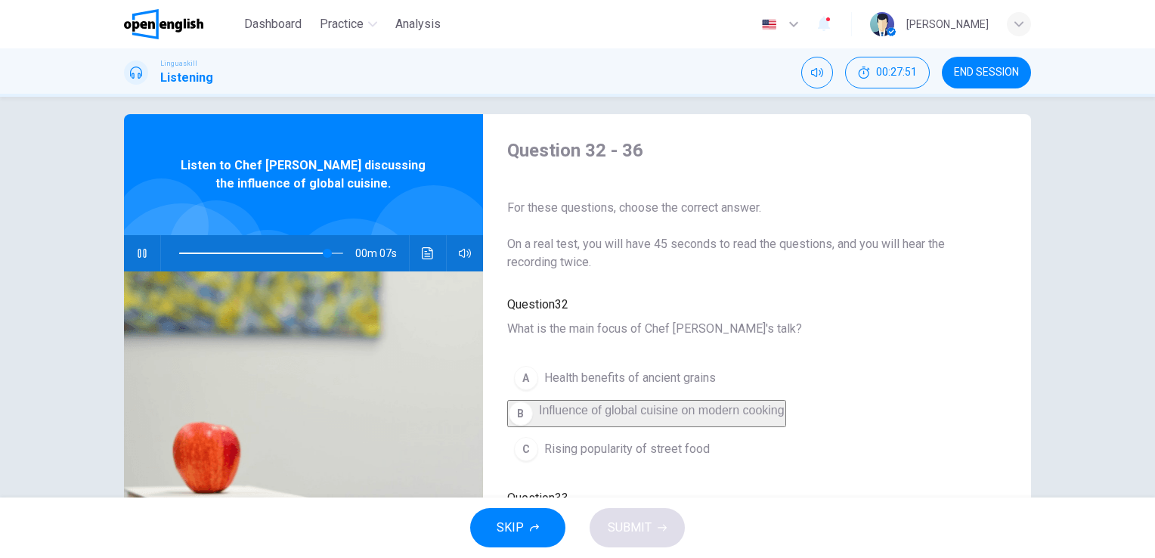
scroll to position [0, 0]
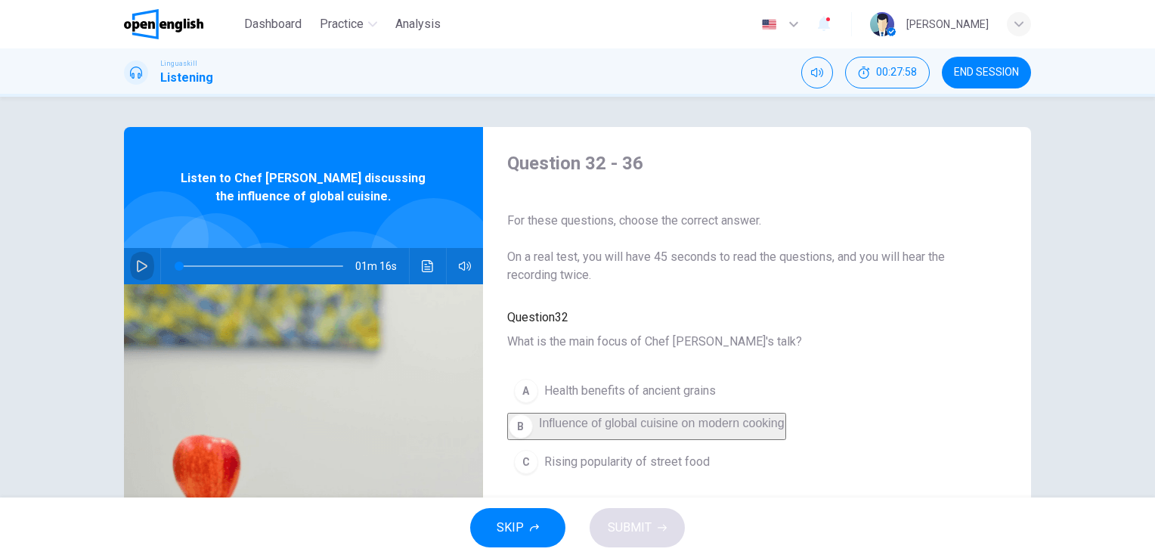
click at [141, 265] on icon "button" at bounding box center [142, 266] width 11 height 12
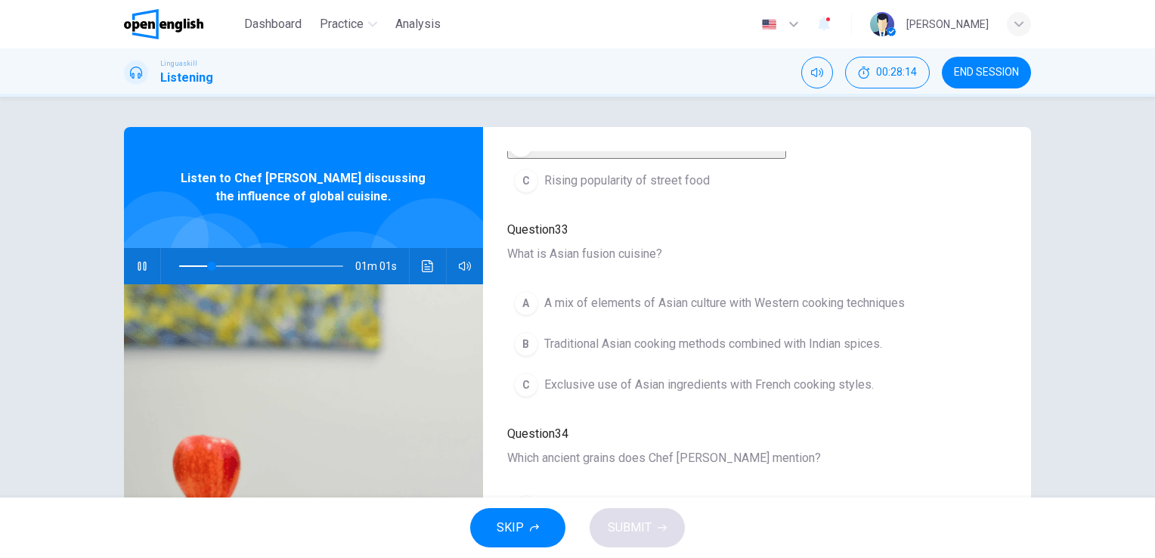
scroll to position [302, 0]
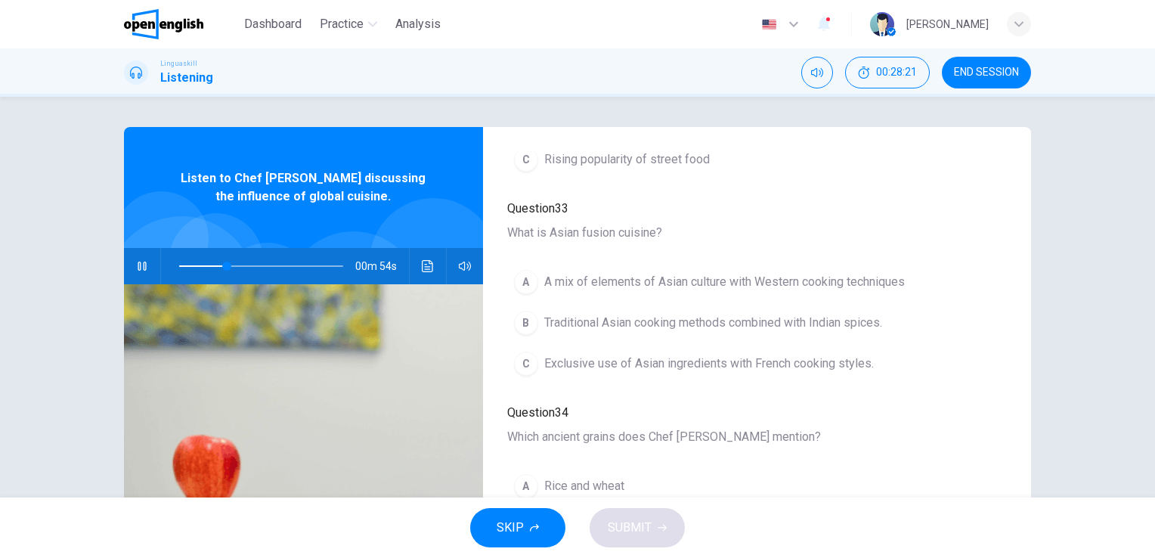
type input "**"
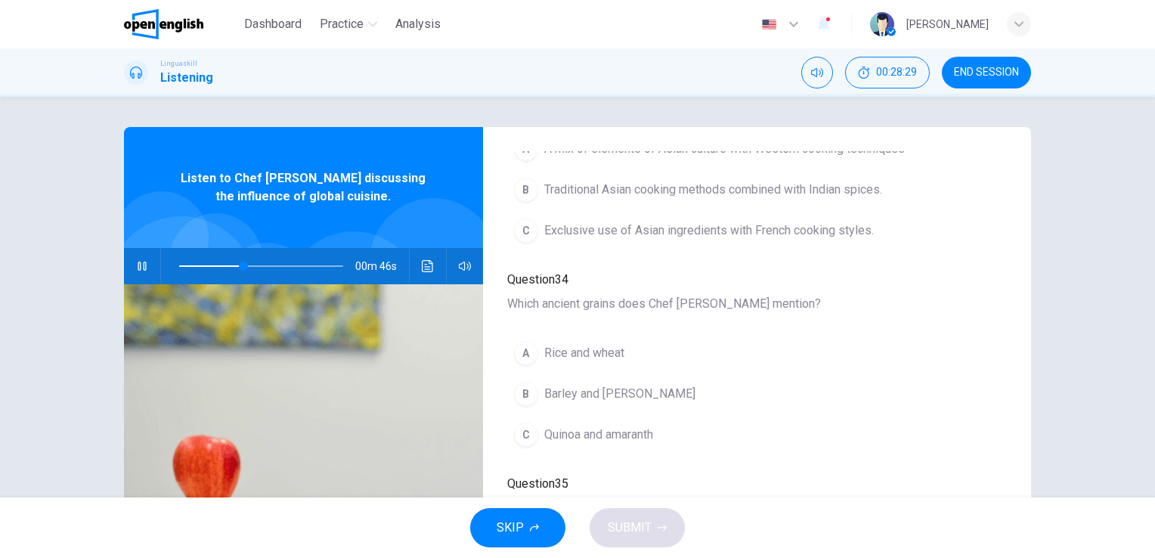
scroll to position [454, 0]
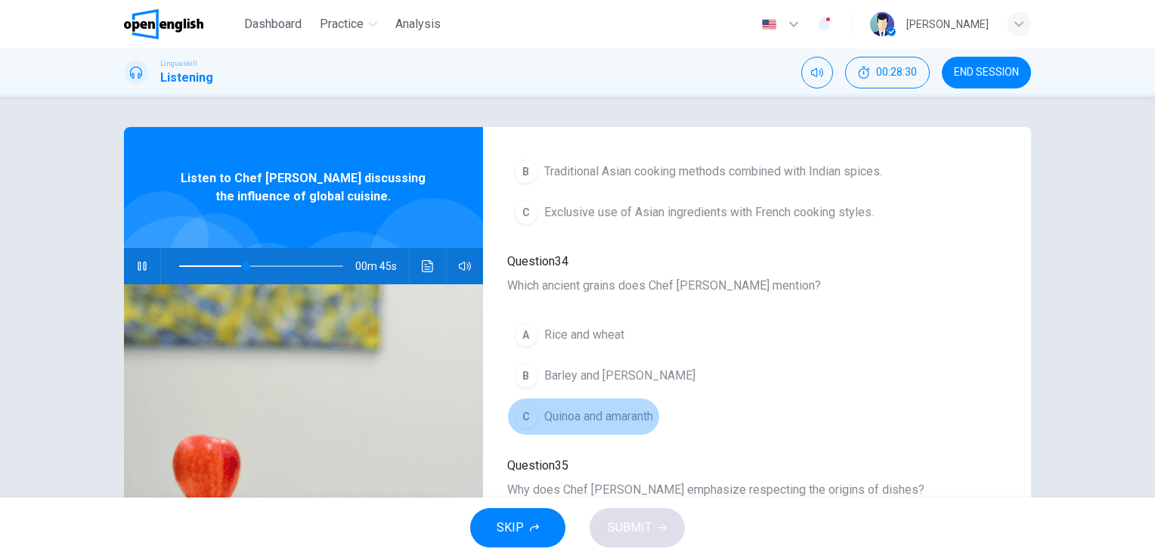
click at [517, 416] on div "C" at bounding box center [526, 417] width 24 height 24
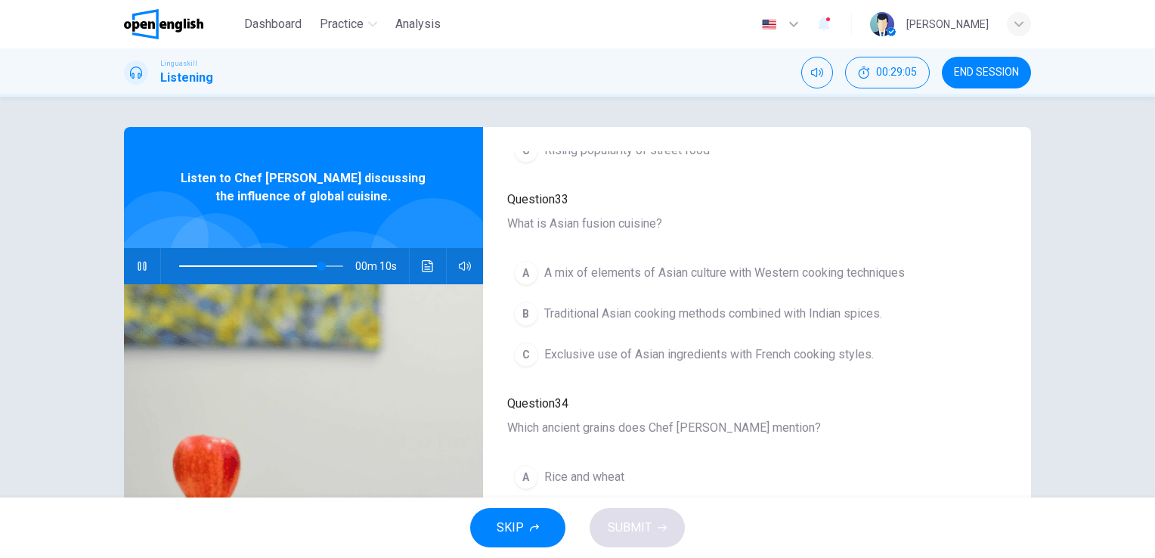
scroll to position [345, 0]
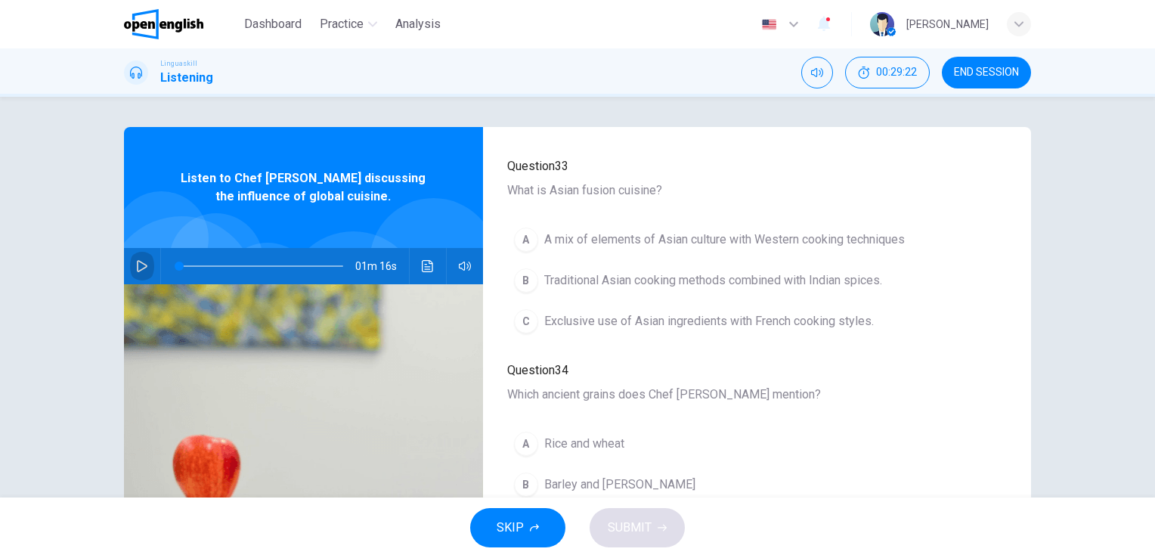
click at [137, 267] on icon "button" at bounding box center [142, 266] width 11 height 12
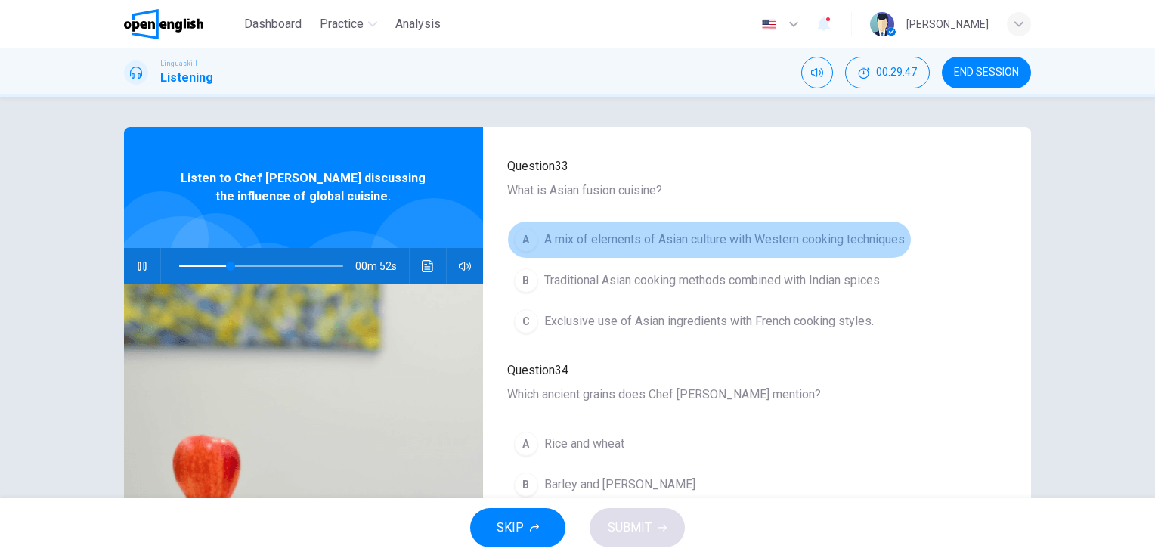
click at [522, 228] on div "A" at bounding box center [526, 240] width 24 height 24
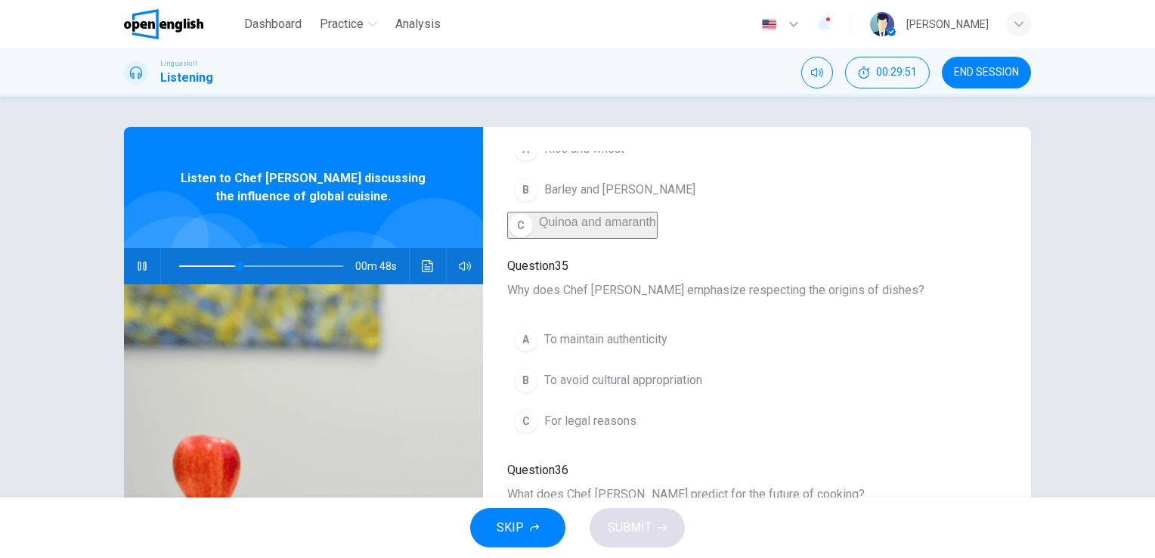
scroll to position [647, 0]
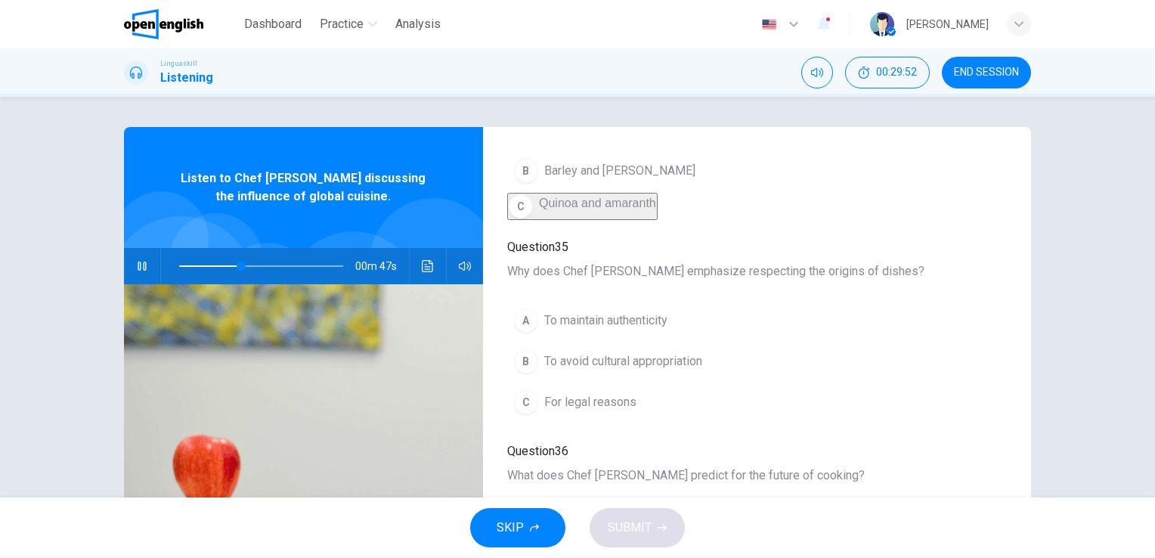
type input "**"
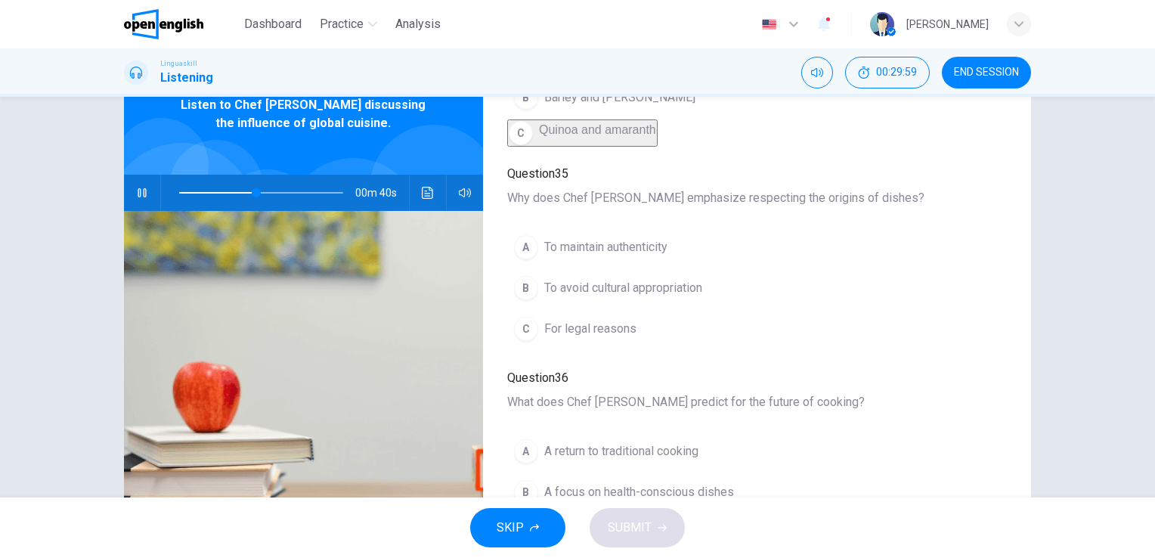
scroll to position [76, 0]
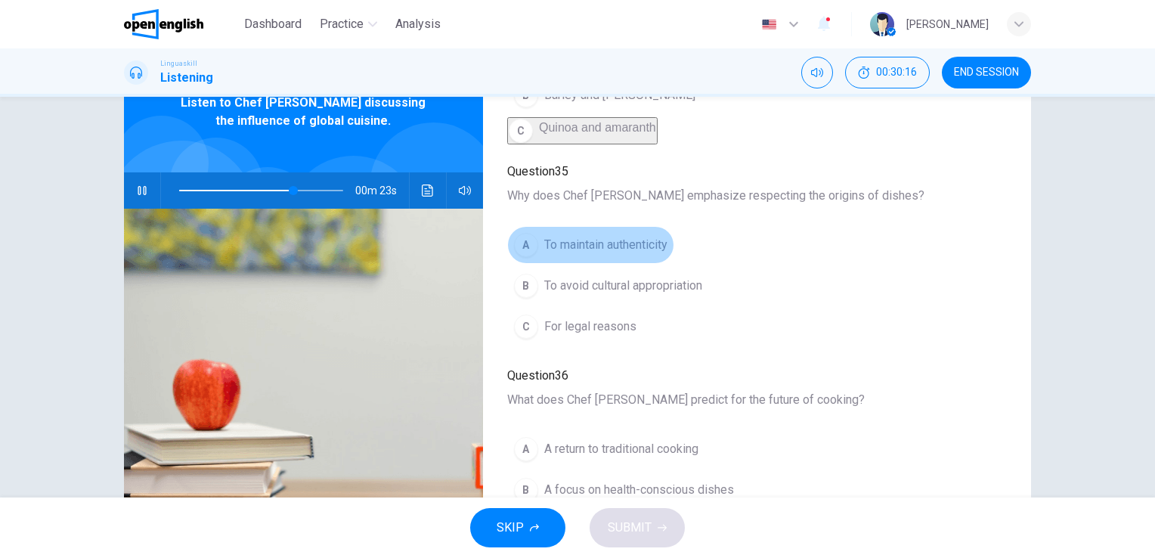
drag, startPoint x: 520, startPoint y: 241, endPoint x: 580, endPoint y: 262, distance: 63.1
click at [520, 242] on div "A" at bounding box center [526, 245] width 24 height 24
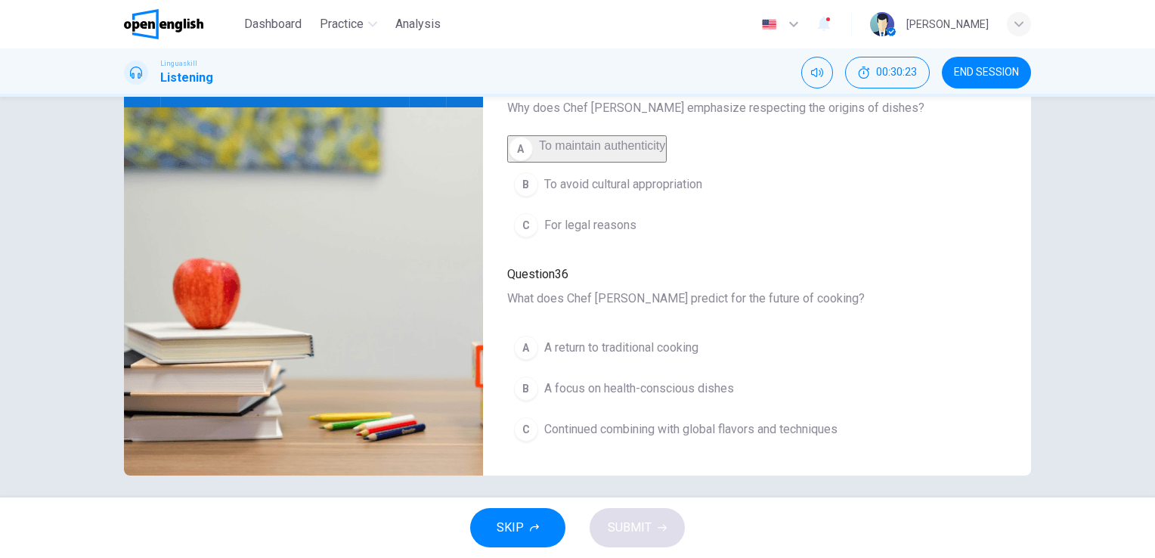
scroll to position [184, 0]
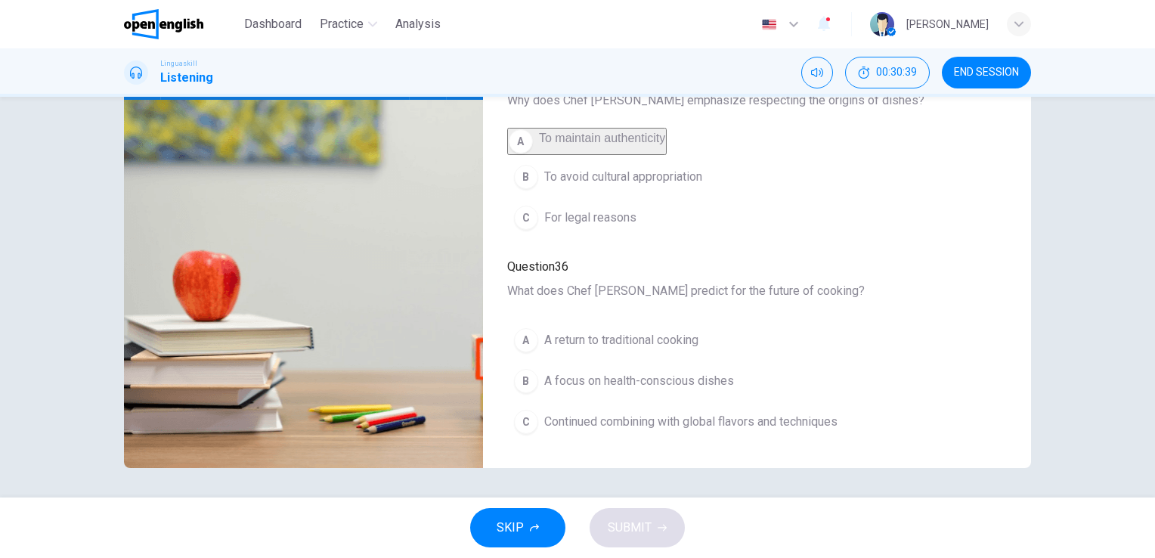
type input "*"
click at [523, 420] on div "C" at bounding box center [526, 422] width 24 height 24
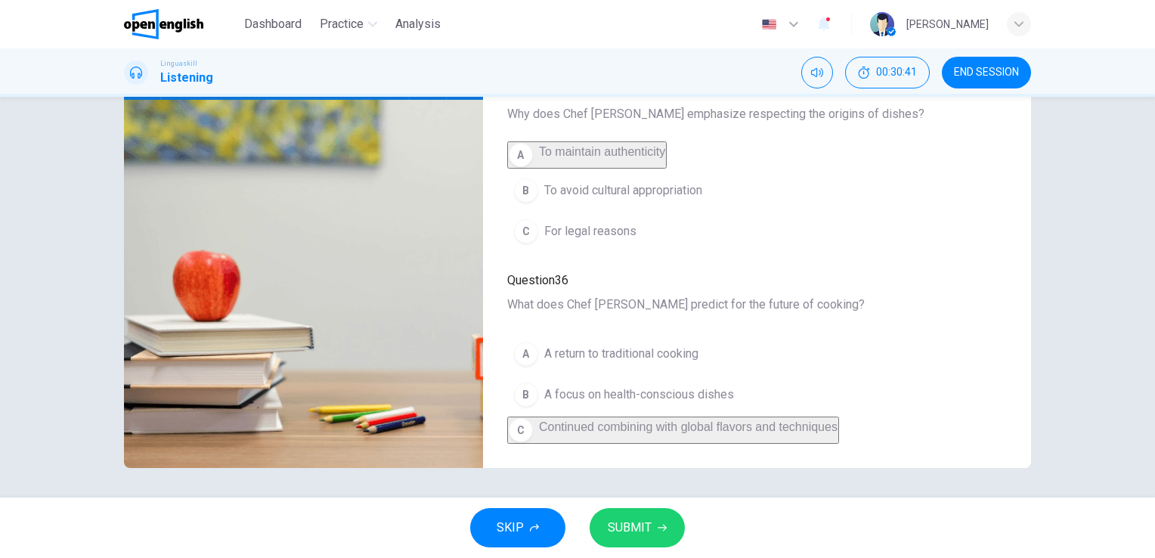
click at [650, 525] on span "SUBMIT" at bounding box center [630, 527] width 44 height 21
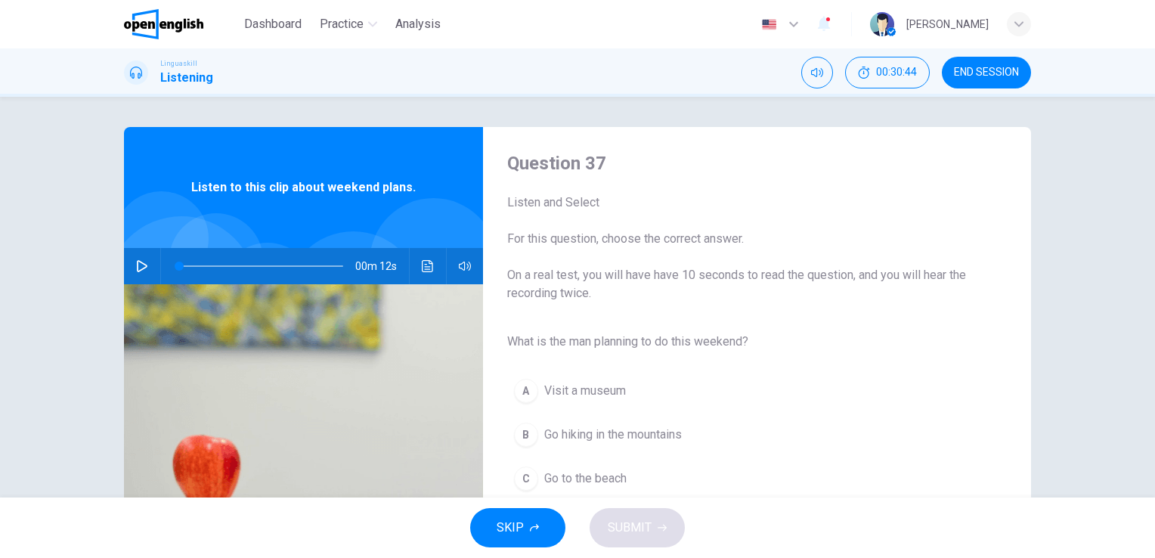
click at [138, 264] on icon "button" at bounding box center [142, 266] width 12 height 12
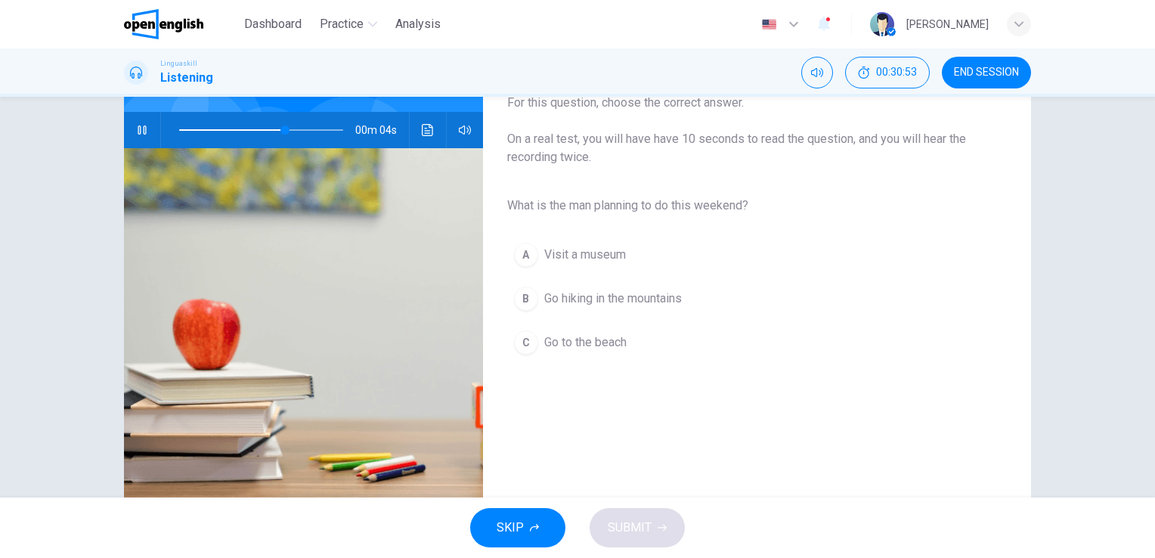
scroll to position [151, 0]
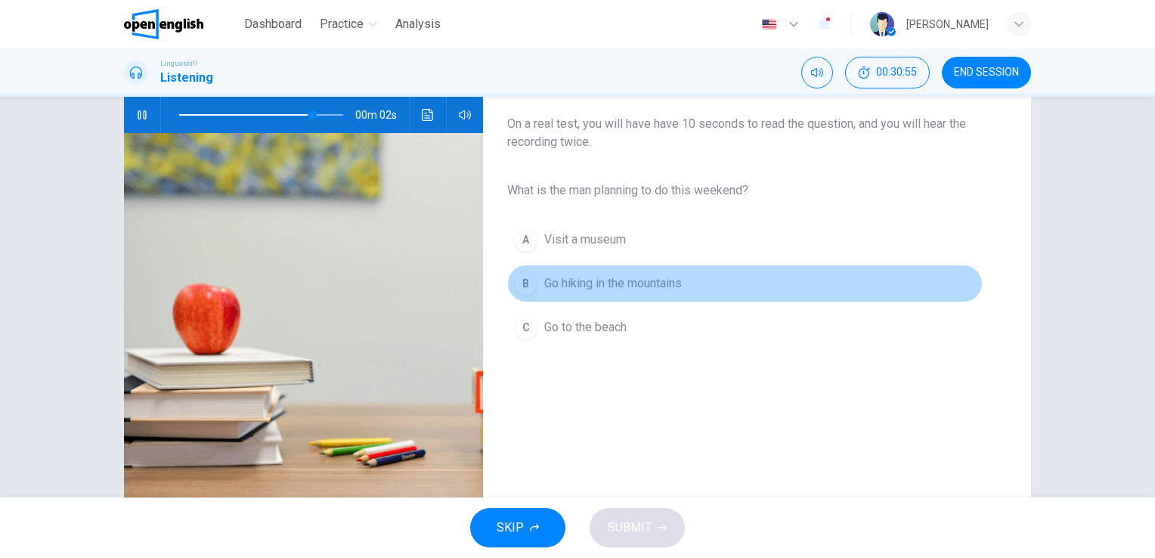
click at [524, 287] on div "B" at bounding box center [526, 283] width 24 height 24
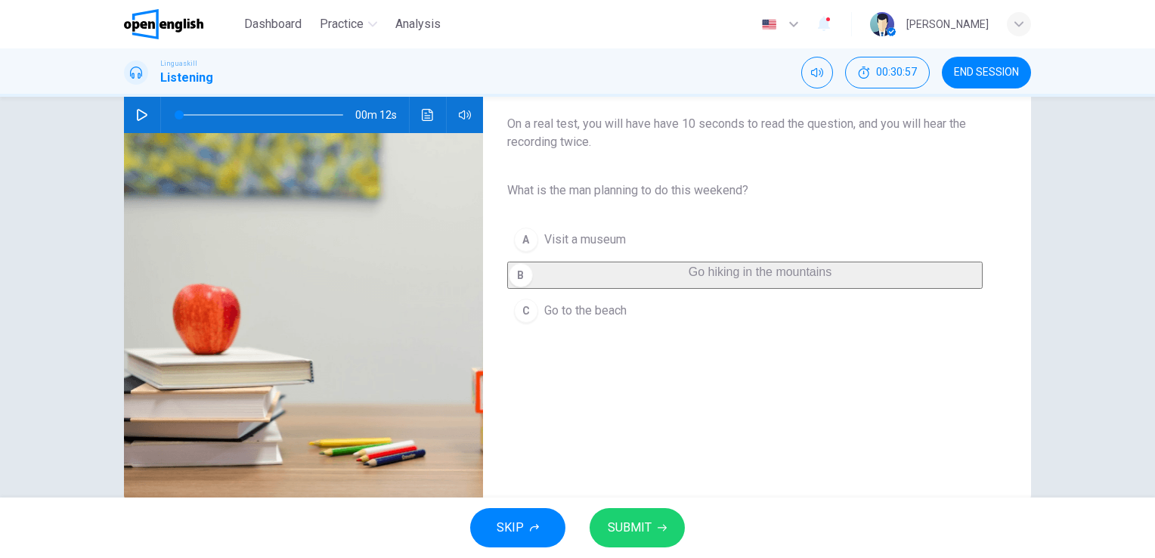
type input "*"
click at [644, 513] on button "SUBMIT" at bounding box center [637, 527] width 95 height 39
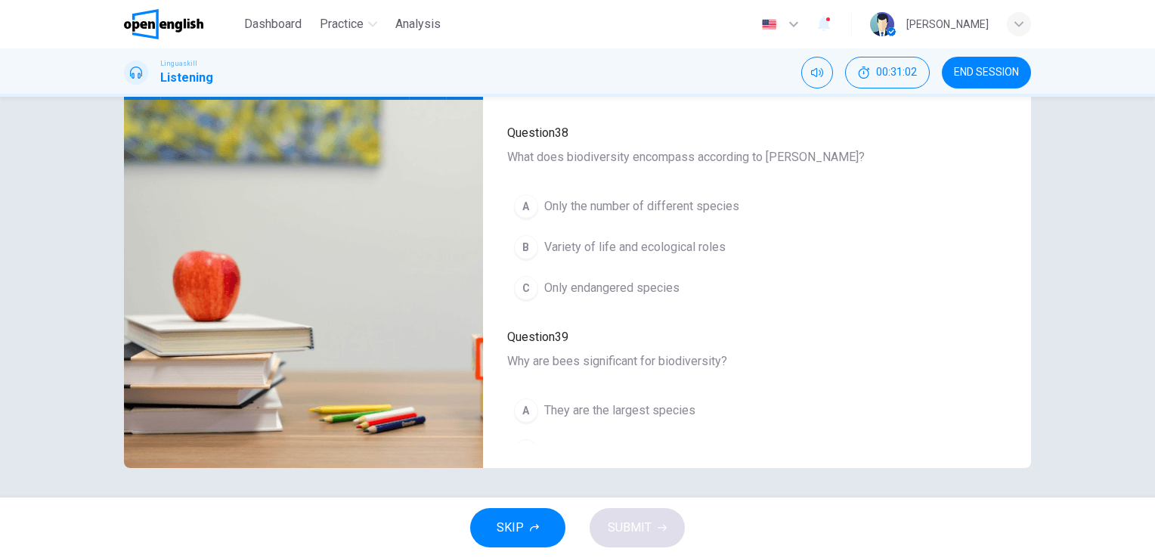
scroll to position [0, 0]
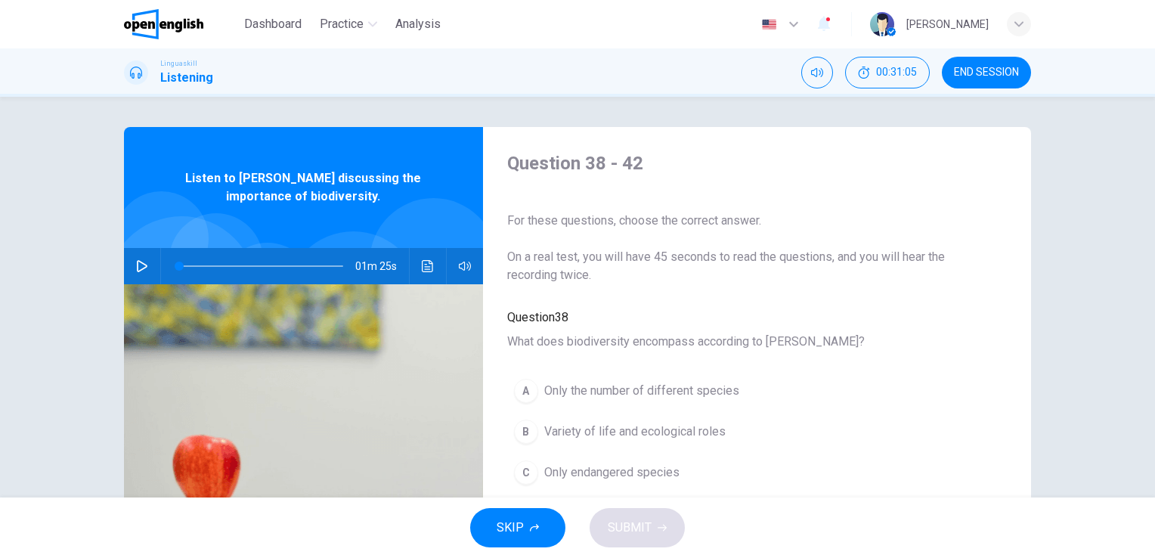
click at [136, 264] on icon "button" at bounding box center [142, 266] width 12 height 12
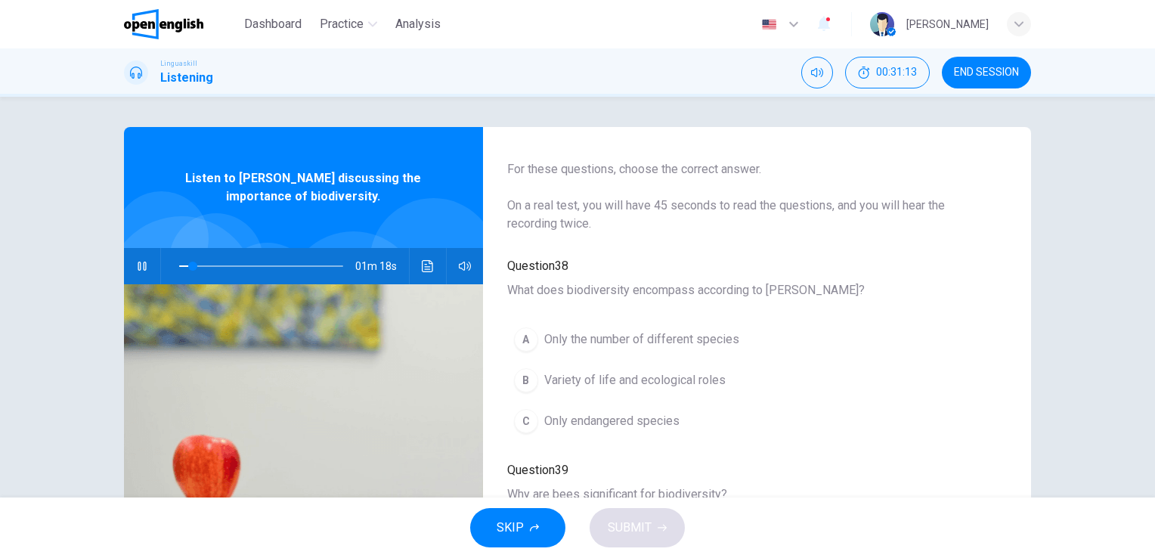
scroll to position [151, 0]
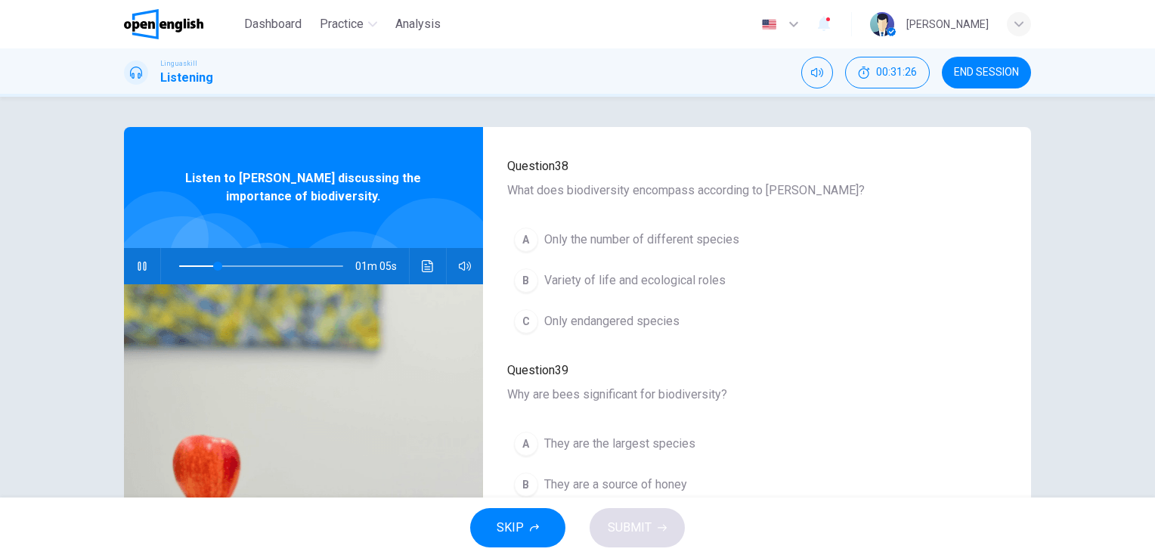
click at [527, 271] on div "B" at bounding box center [526, 280] width 24 height 24
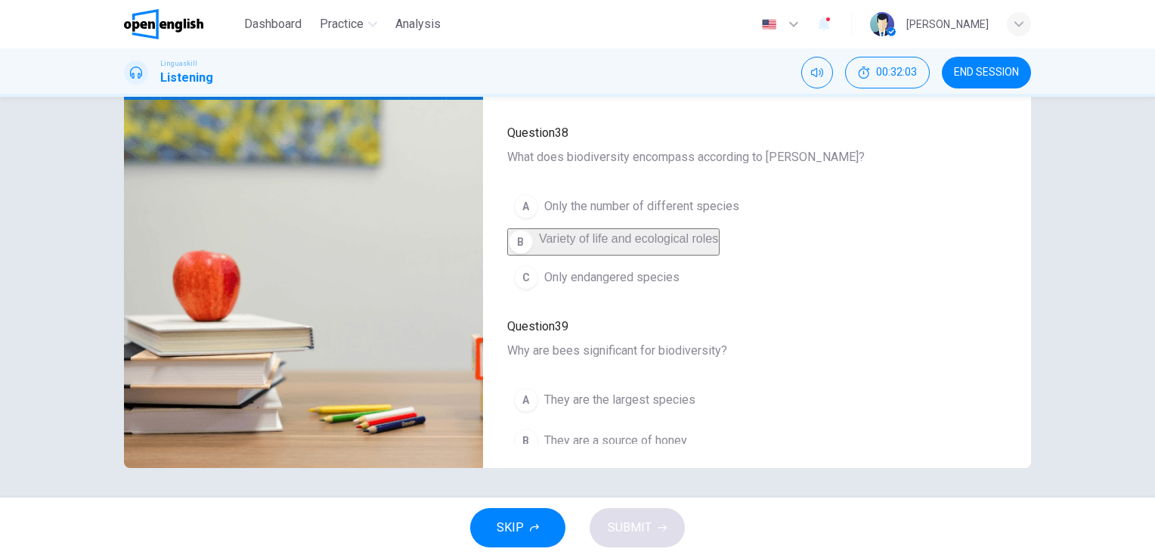
scroll to position [0, 0]
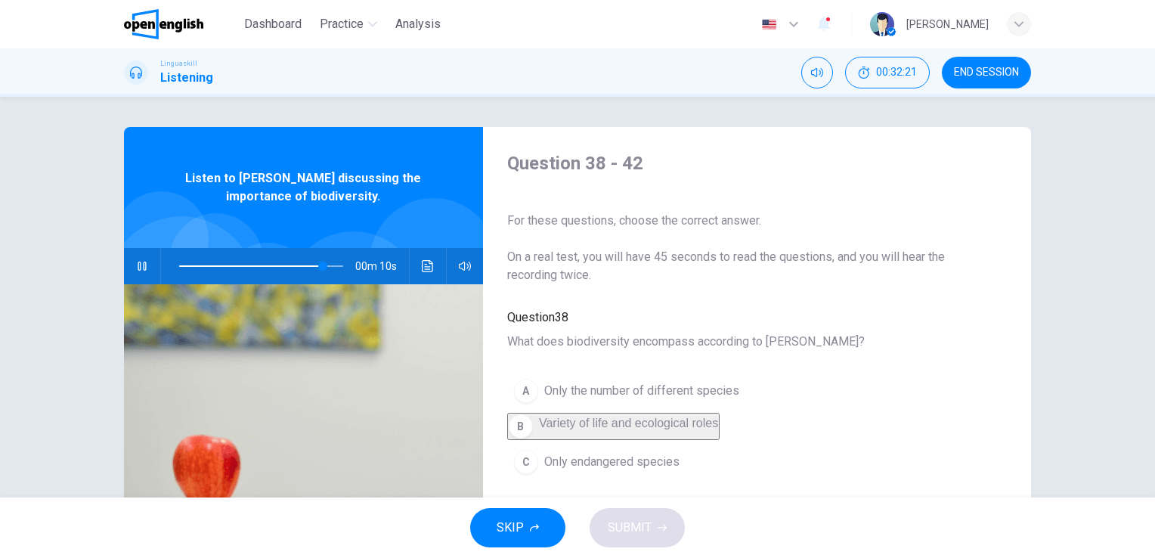
type input "**"
click at [137, 262] on icon "button" at bounding box center [142, 266] width 11 height 12
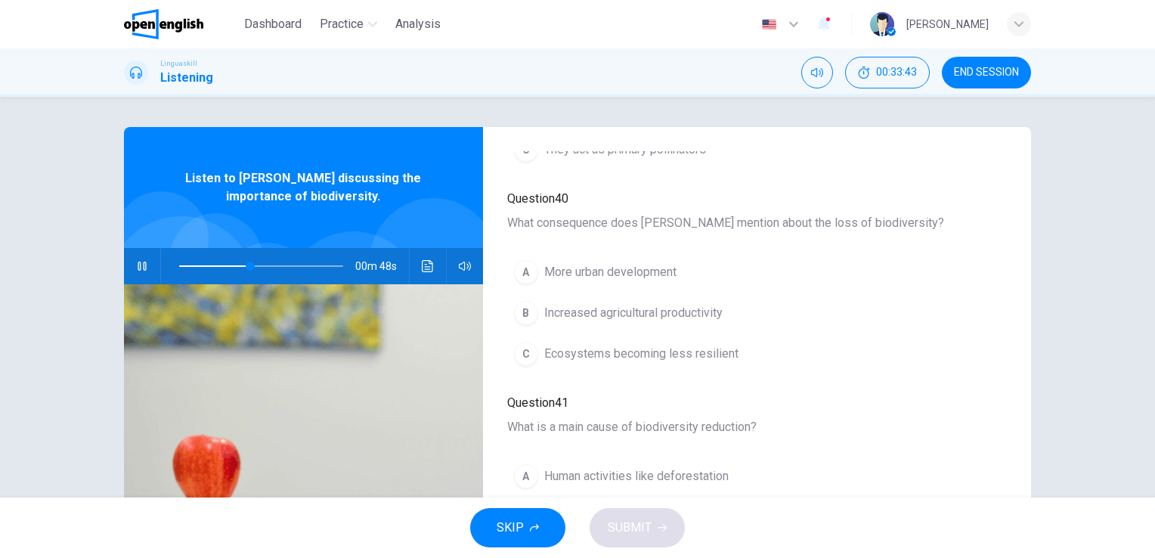
scroll to position [529, 0]
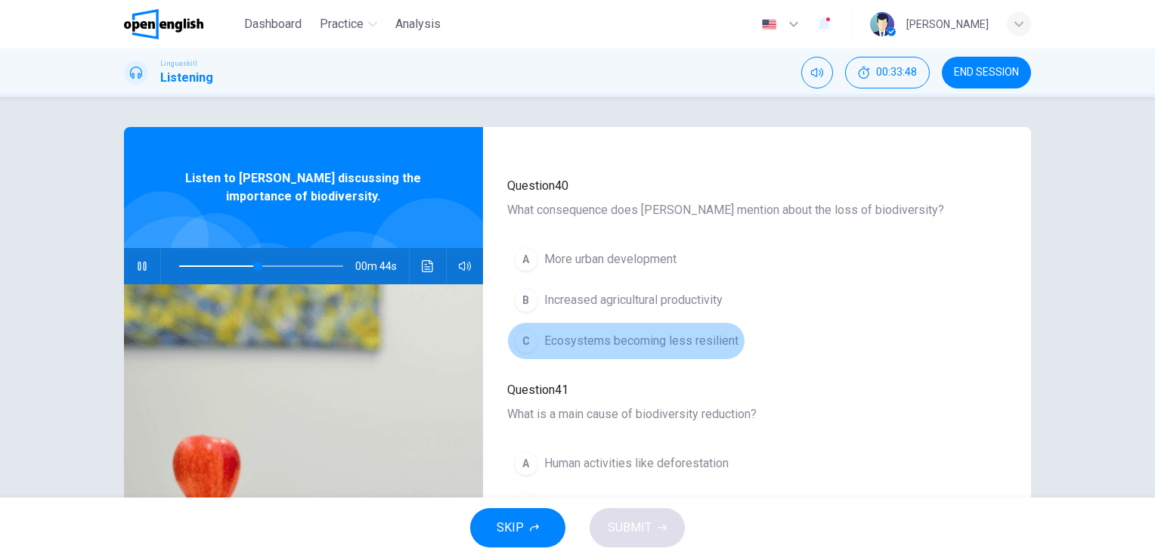
click at [526, 329] on div "C" at bounding box center [526, 341] width 24 height 24
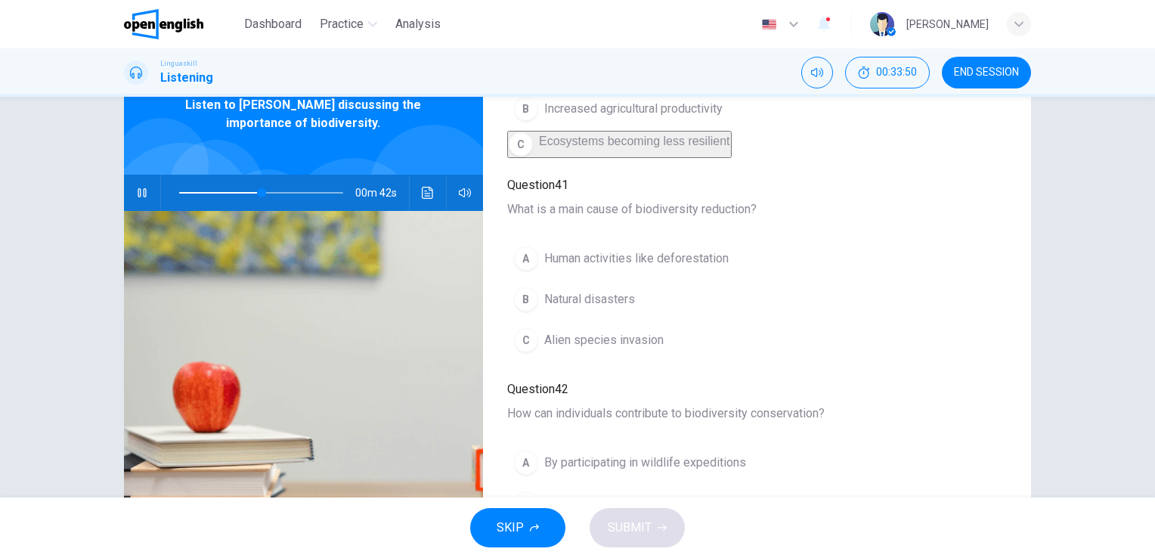
scroll to position [76, 0]
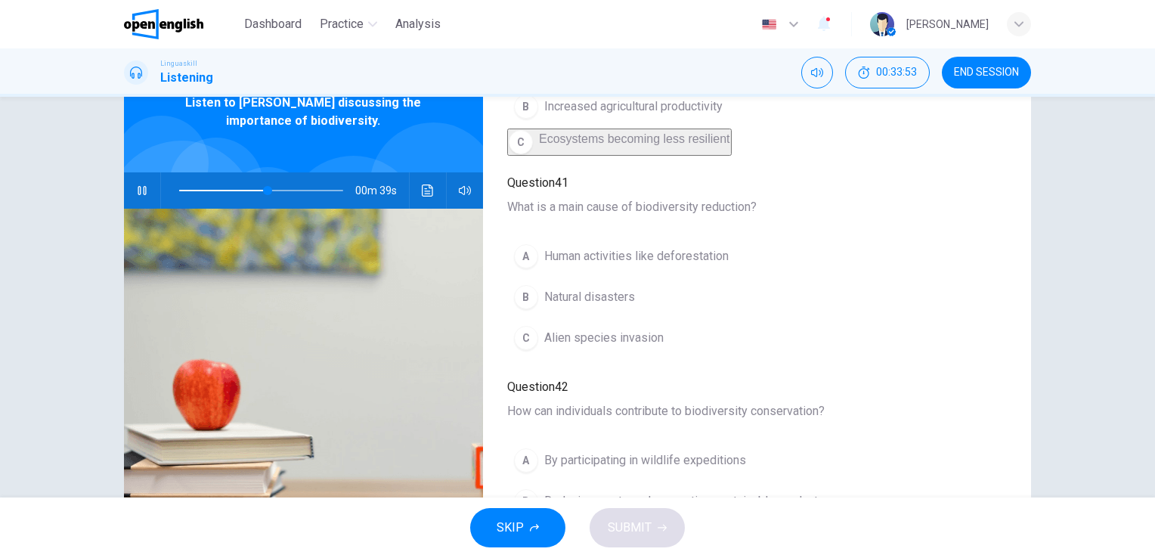
click at [523, 247] on div "A" at bounding box center [526, 256] width 24 height 24
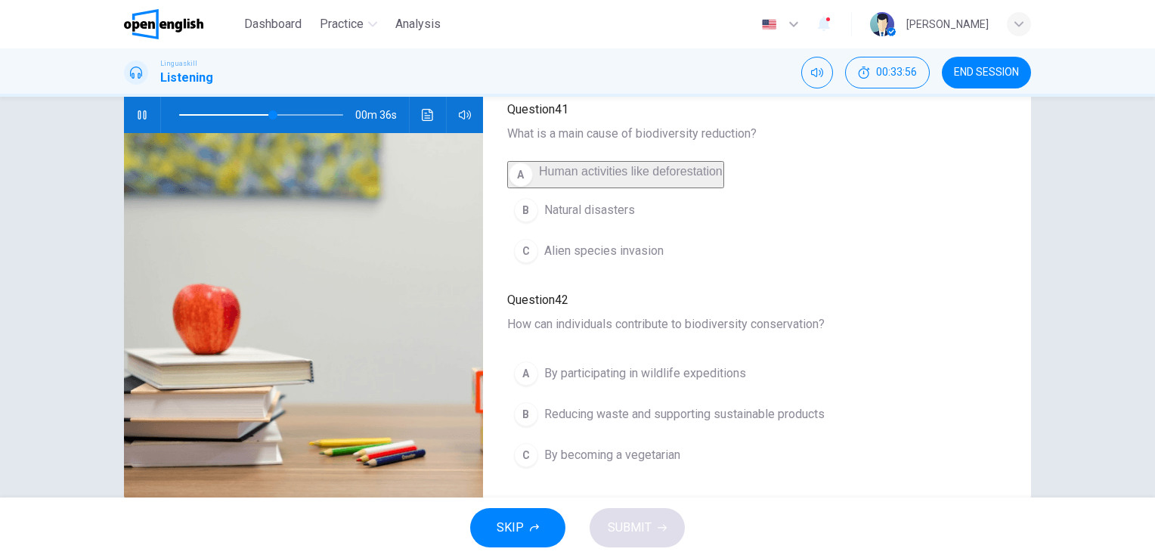
scroll to position [184, 0]
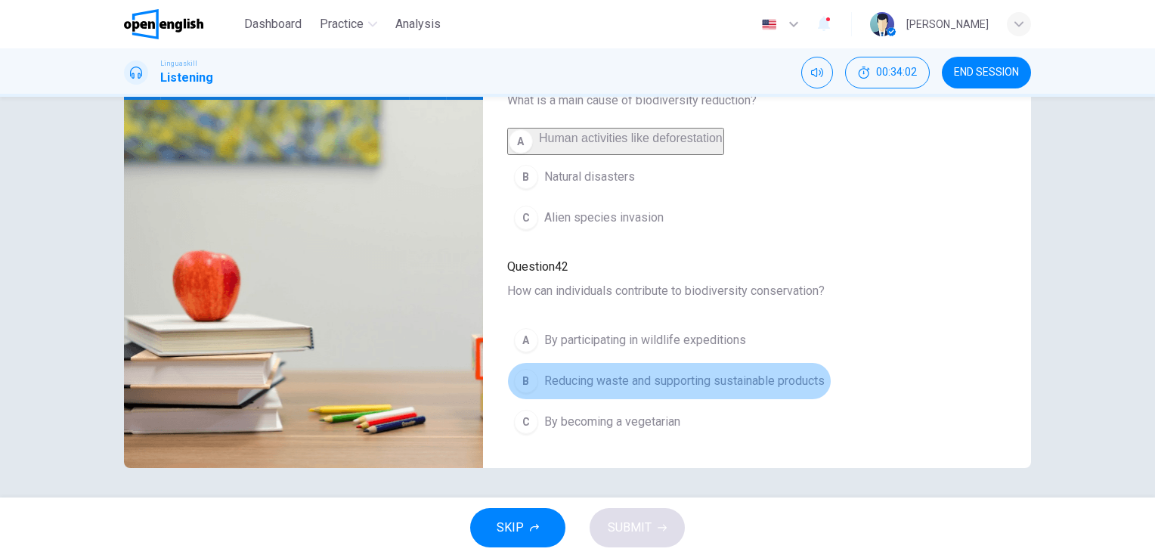
click at [524, 377] on div "B" at bounding box center [526, 381] width 24 height 24
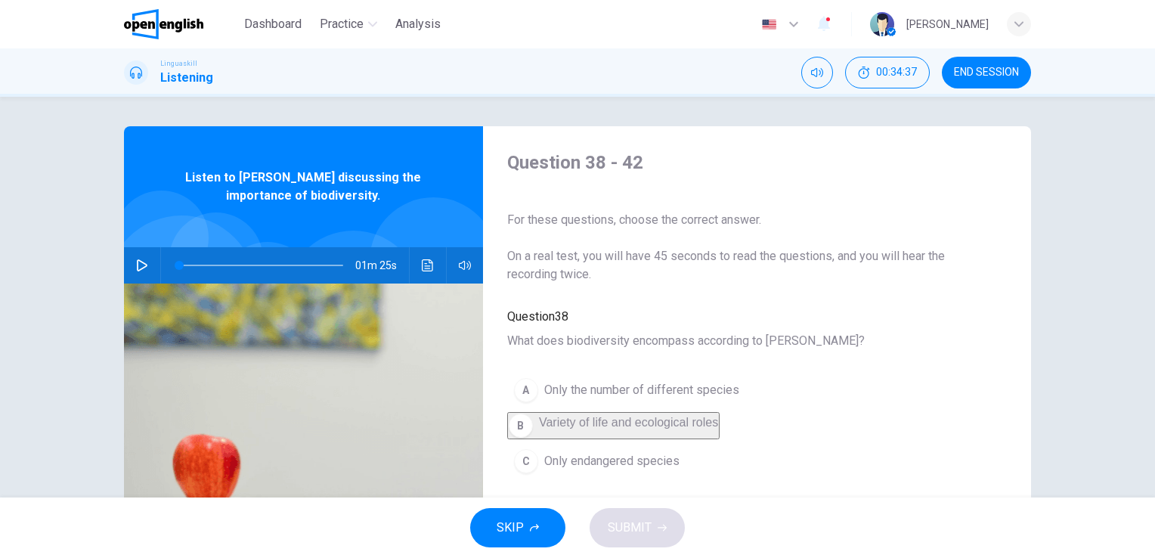
scroll to position [0, 0]
click at [134, 259] on button "button" at bounding box center [142, 266] width 24 height 36
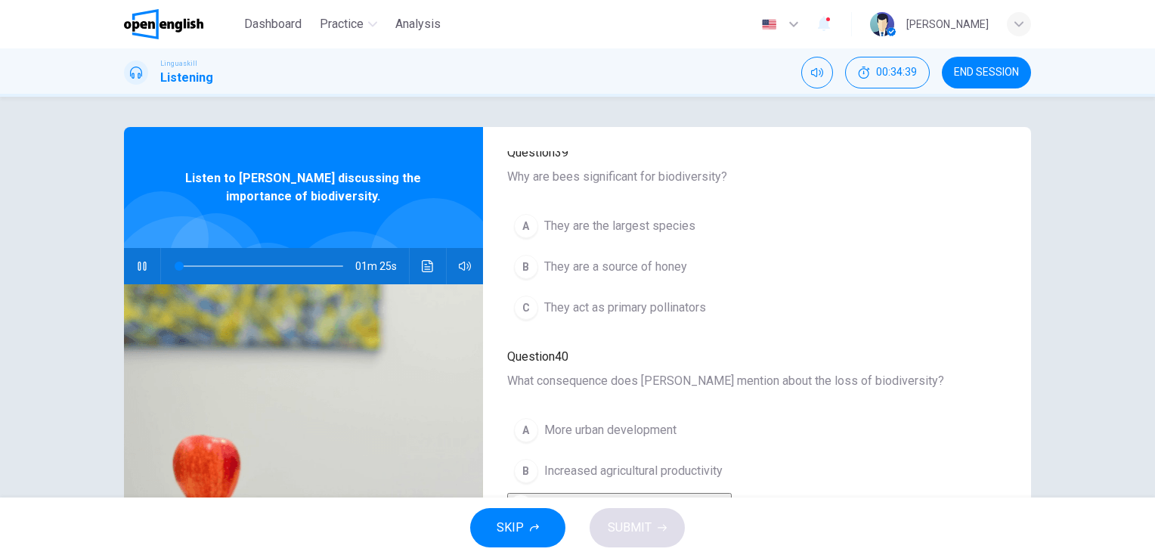
scroll to position [378, 0]
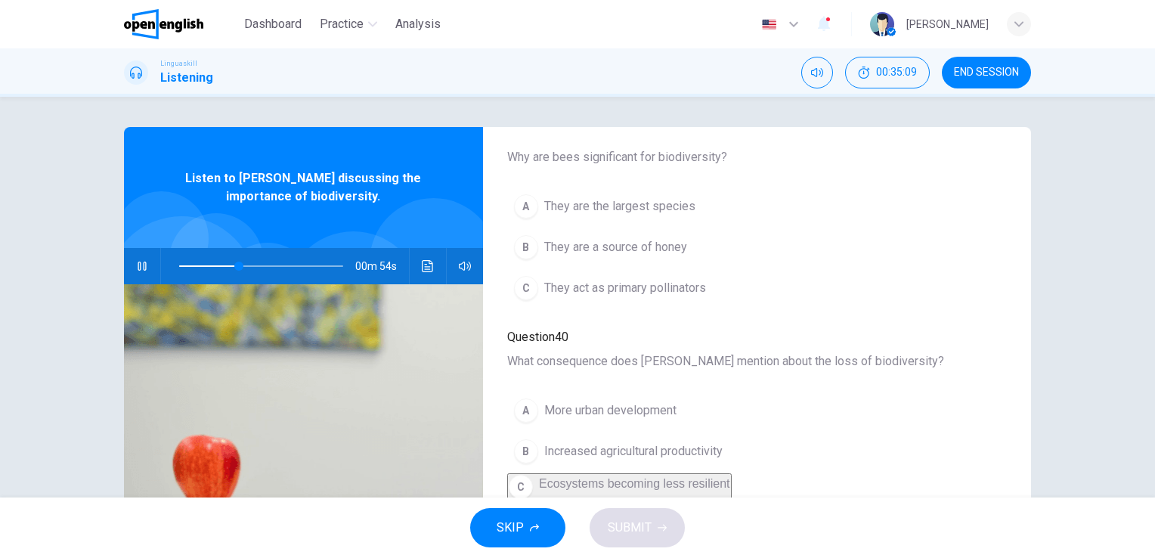
click at [525, 284] on div "C" at bounding box center [526, 288] width 24 height 24
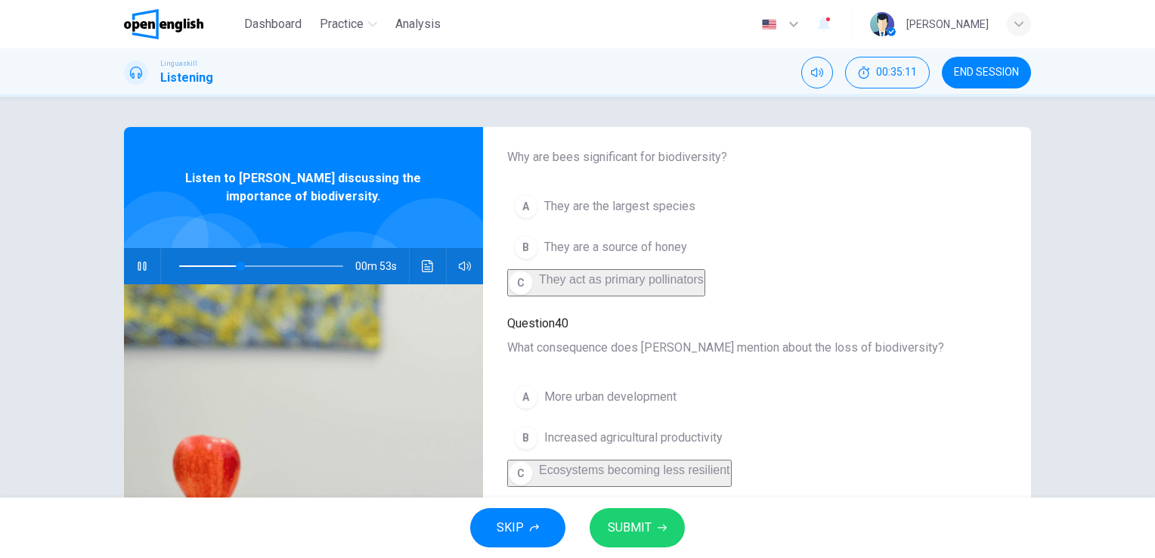
scroll to position [605, 0]
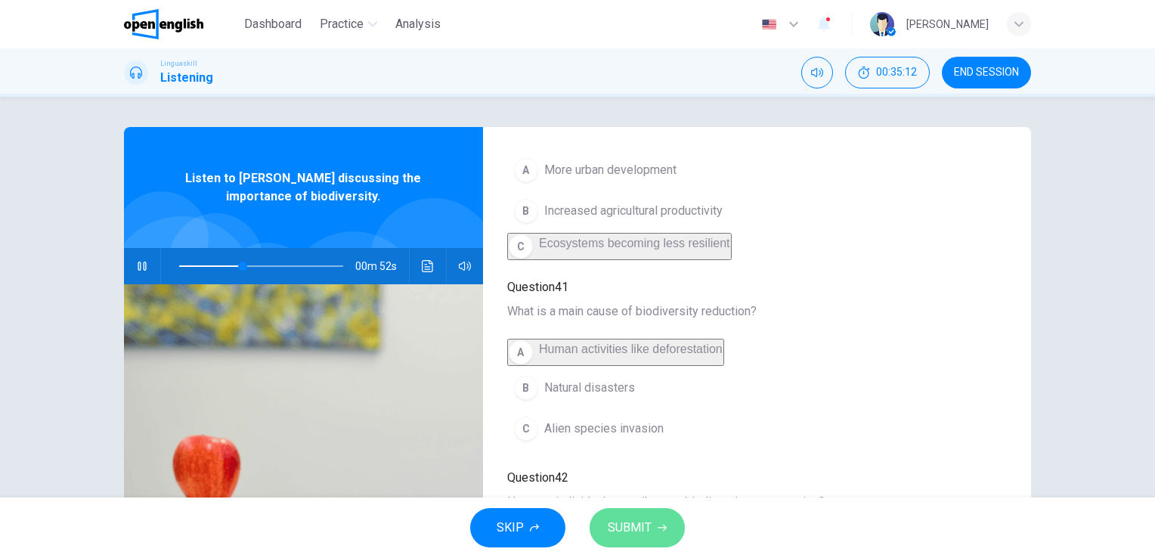
click at [628, 530] on span "SUBMIT" at bounding box center [630, 527] width 44 height 21
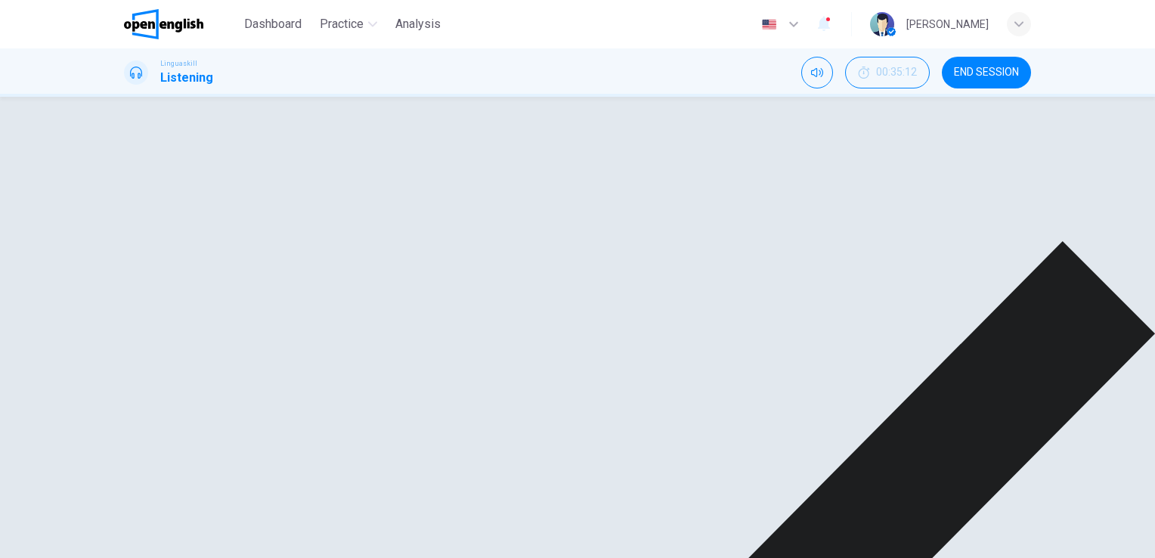
scroll to position [151, 0]
type input "**"
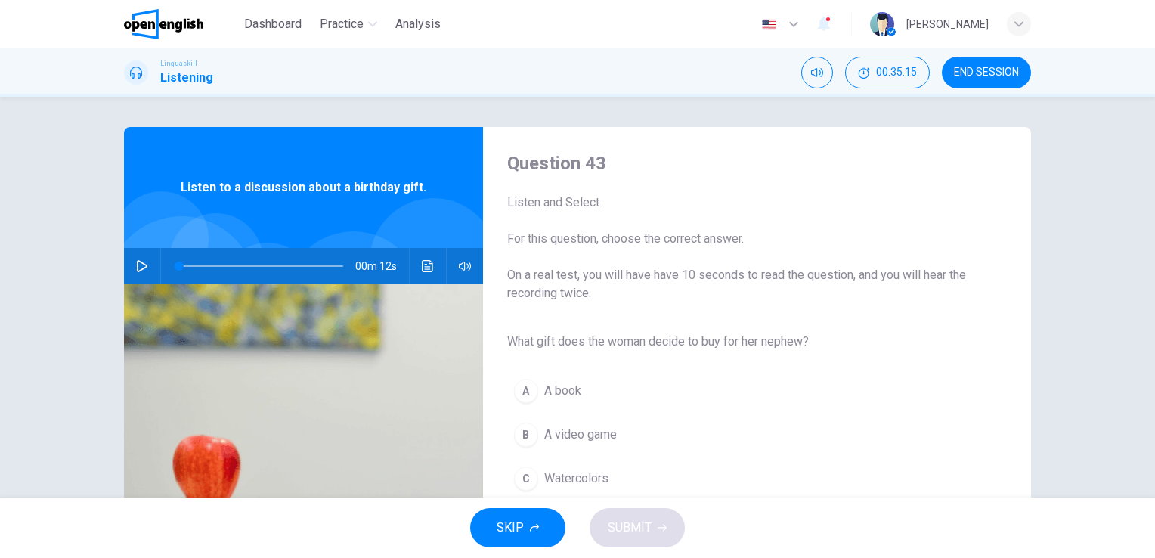
click at [137, 265] on icon "button" at bounding box center [142, 266] width 11 height 12
click at [136, 264] on icon "button" at bounding box center [142, 266] width 12 height 12
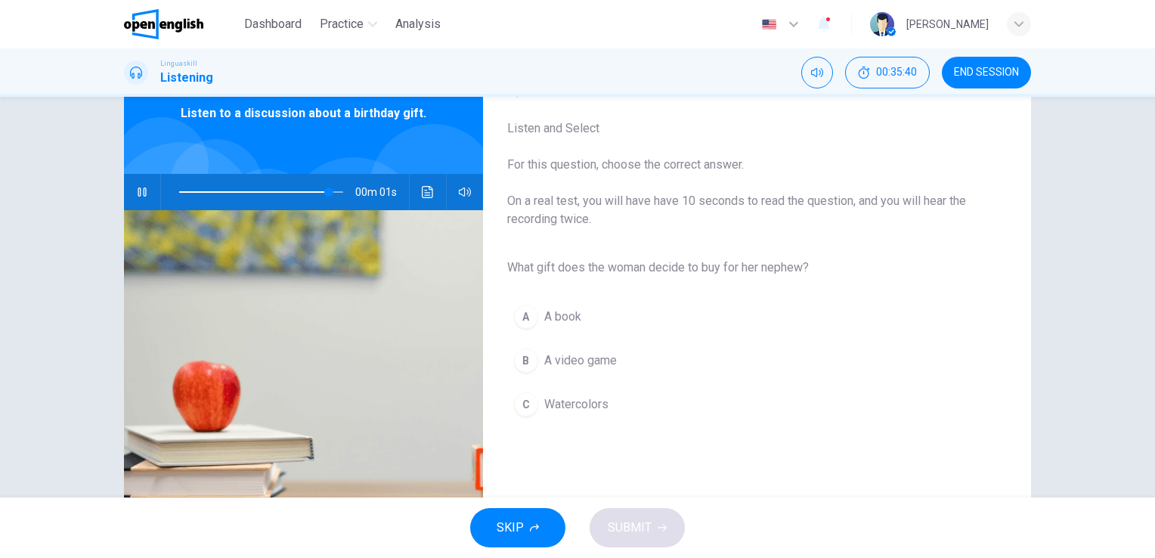
scroll to position [76, 0]
click at [136, 181] on button "button" at bounding box center [142, 190] width 24 height 36
type input "*"
click at [531, 321] on div "A" at bounding box center [526, 315] width 24 height 24
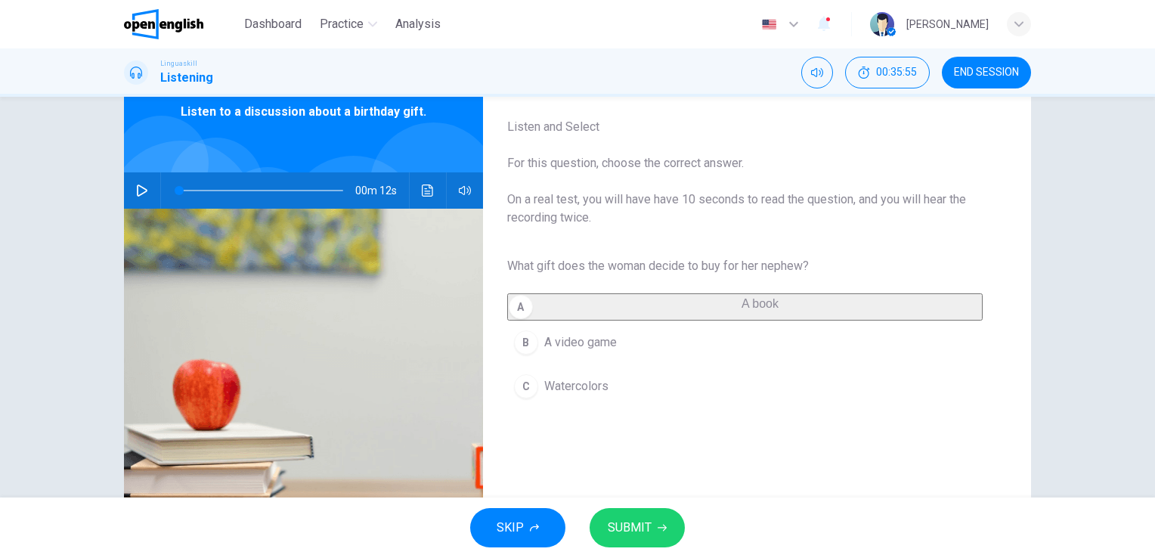
click at [634, 530] on span "SUBMIT" at bounding box center [630, 527] width 44 height 21
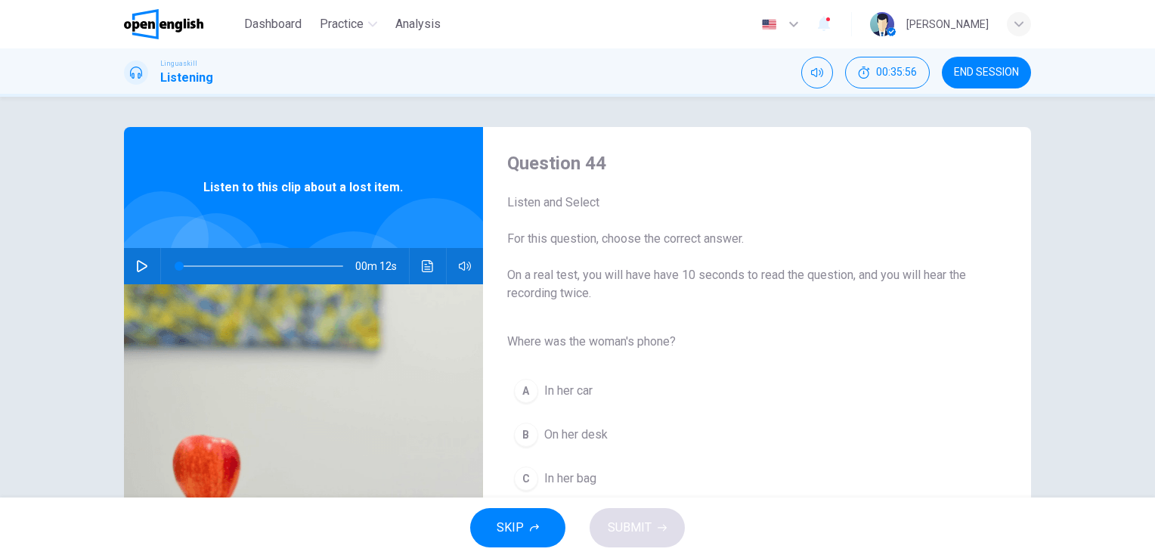
click at [136, 265] on icon "button" at bounding box center [142, 266] width 12 height 12
click at [130, 267] on button "button" at bounding box center [142, 266] width 24 height 36
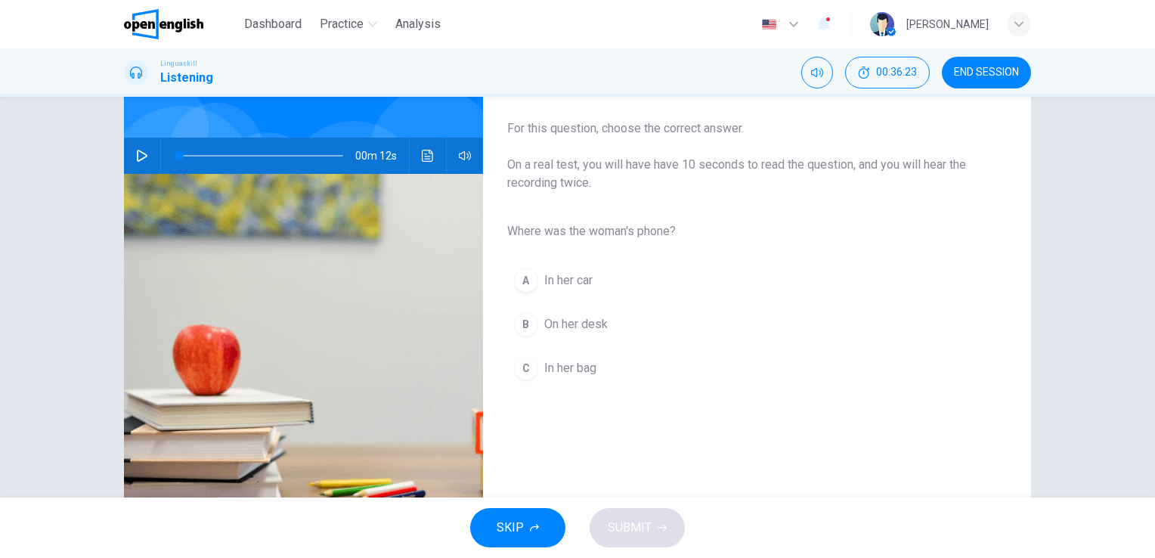
scroll to position [109, 0]
click at [136, 151] on icon "button" at bounding box center [142, 157] width 12 height 12
type input "*"
click at [517, 361] on div "C" at bounding box center [526, 370] width 24 height 24
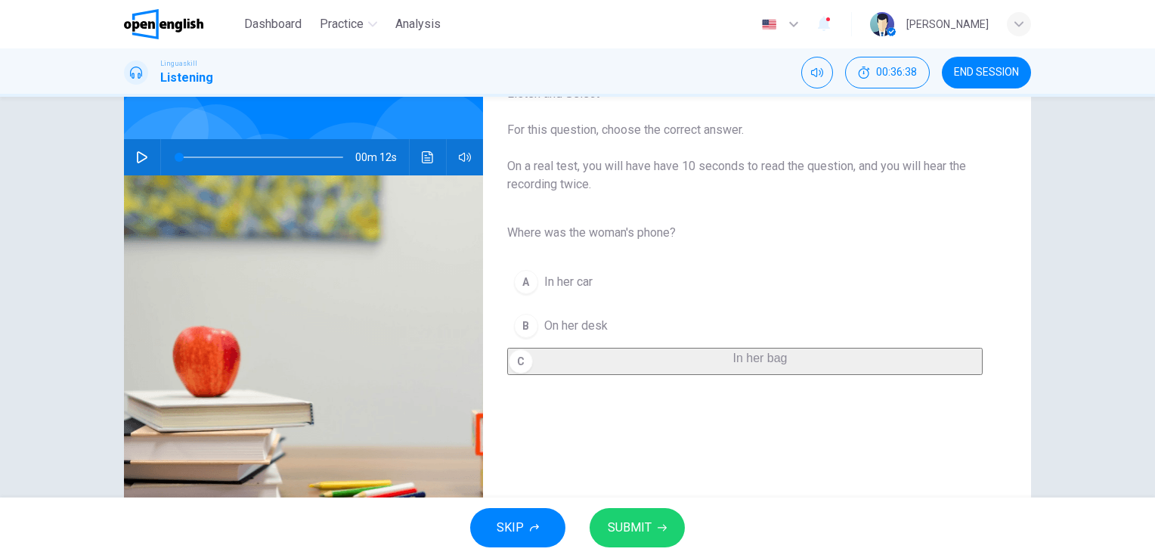
click at [638, 516] on button "SUBMIT" at bounding box center [637, 527] width 95 height 39
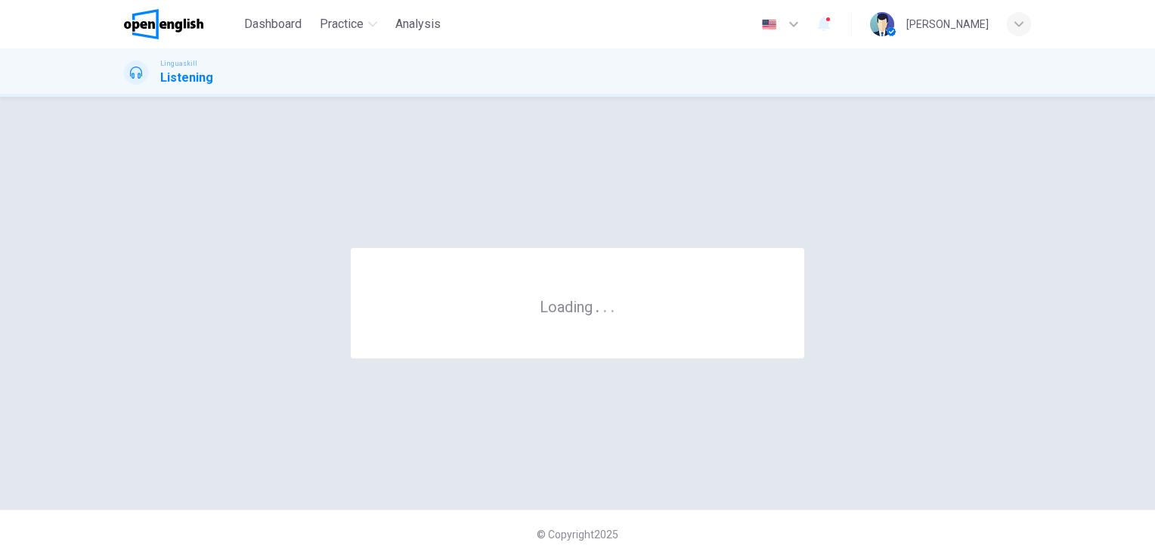
scroll to position [0, 0]
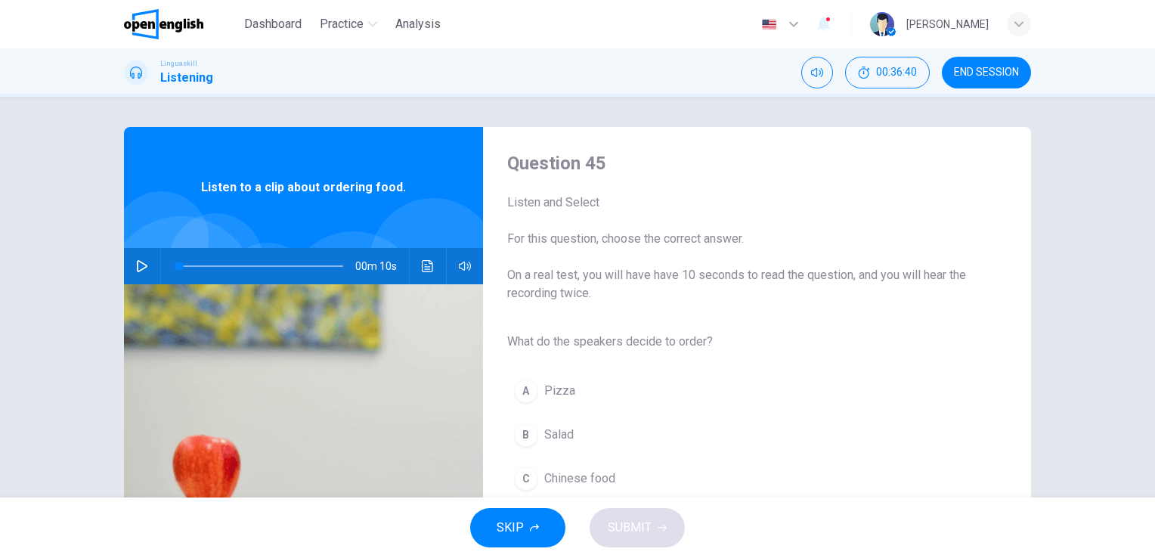
click at [140, 263] on icon "button" at bounding box center [142, 266] width 12 height 12
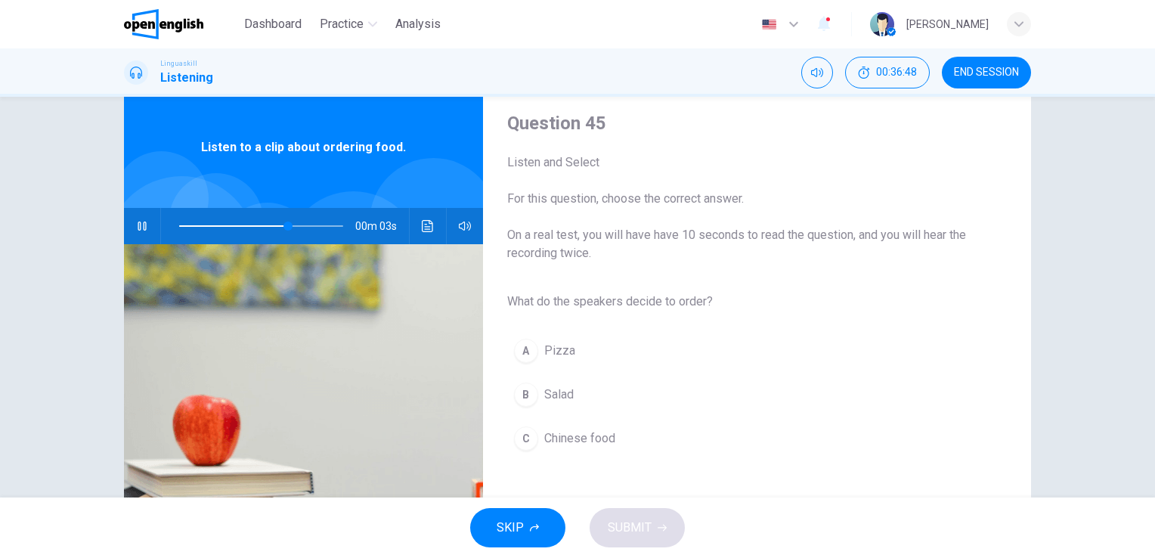
scroll to position [76, 0]
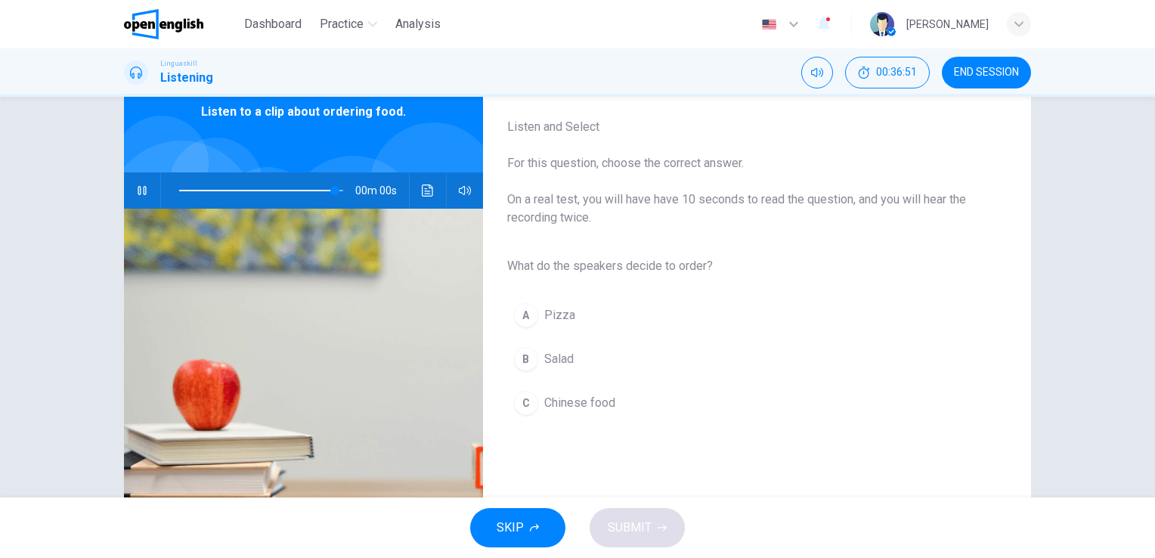
type input "*"
click at [520, 358] on div "B" at bounding box center [526, 359] width 24 height 24
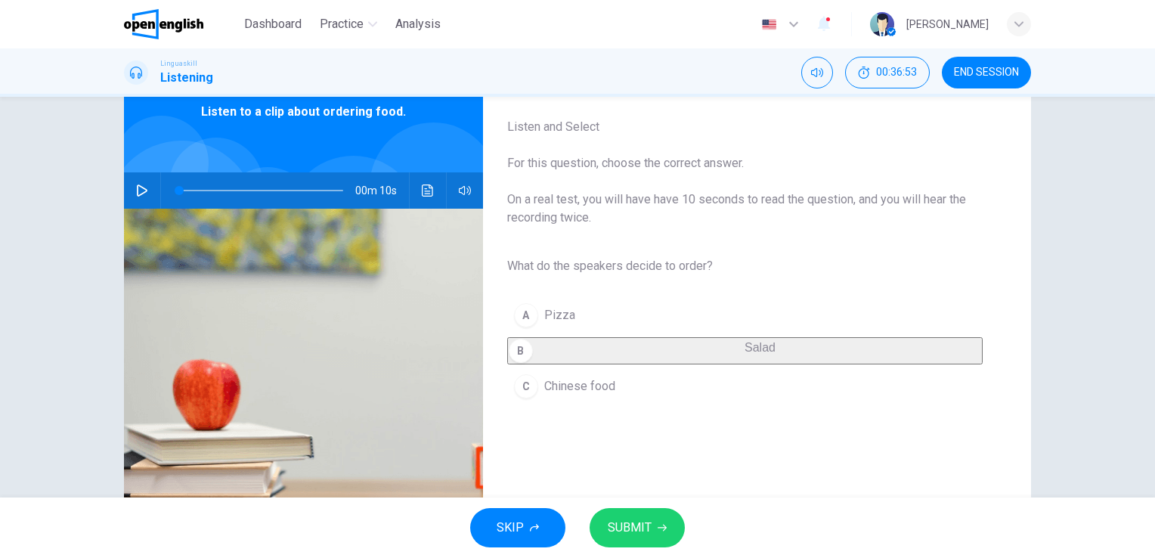
click at [629, 525] on span "SUBMIT" at bounding box center [630, 527] width 44 height 21
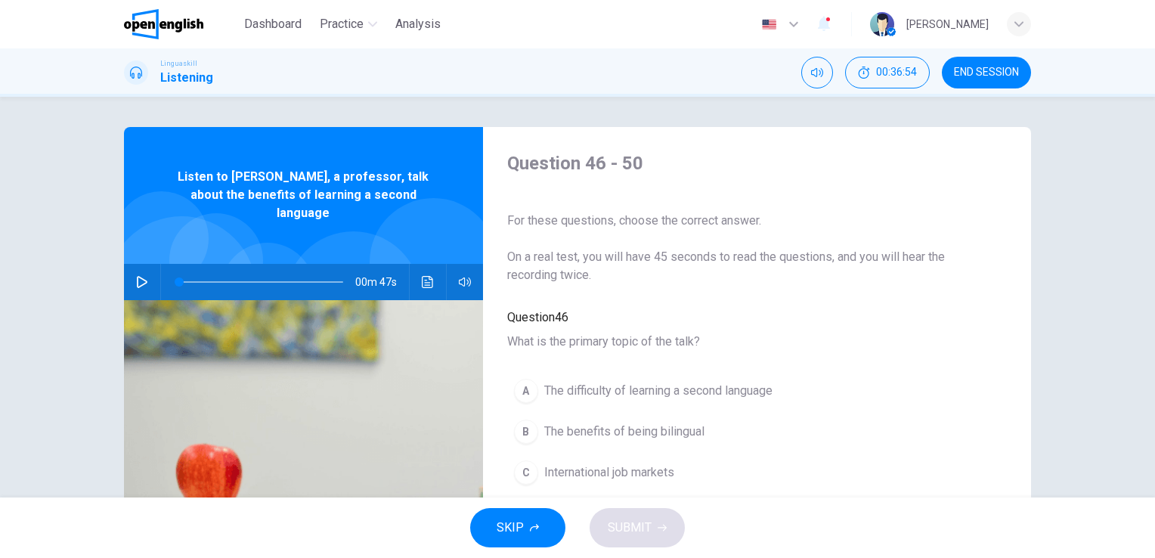
drag, startPoint x: 1000, startPoint y: 74, endPoint x: 707, endPoint y: 82, distance: 293.5
click at [998, 74] on span "END SESSION" at bounding box center [986, 73] width 65 height 12
click at [136, 276] on icon "button" at bounding box center [142, 282] width 12 height 12
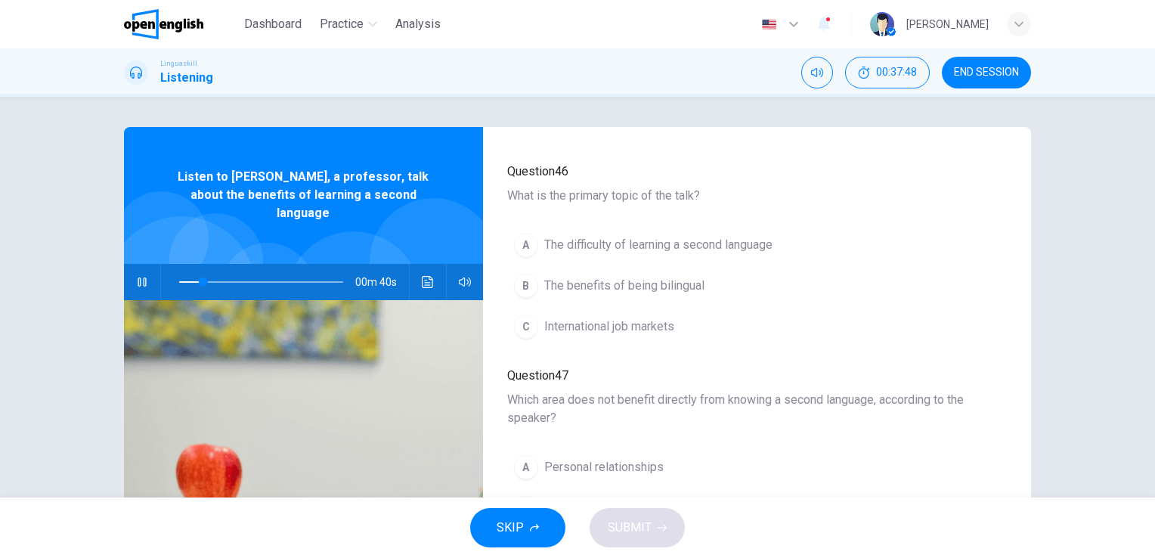
scroll to position [151, 0]
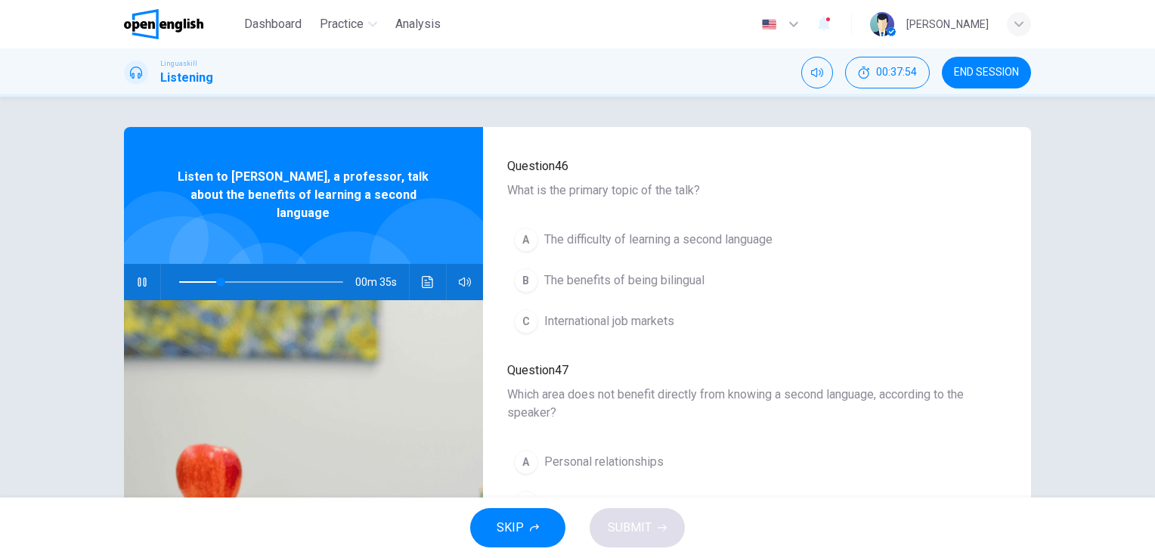
click at [153, 217] on div at bounding box center [161, 238] width 95 height 95
click at [139, 276] on icon "button" at bounding box center [142, 282] width 12 height 12
click at [138, 276] on icon "button" at bounding box center [142, 282] width 12 height 12
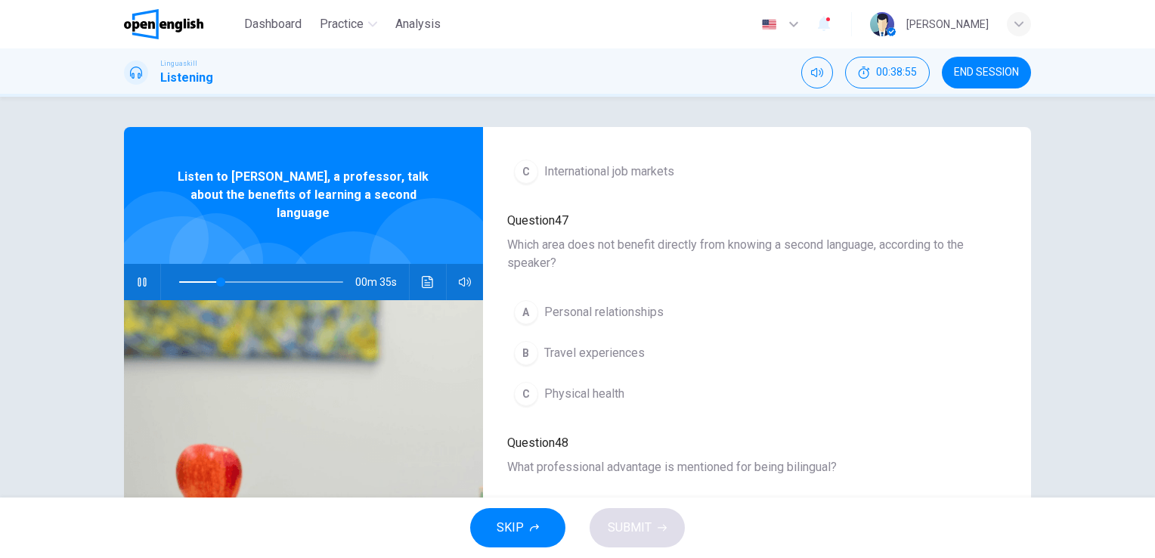
scroll to position [302, 0]
click at [518, 339] on div "B" at bounding box center [526, 351] width 24 height 24
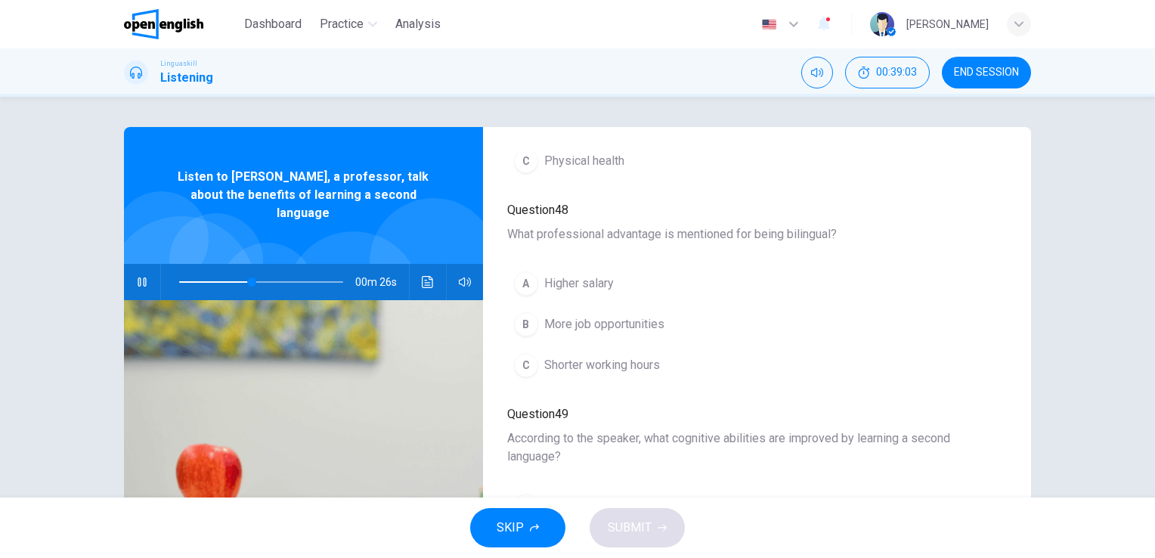
scroll to position [529, 0]
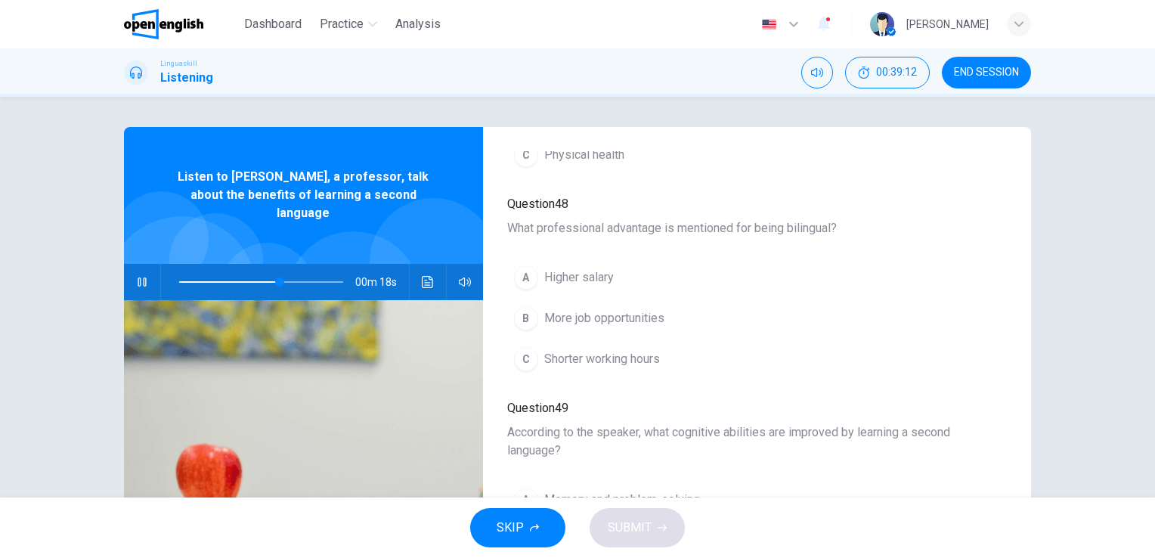
click at [522, 306] on div "B" at bounding box center [526, 318] width 24 height 24
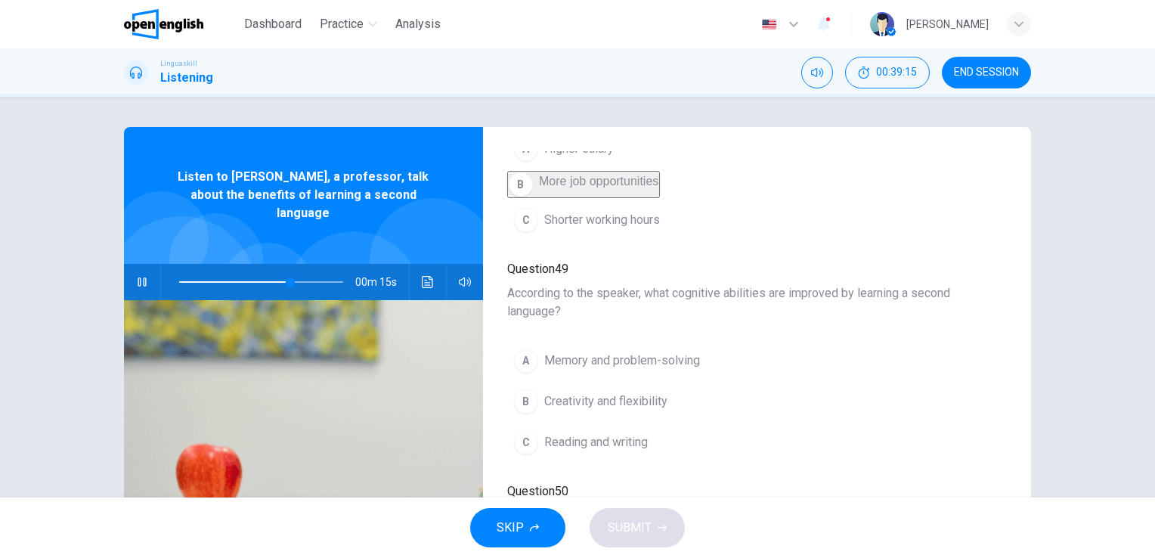
scroll to position [681, 0]
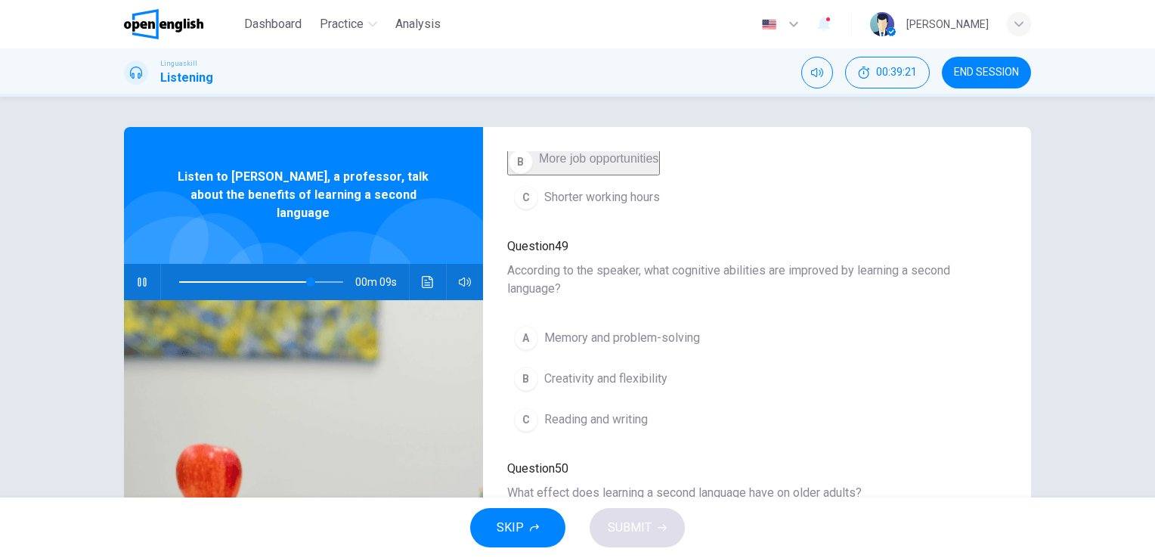
click at [519, 326] on div "A" at bounding box center [526, 338] width 24 height 24
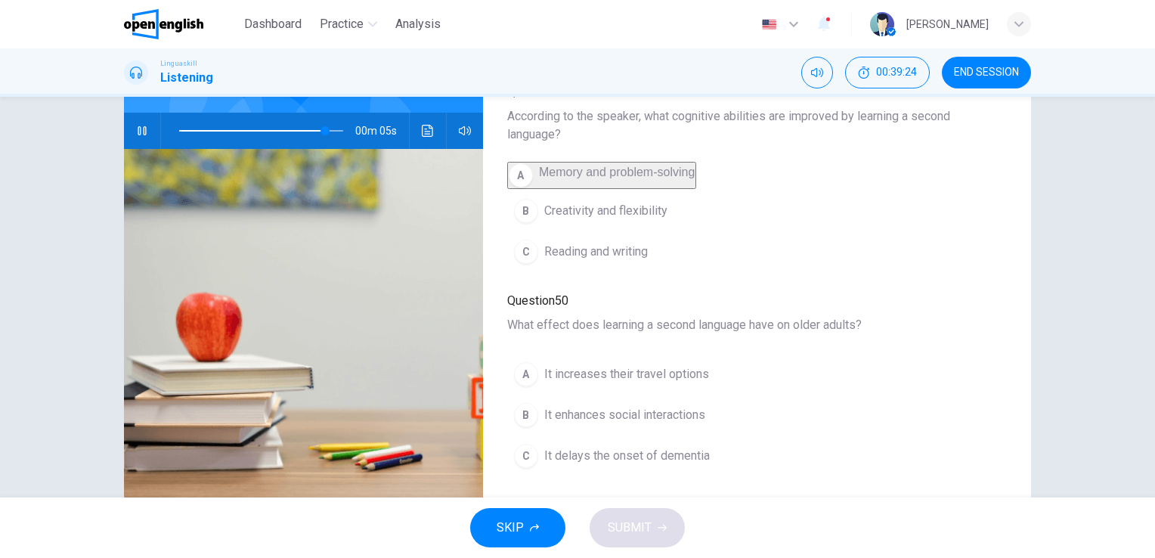
scroll to position [184, 0]
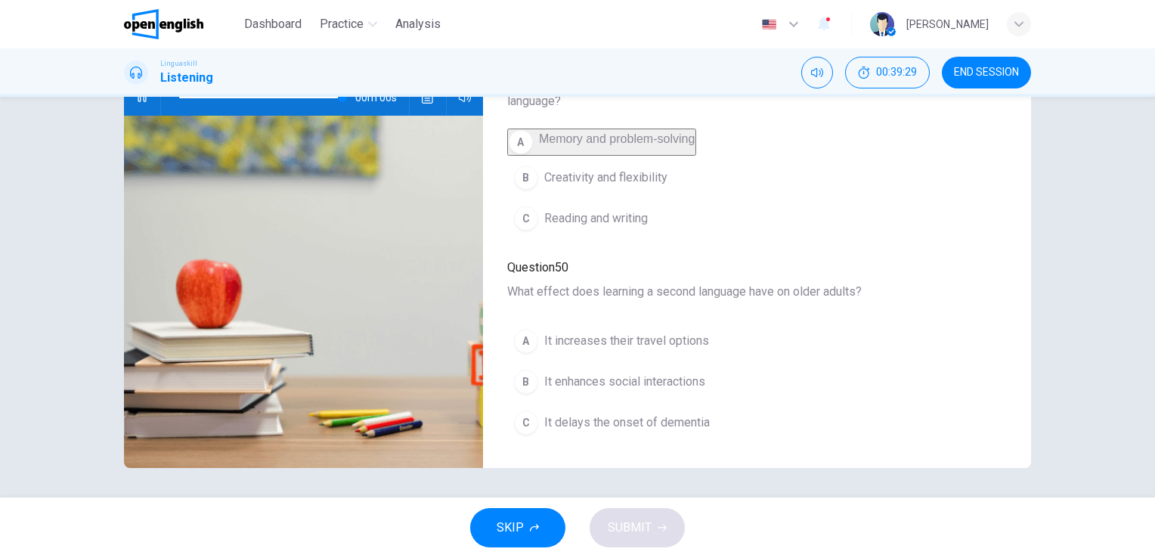
type input "*"
click at [518, 377] on div "B" at bounding box center [526, 382] width 24 height 24
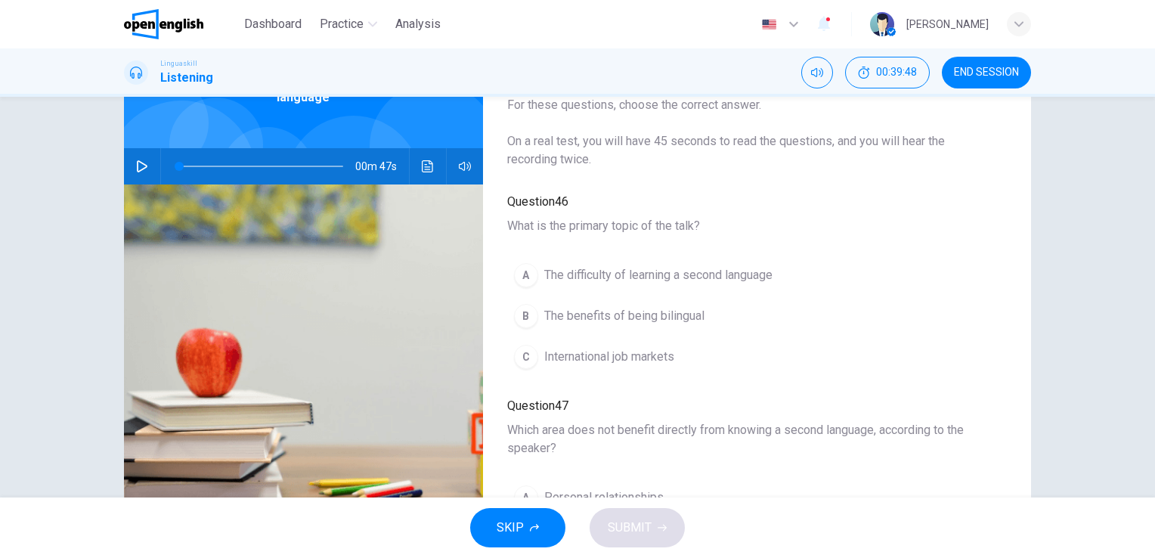
scroll to position [76, 0]
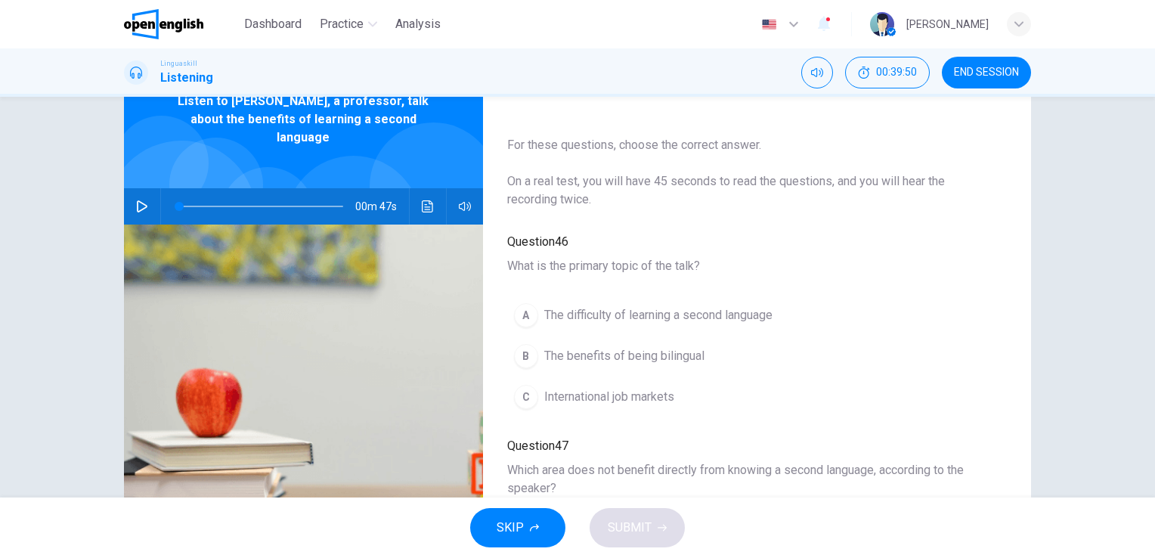
click at [520, 347] on div "B" at bounding box center [526, 356] width 24 height 24
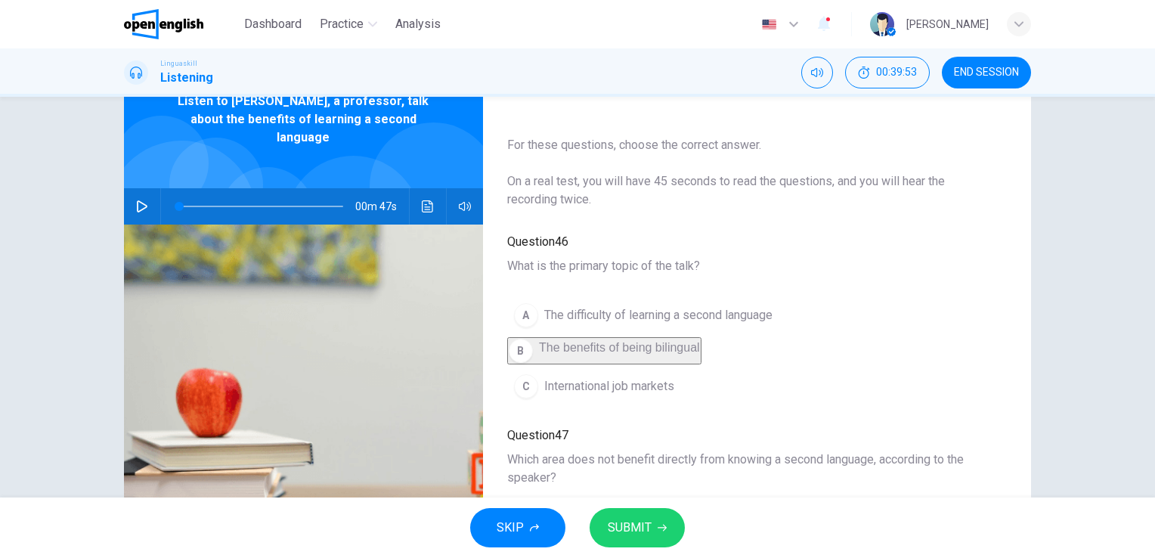
click at [636, 528] on span "SUBMIT" at bounding box center [630, 527] width 44 height 21
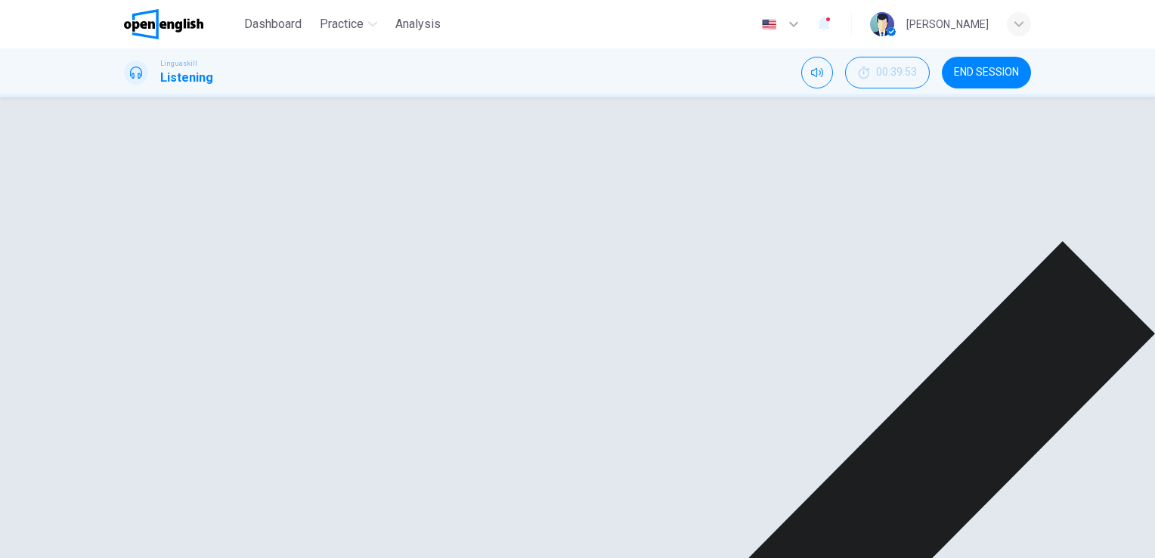
scroll to position [184, 0]
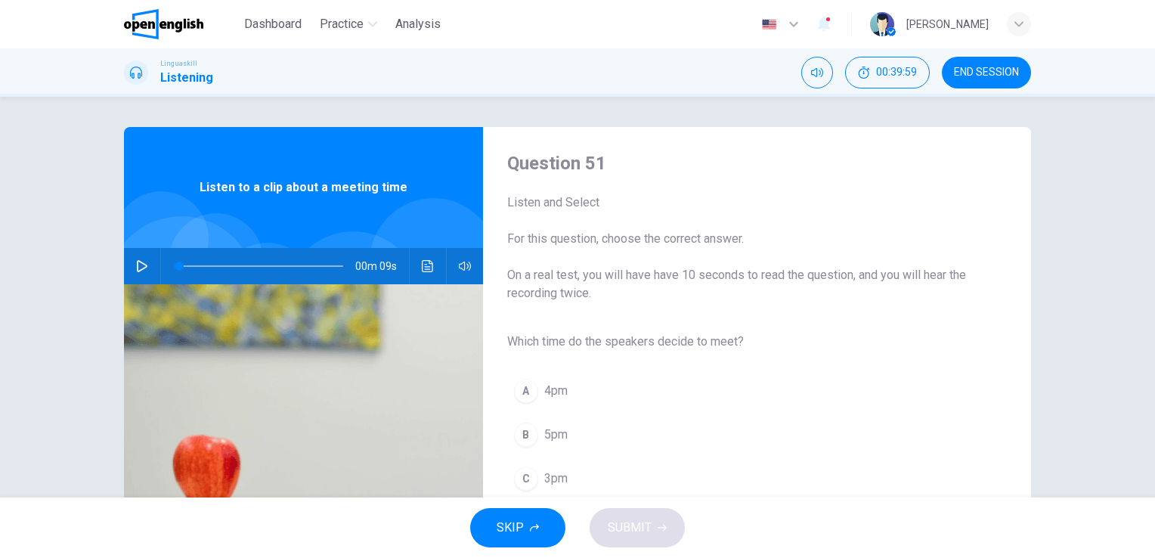
click at [130, 262] on button "button" at bounding box center [142, 266] width 24 height 36
click at [136, 260] on icon "button" at bounding box center [142, 266] width 12 height 12
click at [528, 482] on div "C" at bounding box center [526, 479] width 24 height 24
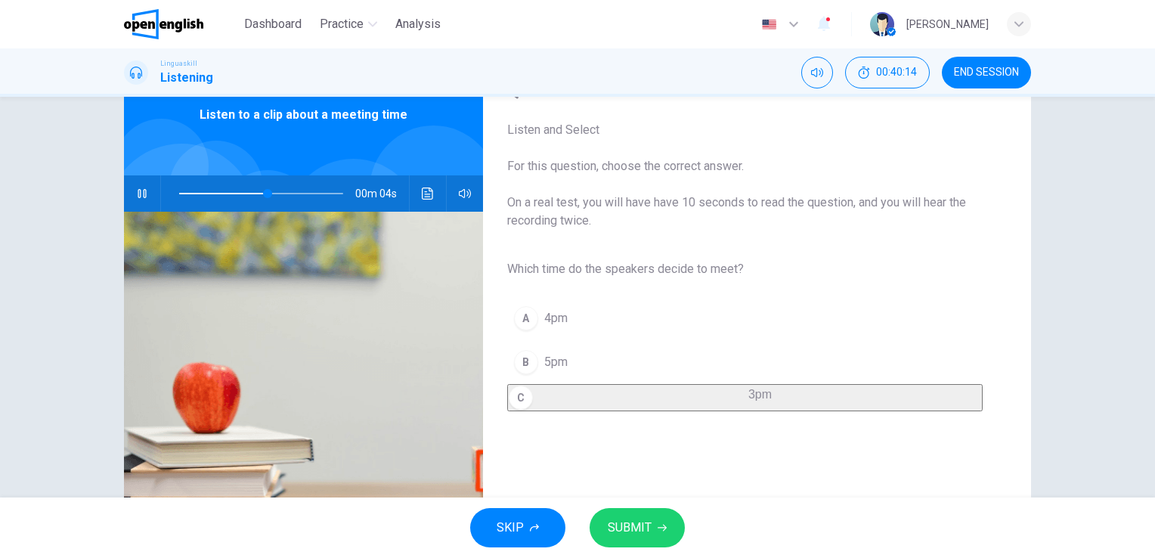
scroll to position [151, 0]
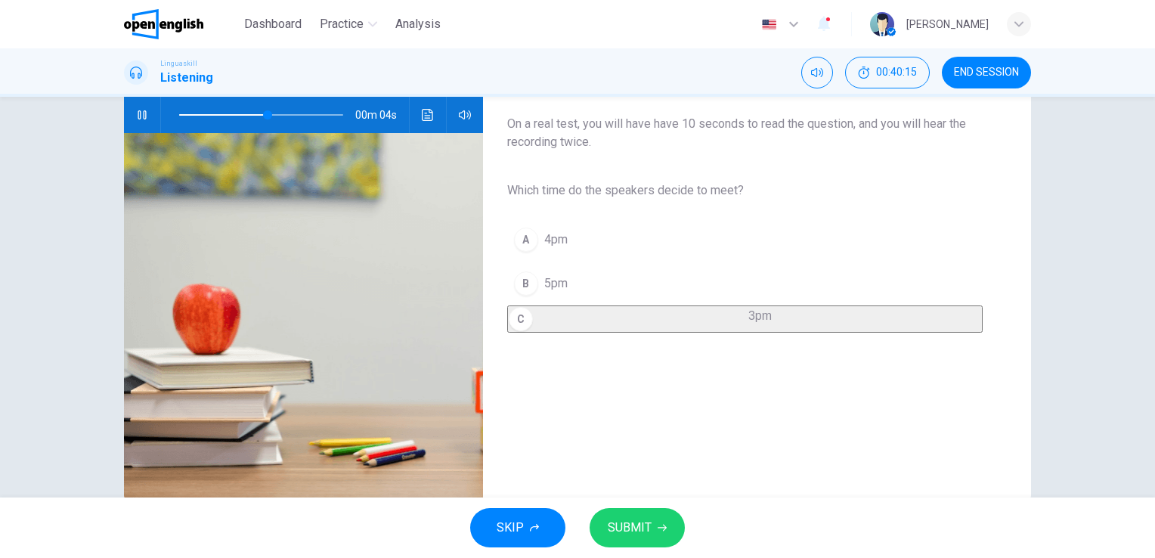
click at [653, 510] on div "SKIP SUBMIT" at bounding box center [577, 528] width 1155 height 60
click at [650, 528] on button "SUBMIT" at bounding box center [637, 527] width 95 height 39
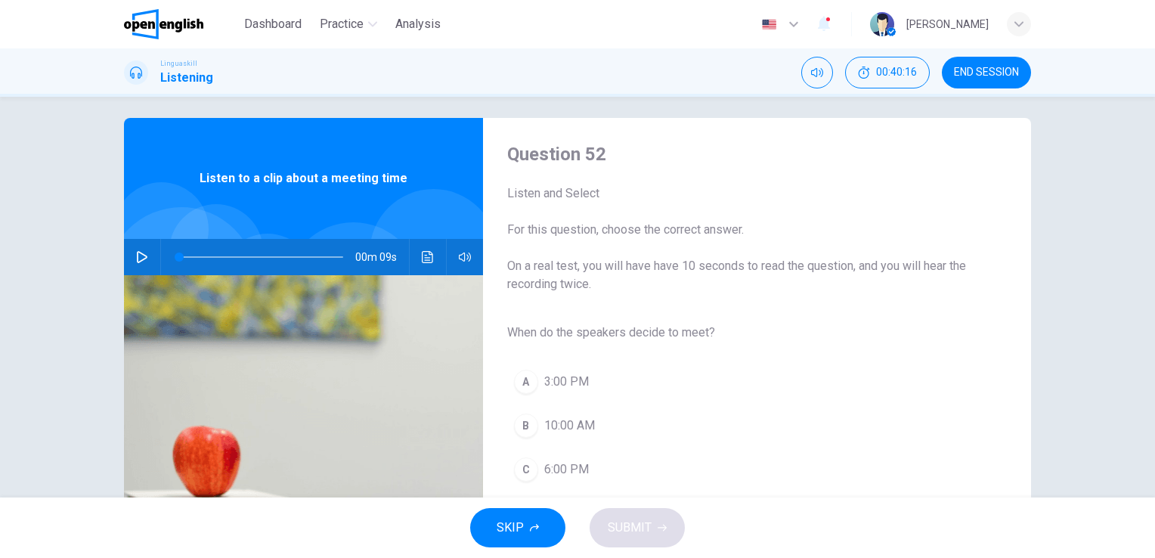
scroll to position [0, 0]
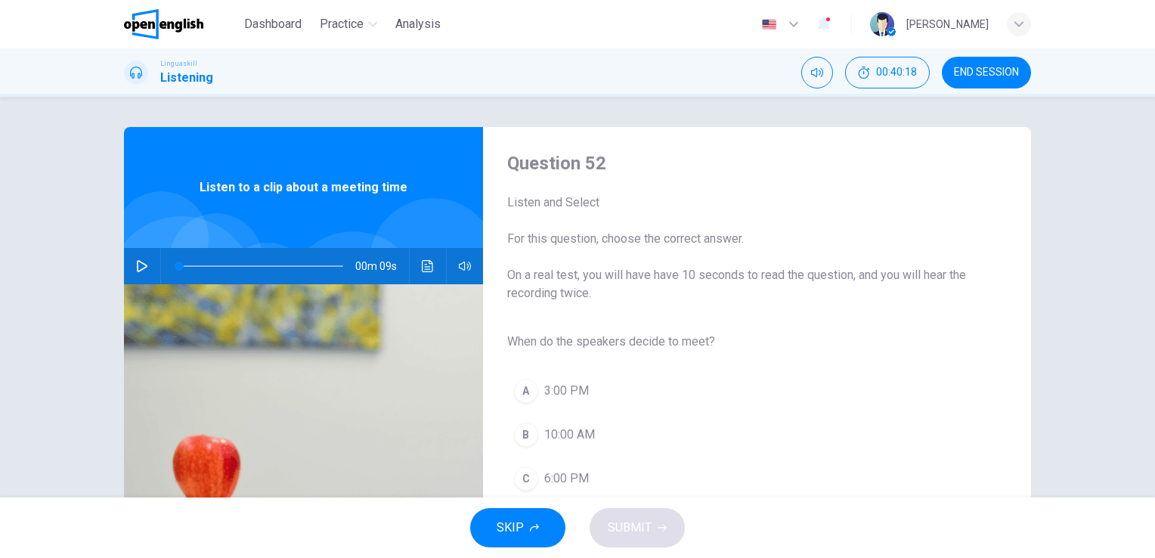
click at [141, 260] on icon "button" at bounding box center [142, 266] width 12 height 12
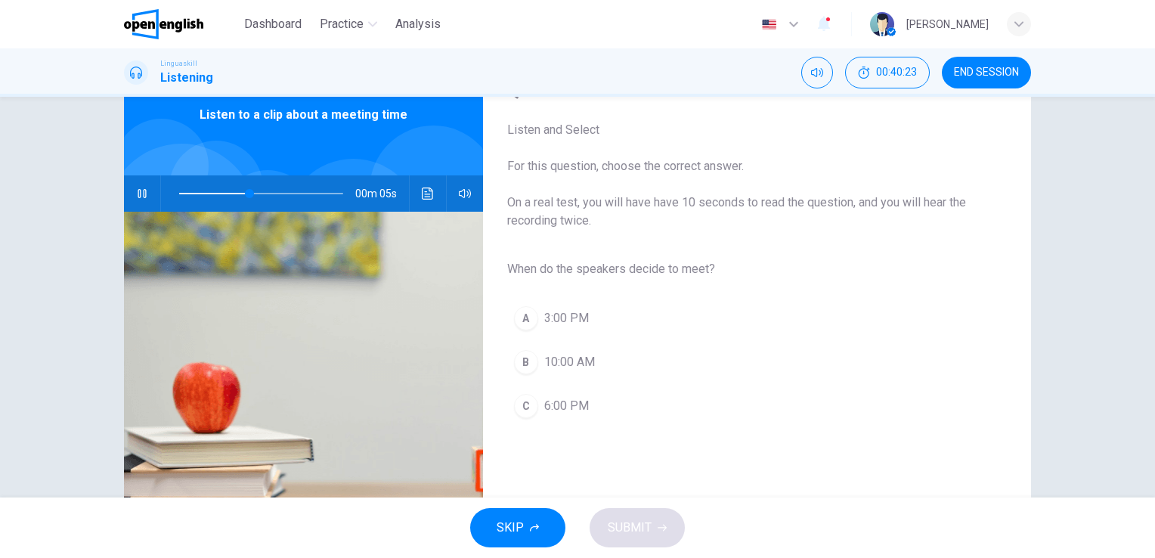
scroll to position [76, 0]
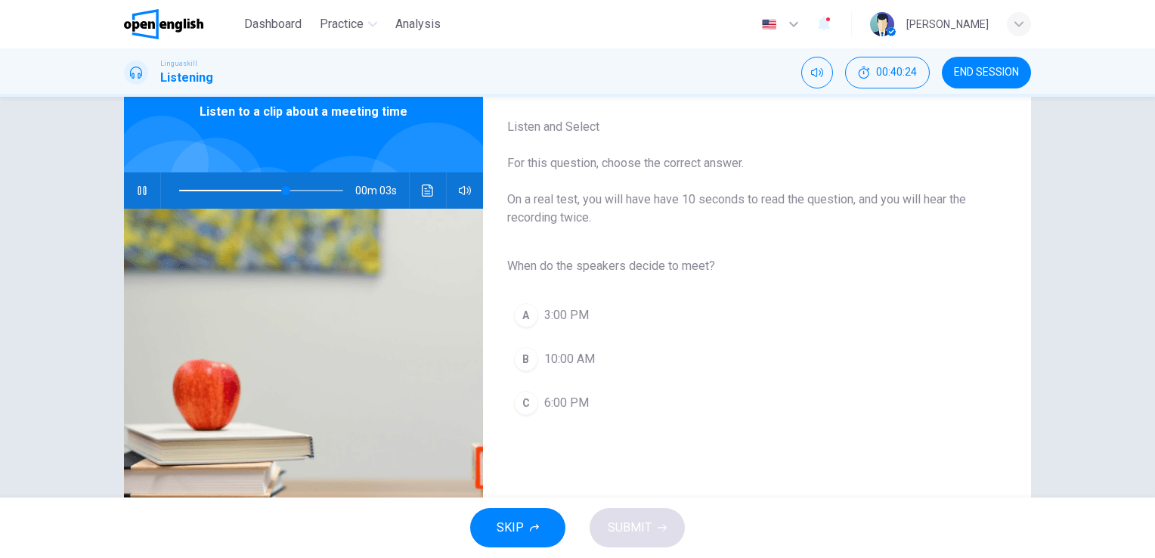
click at [521, 315] on div "A" at bounding box center [526, 315] width 24 height 24
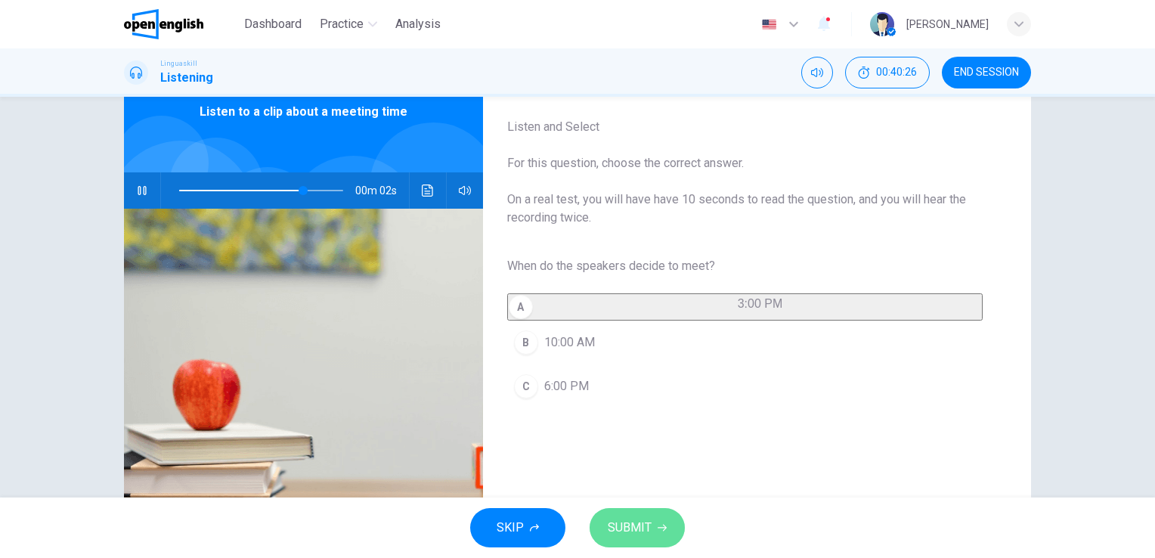
click at [635, 520] on span "SUBMIT" at bounding box center [630, 527] width 44 height 21
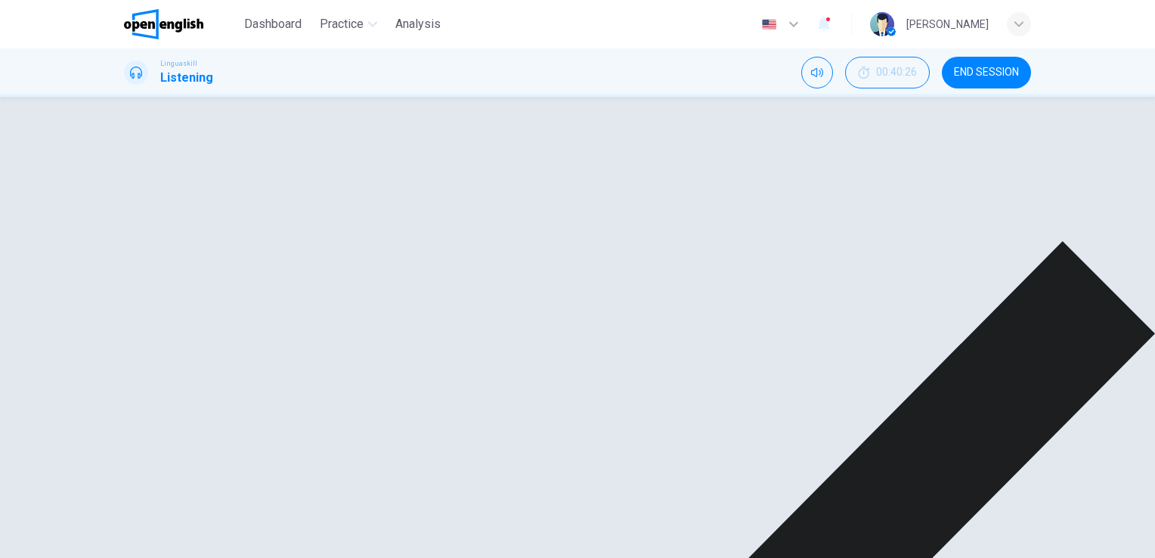
type input "**"
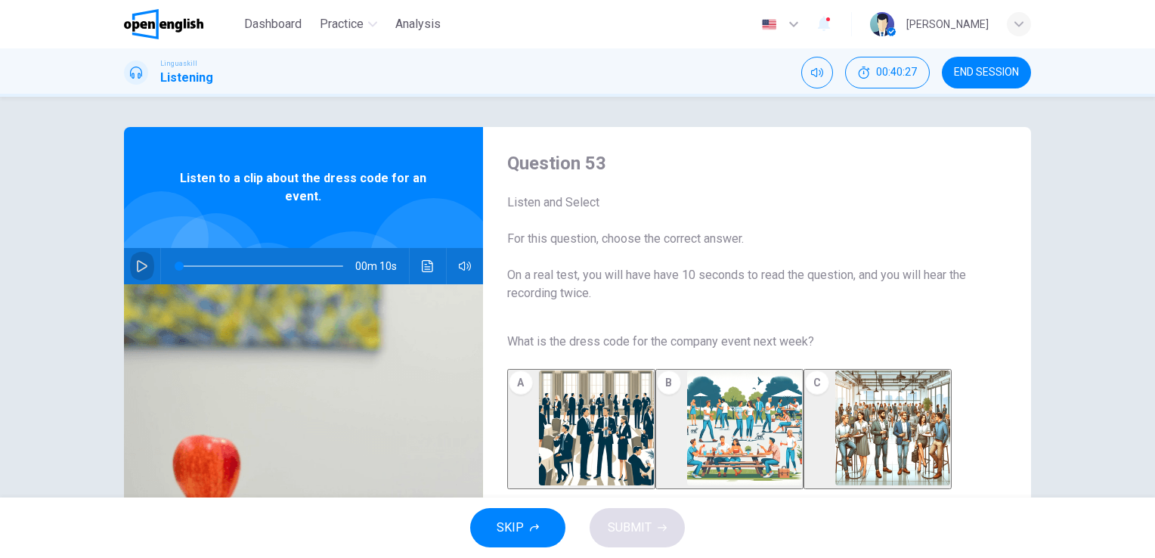
click at [138, 260] on icon "button" at bounding box center [142, 266] width 12 height 12
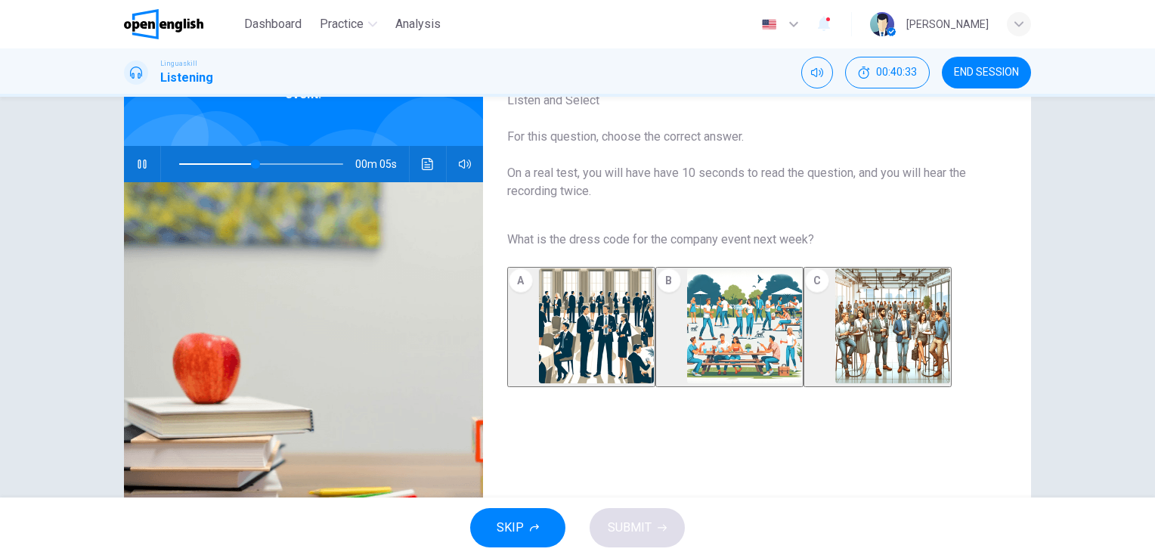
scroll to position [76, 0]
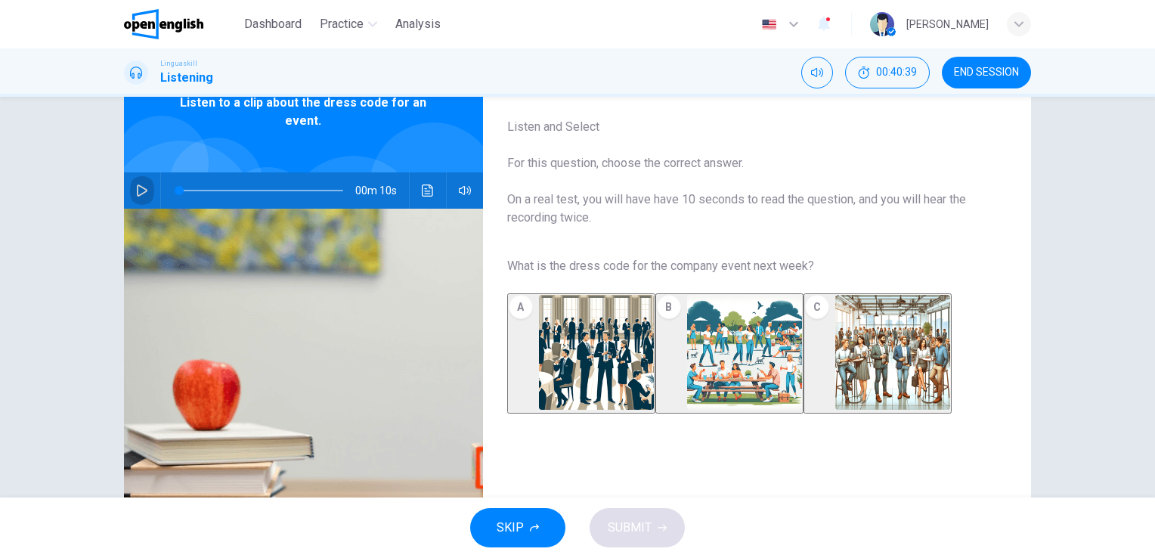
click at [137, 186] on icon "button" at bounding box center [142, 190] width 11 height 12
click at [593, 361] on img "button" at bounding box center [596, 352] width 115 height 115
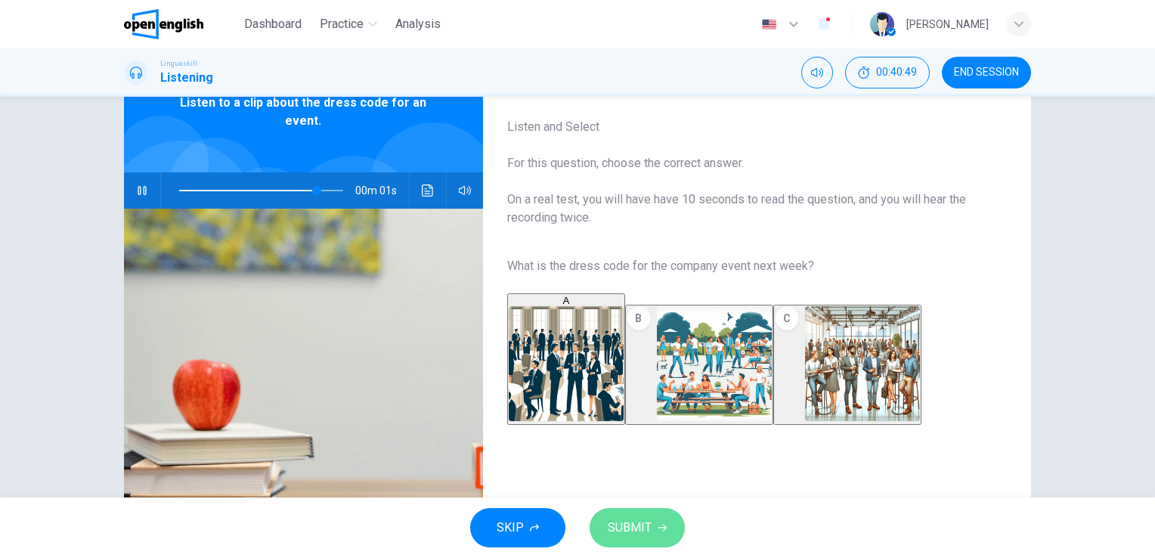
click at [643, 522] on span "SUBMIT" at bounding box center [630, 527] width 44 height 21
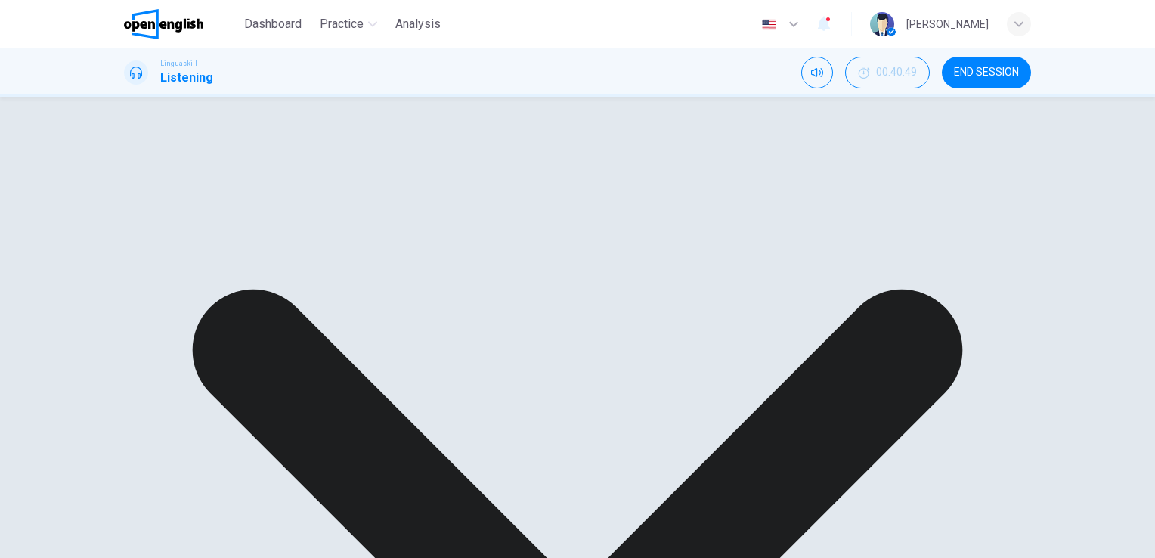
type input "*"
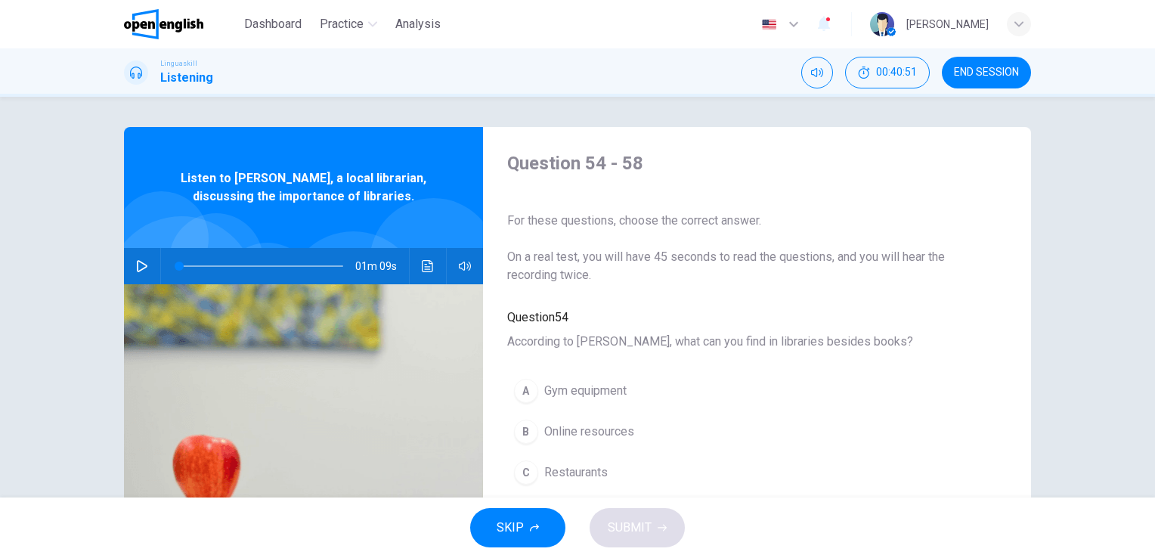
click at [980, 79] on button "END SESSION" at bounding box center [986, 73] width 89 height 32
